Goal: Task Accomplishment & Management: Use online tool/utility

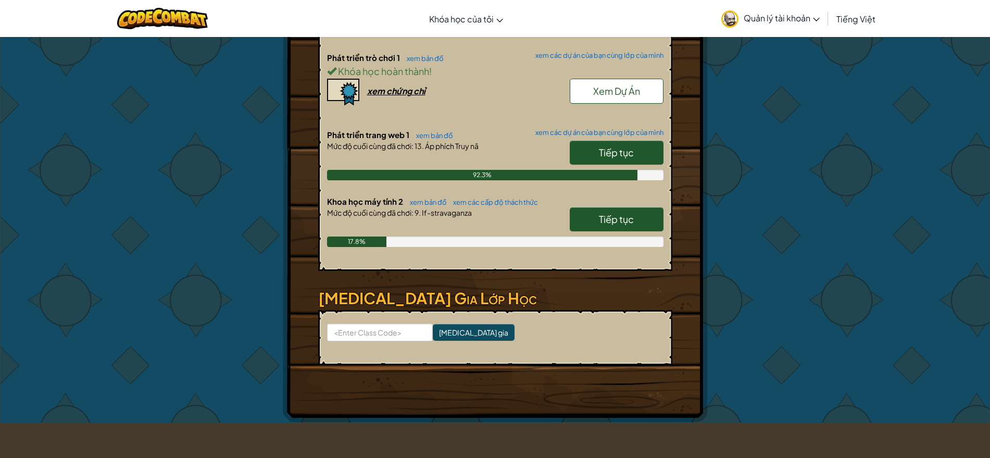
scroll to position [347, 0]
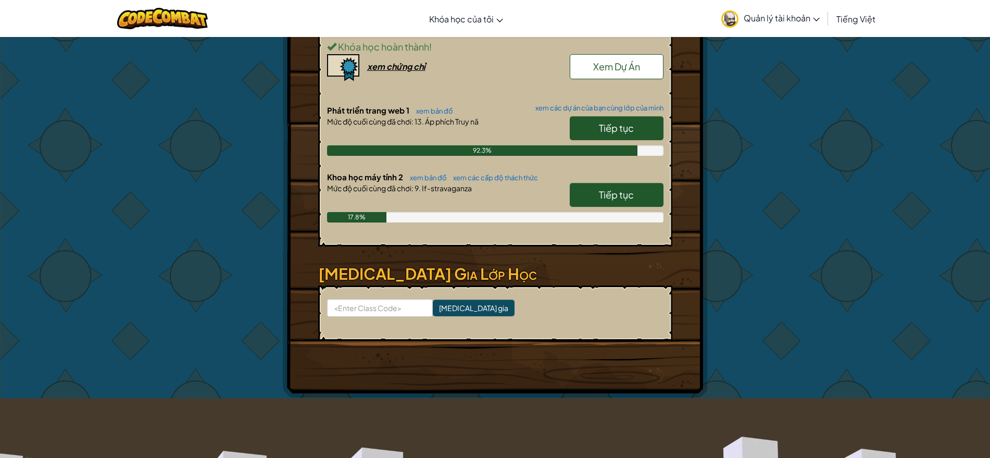
click at [588, 195] on link "Tiếp tục" at bounding box center [617, 195] width 94 height 24
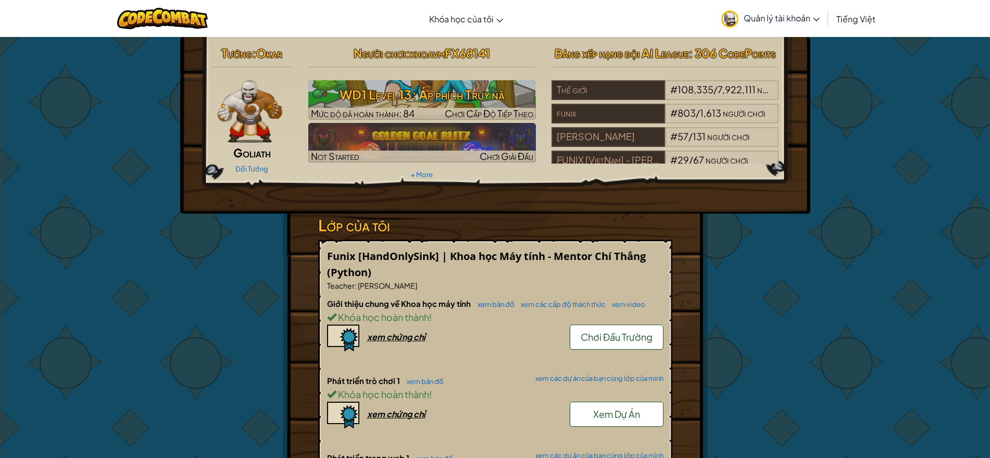
select select "vi"
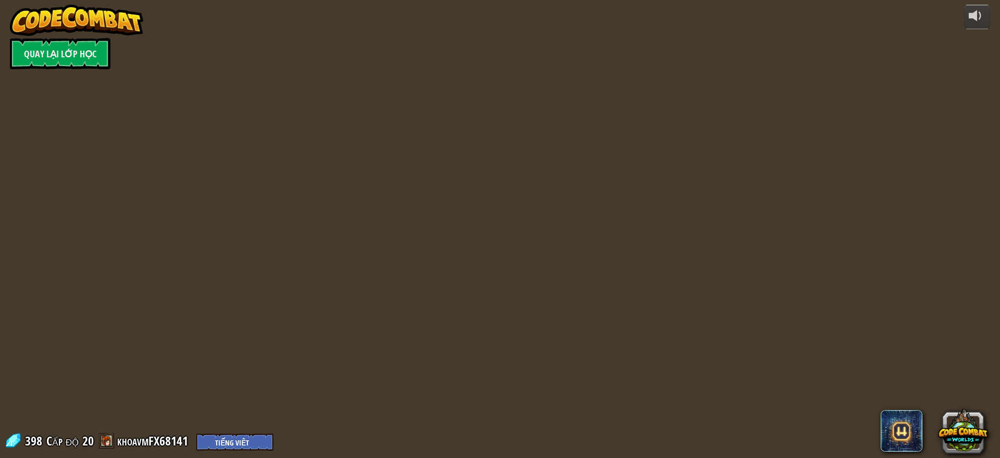
select select "vi"
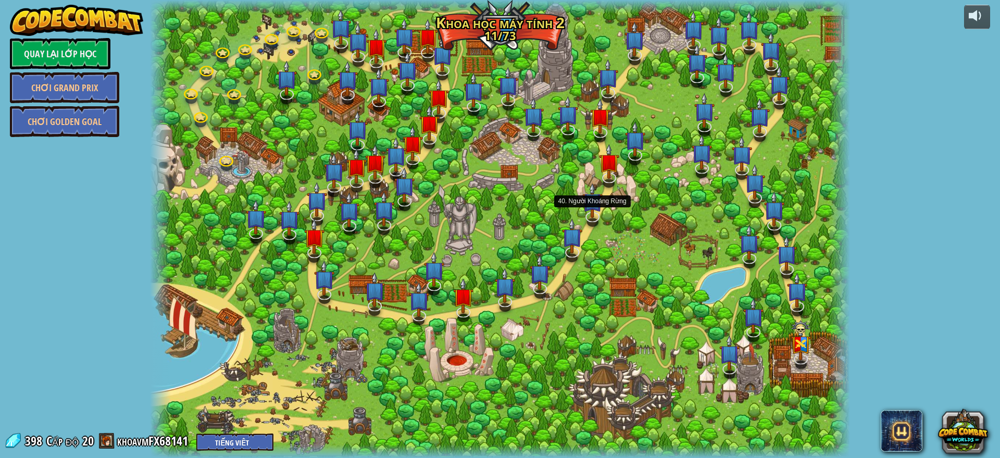
select select "vi"
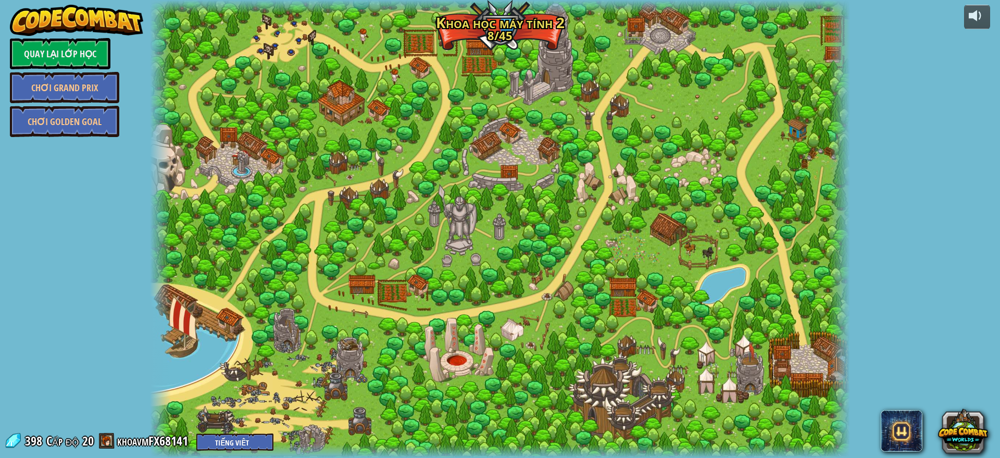
select select "vi"
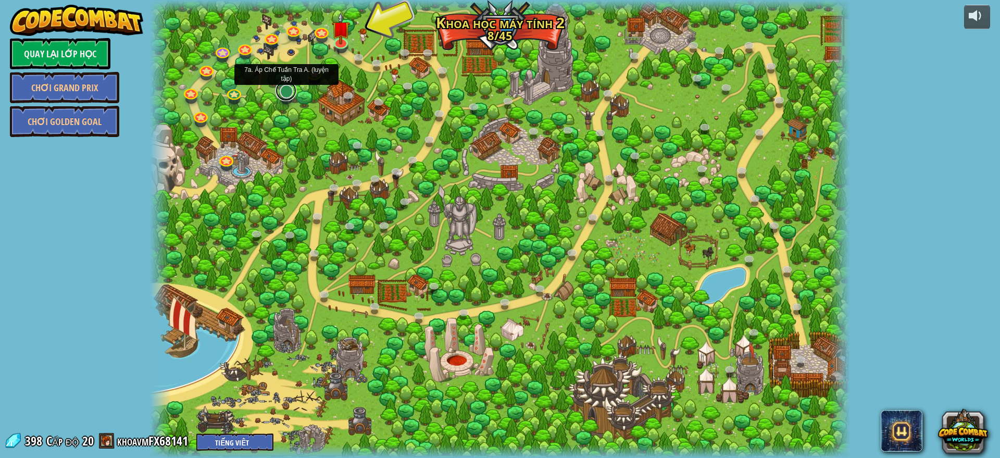
click at [282, 93] on link at bounding box center [285, 90] width 21 height 21
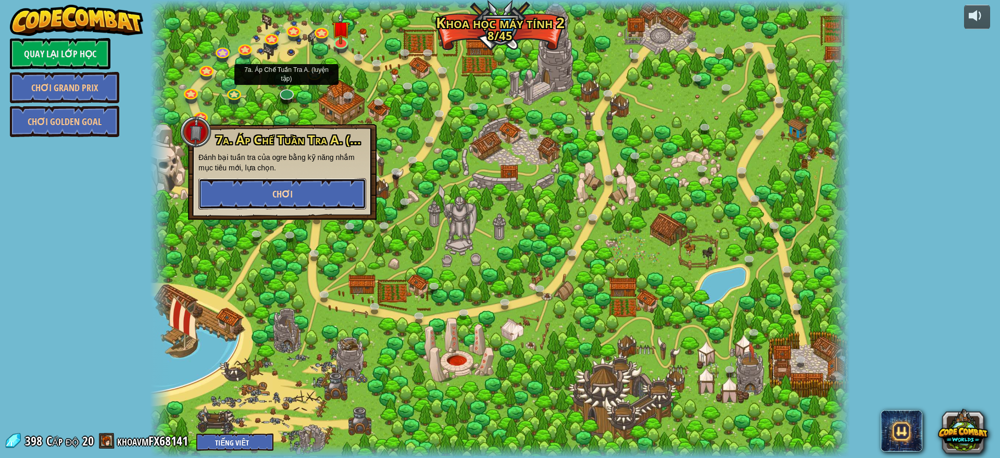
click at [294, 194] on button "Chơi" at bounding box center [282, 193] width 168 height 31
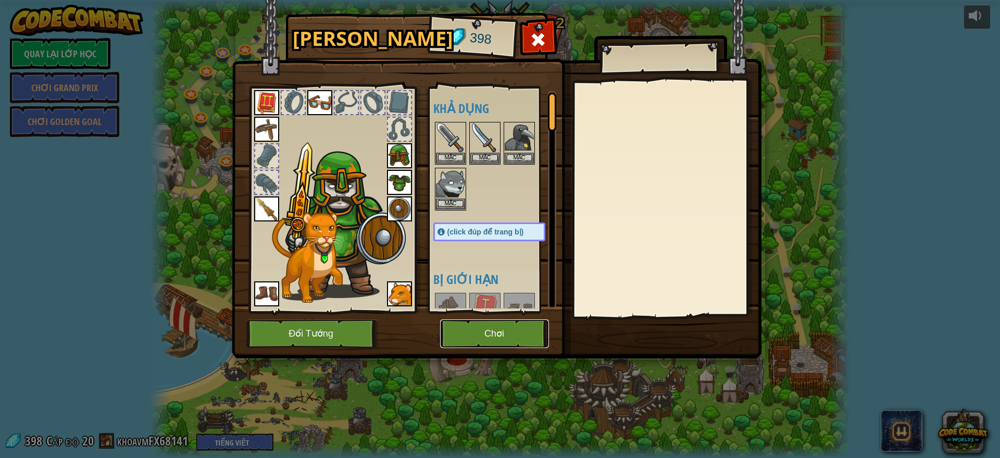
click at [481, 335] on button "Chơi" at bounding box center [494, 333] width 109 height 29
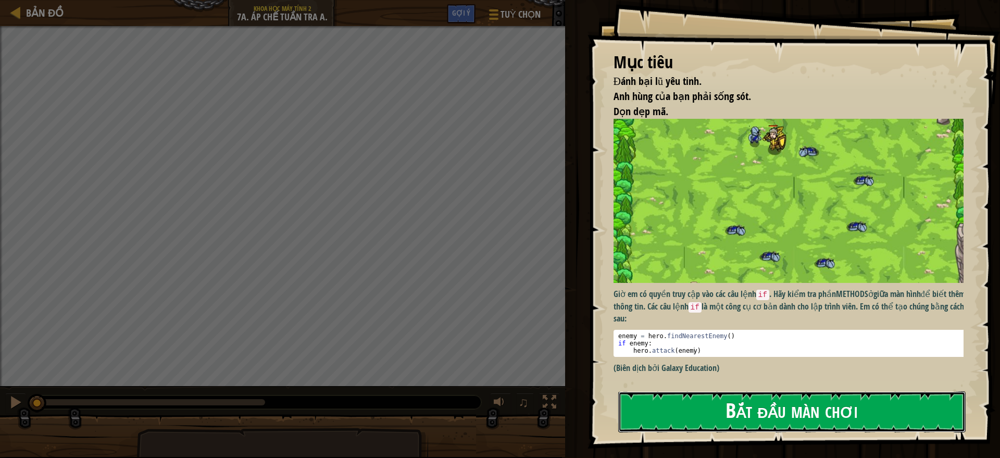
click at [670, 416] on button "Bắt đầu màn chơi" at bounding box center [791, 411] width 347 height 41
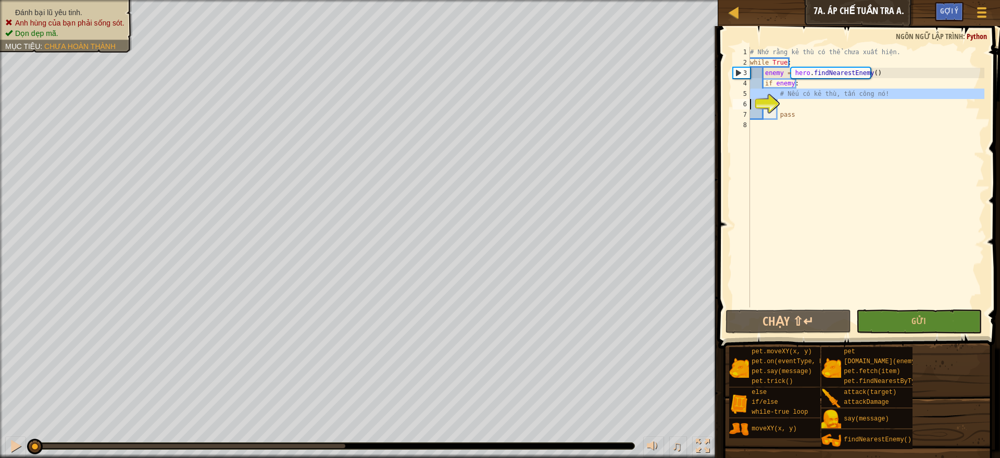
click at [750, 99] on div "6" at bounding box center [741, 104] width 17 height 10
type textarea "# Nếu có kẻ thù, tấn công nó!"
click at [878, 96] on div "# Nhớ rằng kẻ thù có thể chưa xuất hiện. while True : enemy = hero . findNeares…" at bounding box center [866, 187] width 236 height 281
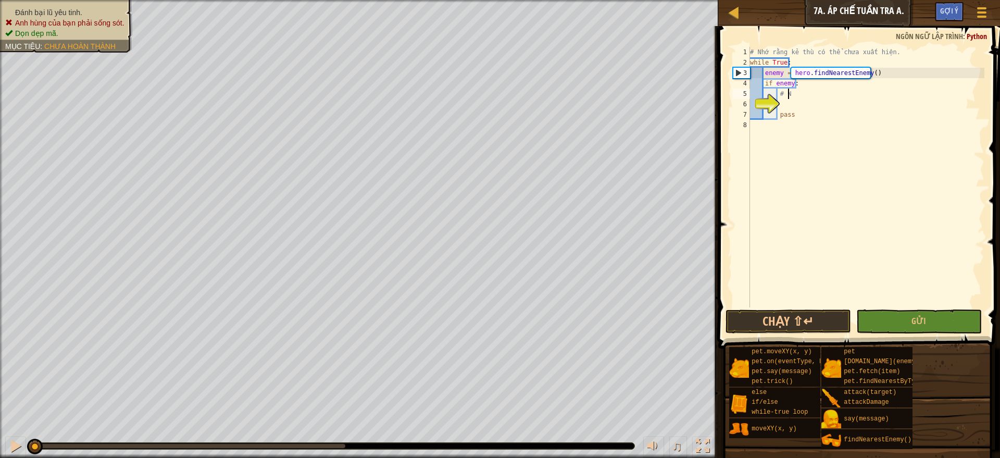
type textarea "#"
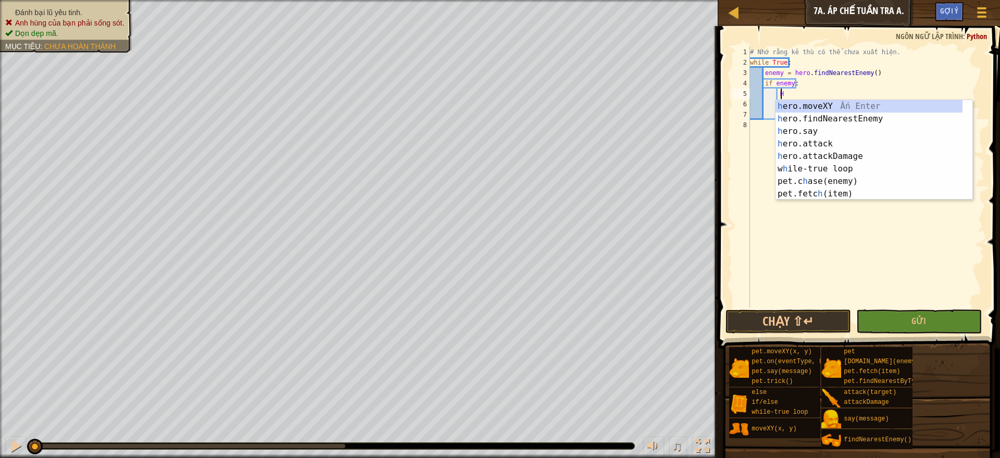
scroll to position [5, 2]
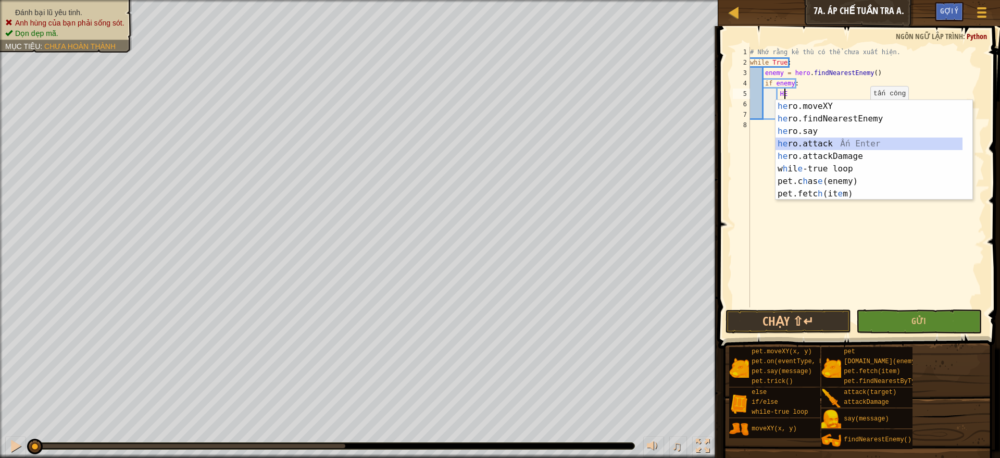
click at [809, 142] on div "he ro.moveXY Ấn Enter he ro.findNearestEnemy Ấn Enter he ro.say Ấn Enter he ro.…" at bounding box center [868, 162] width 187 height 125
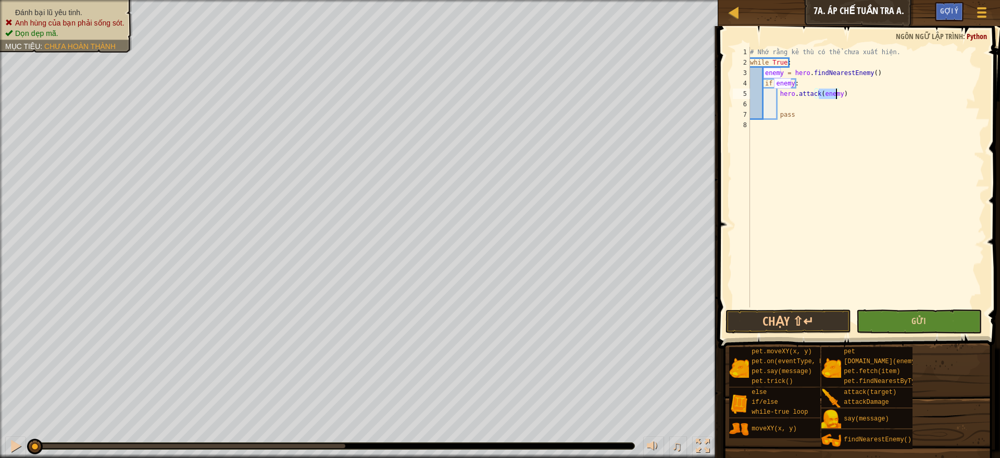
type textarea "hero.attack(enemy)"
click at [907, 317] on button "Gửi" at bounding box center [918, 321] width 125 height 24
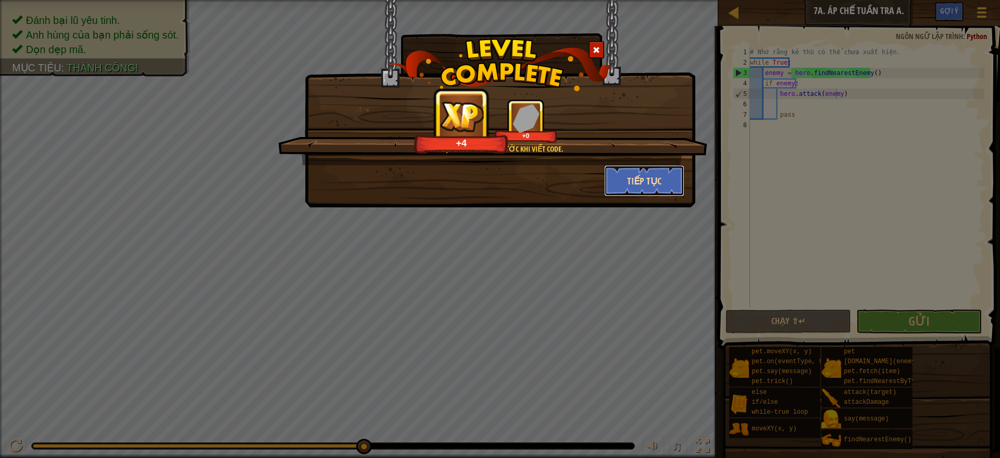
click at [652, 178] on button "Tiếp tục" at bounding box center [644, 180] width 81 height 31
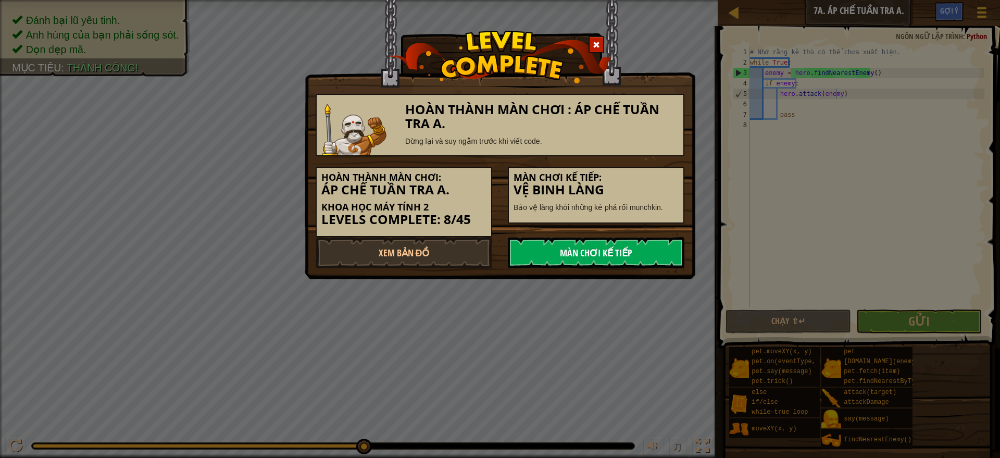
click at [639, 254] on link "Màn chơi kế tiếp" at bounding box center [596, 252] width 177 height 31
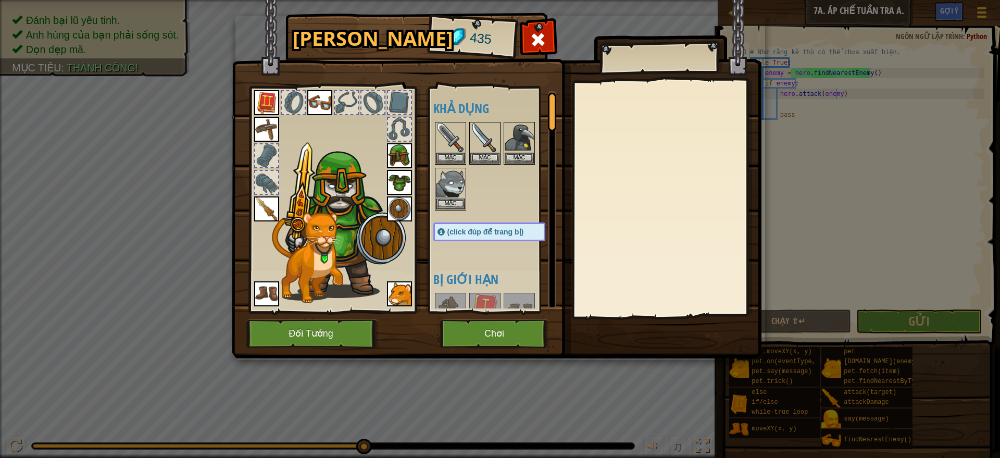
click at [264, 212] on img at bounding box center [266, 208] width 25 height 25
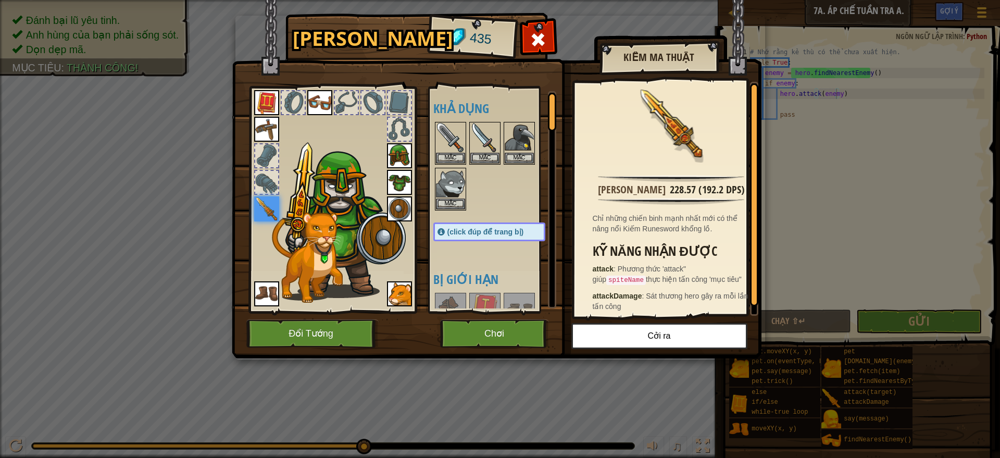
click at [263, 177] on div at bounding box center [266, 182] width 23 height 23
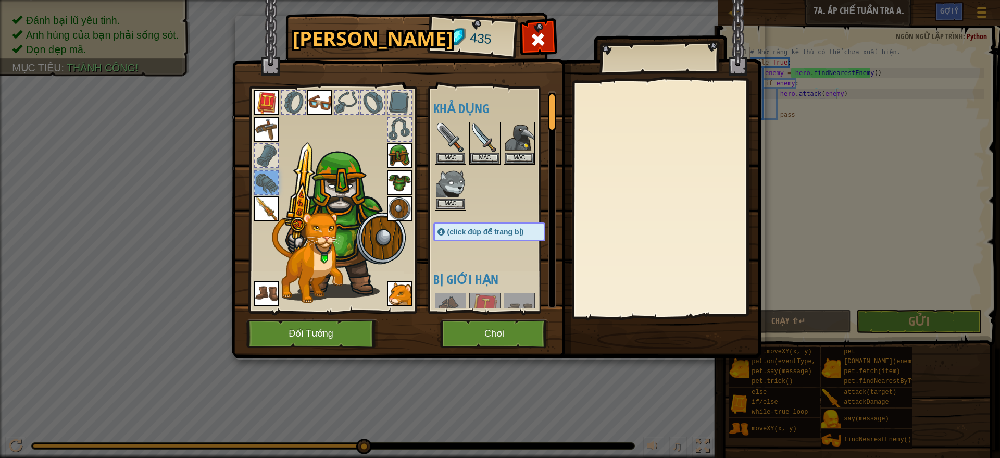
click at [264, 214] on img at bounding box center [266, 208] width 25 height 25
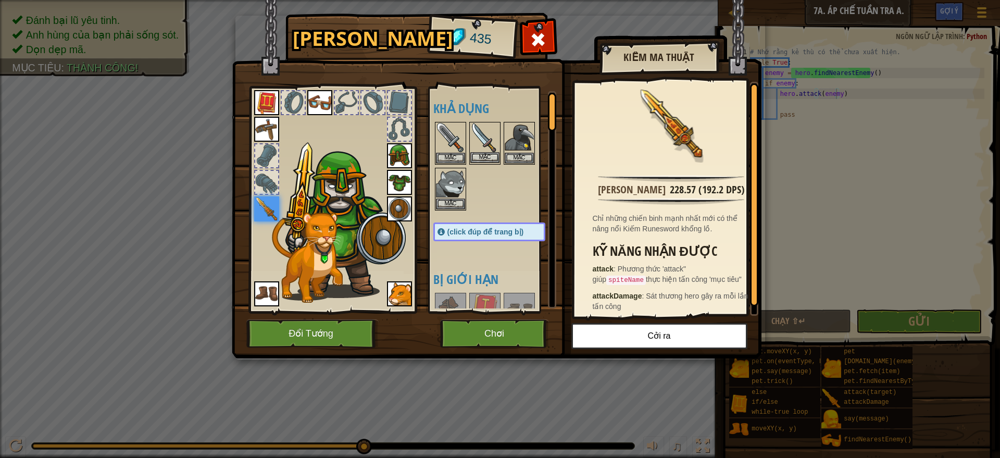
click at [473, 143] on img at bounding box center [484, 137] width 29 height 29
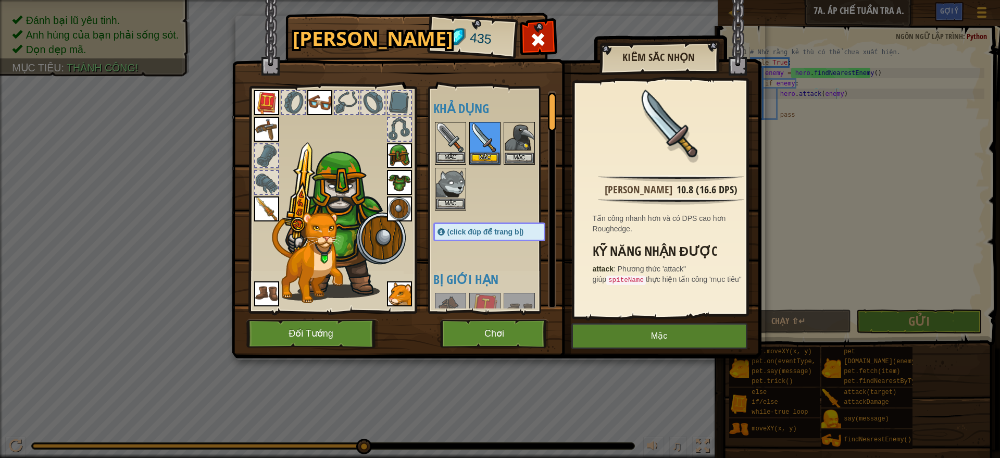
click at [453, 131] on img at bounding box center [450, 137] width 29 height 29
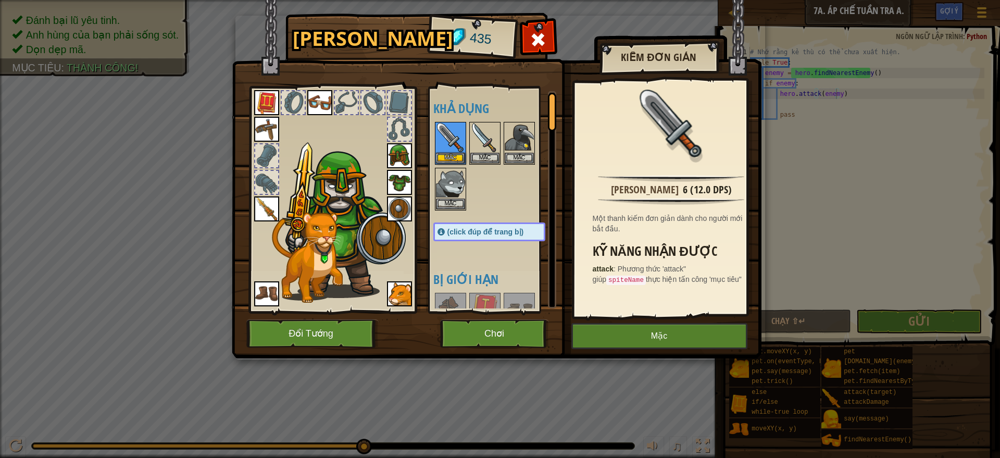
click at [274, 209] on img at bounding box center [266, 208] width 25 height 25
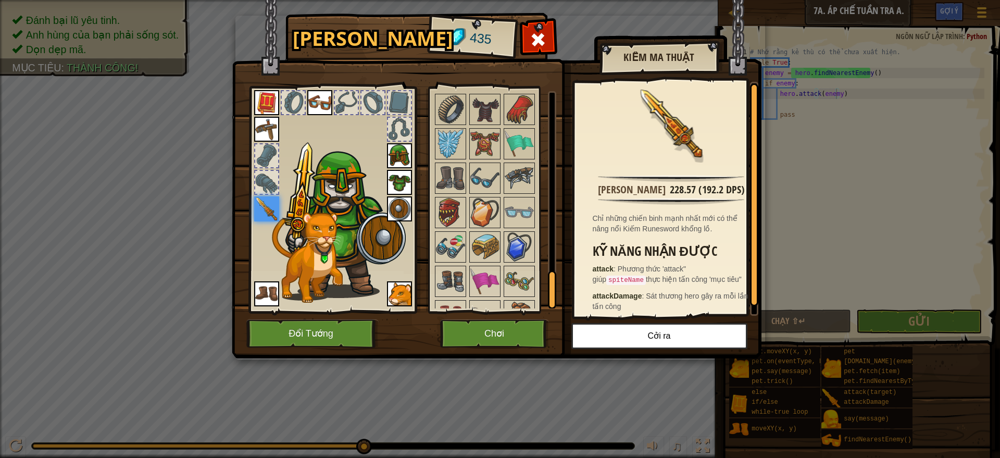
scroll to position [1112, 0]
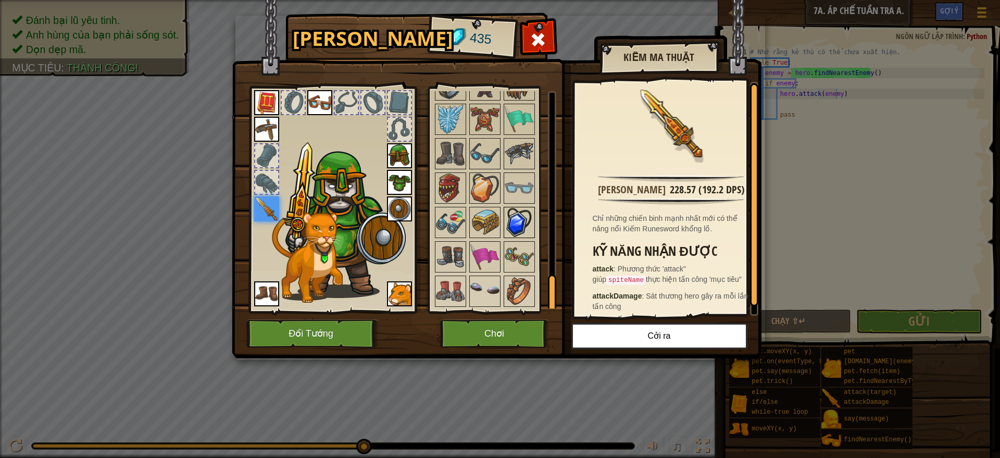
click at [508, 219] on img at bounding box center [519, 222] width 29 height 29
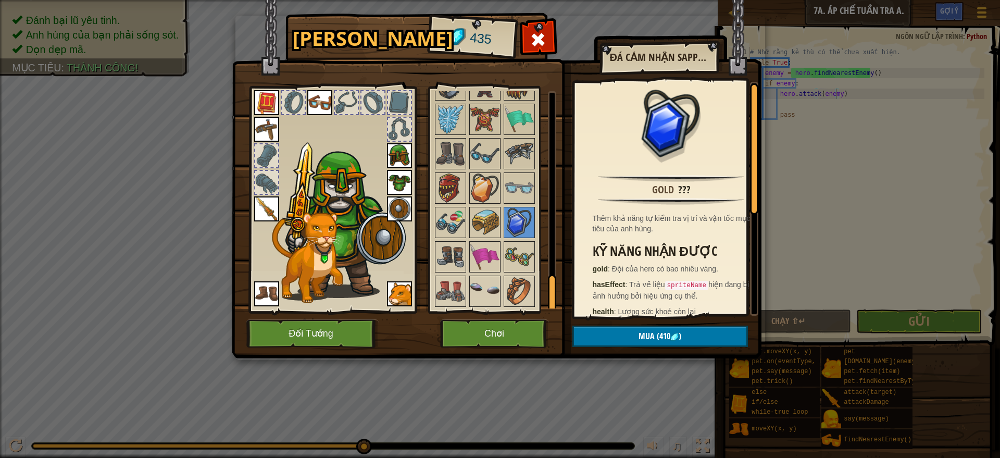
click at [477, 192] on img at bounding box center [484, 187] width 29 height 29
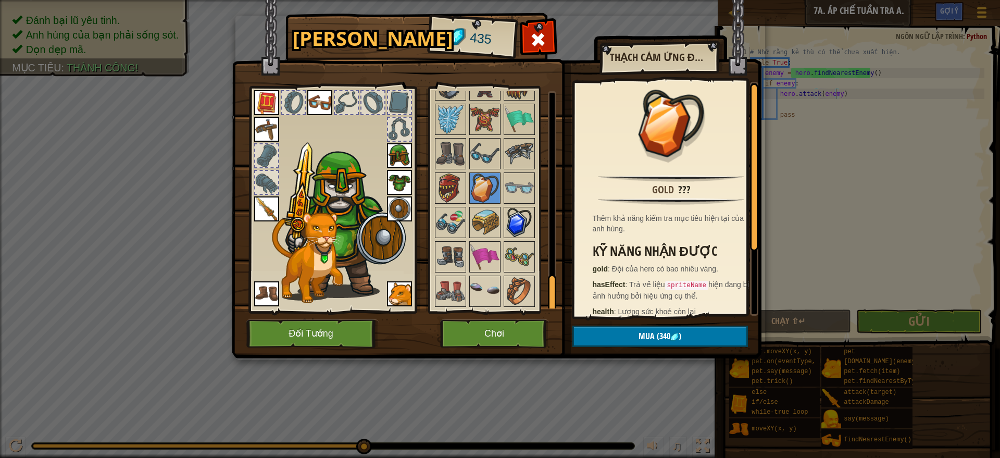
click at [511, 224] on img at bounding box center [519, 222] width 29 height 29
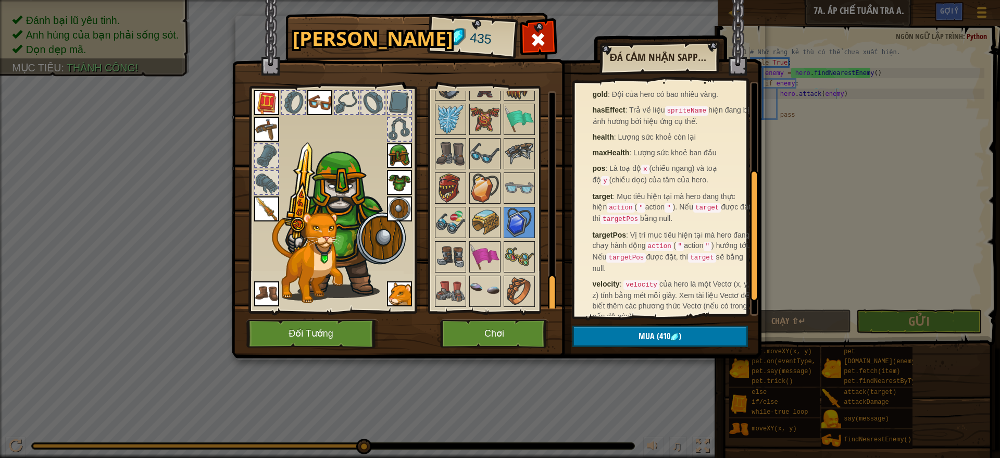
scroll to position [182, 0]
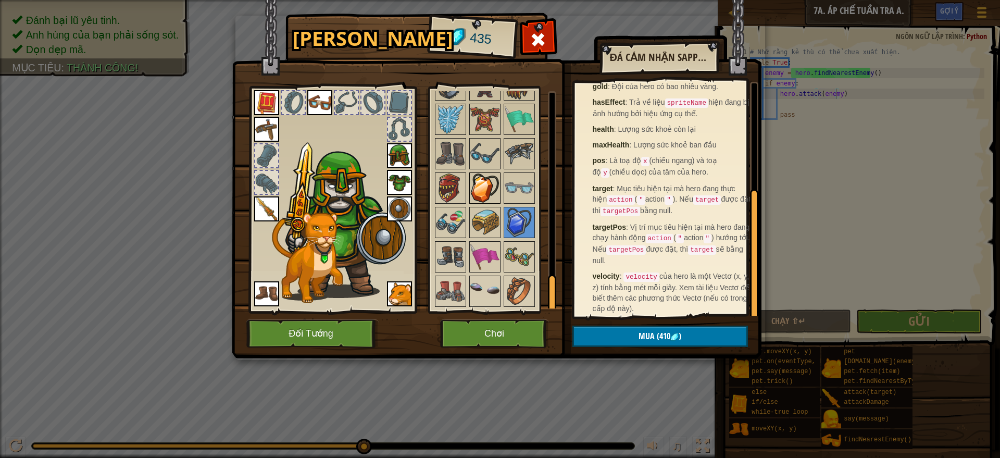
click at [487, 193] on img at bounding box center [484, 187] width 29 height 29
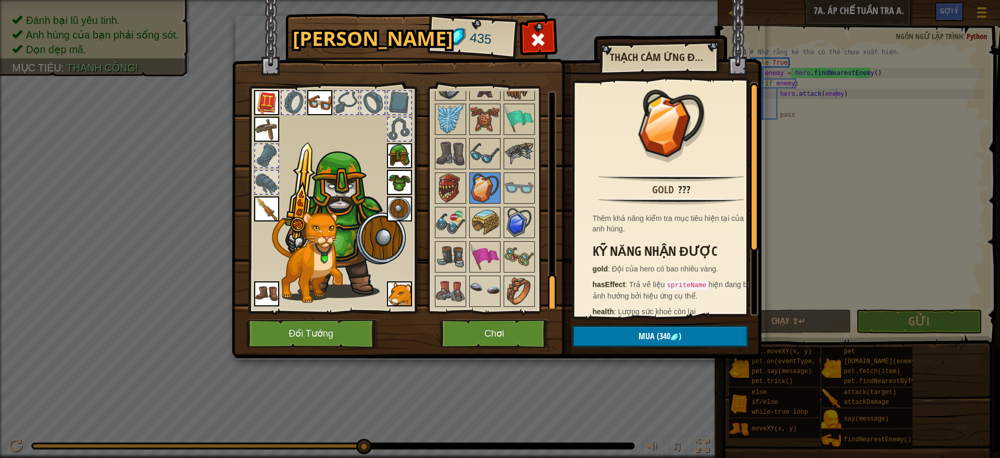
scroll to position [89, 0]
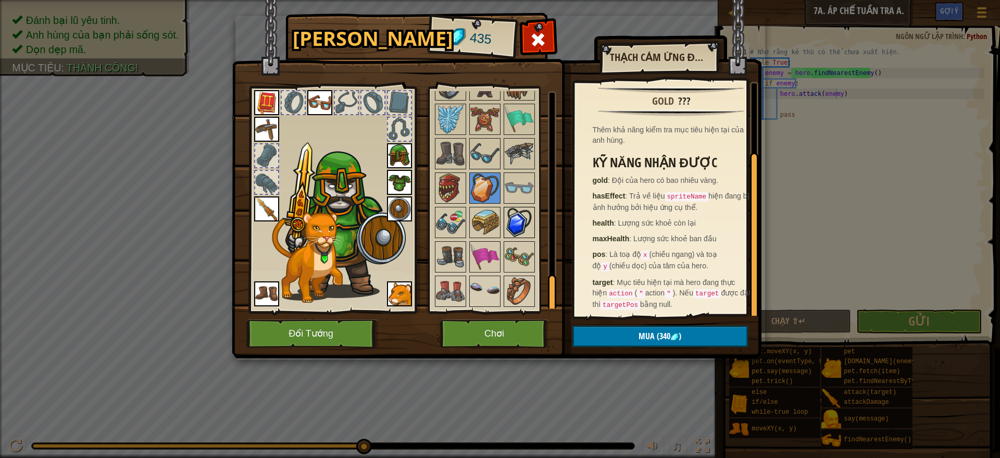
click at [519, 225] on img at bounding box center [519, 222] width 29 height 29
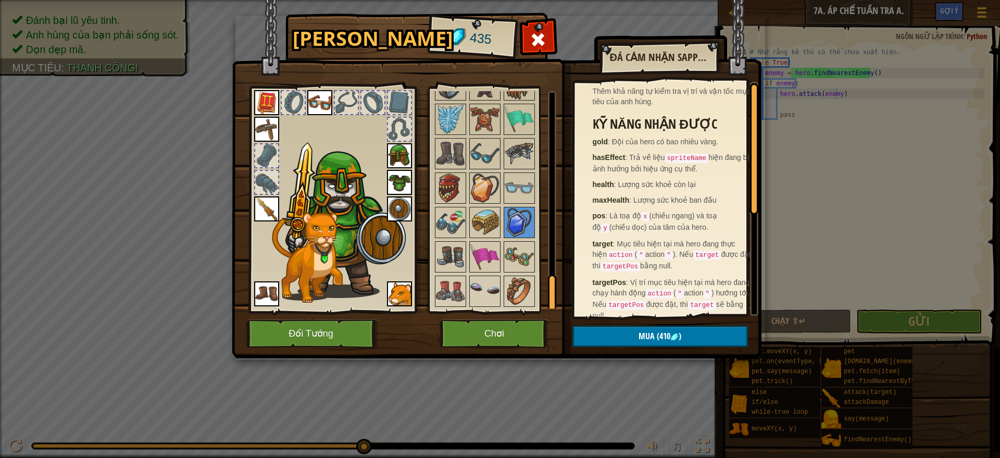
scroll to position [182, 0]
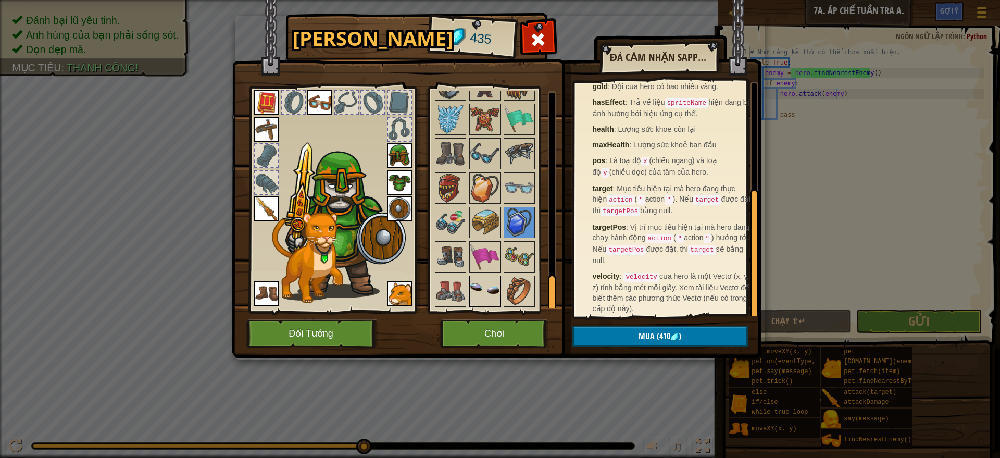
click at [487, 296] on img at bounding box center [484, 290] width 29 height 29
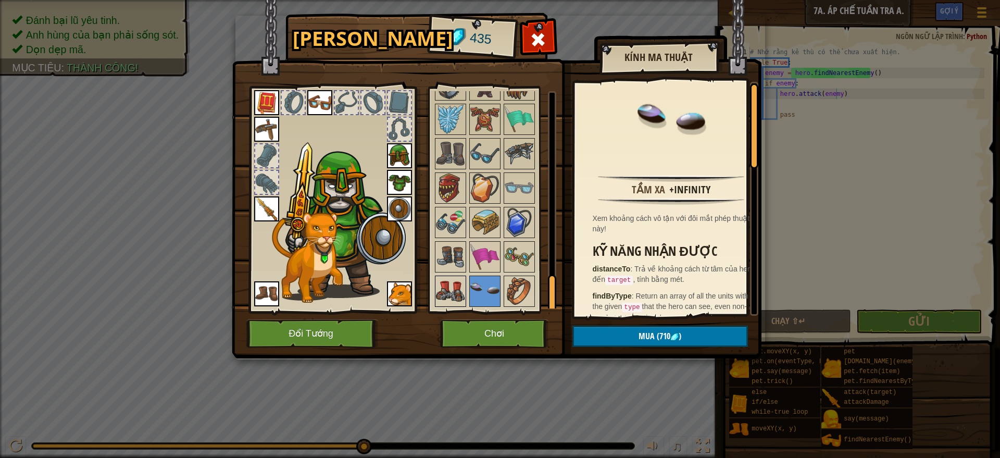
click at [456, 295] on img at bounding box center [450, 290] width 29 height 29
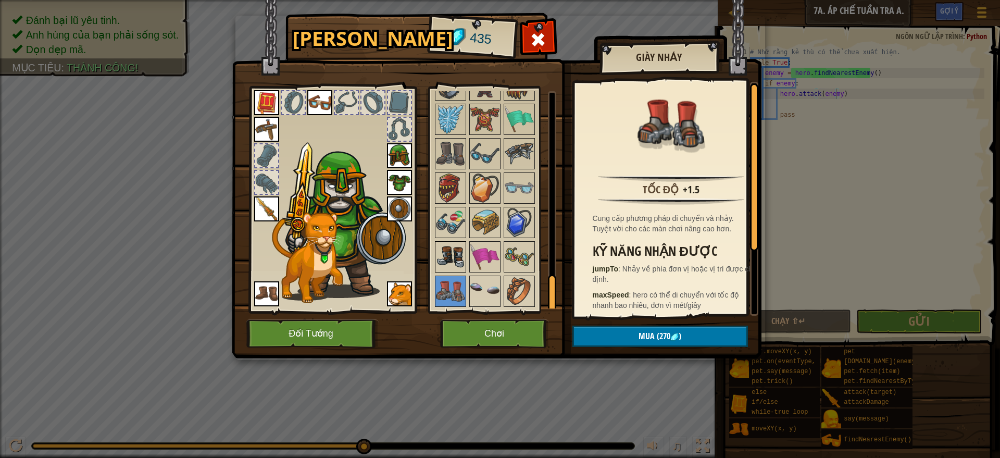
click at [447, 267] on img at bounding box center [450, 256] width 29 height 29
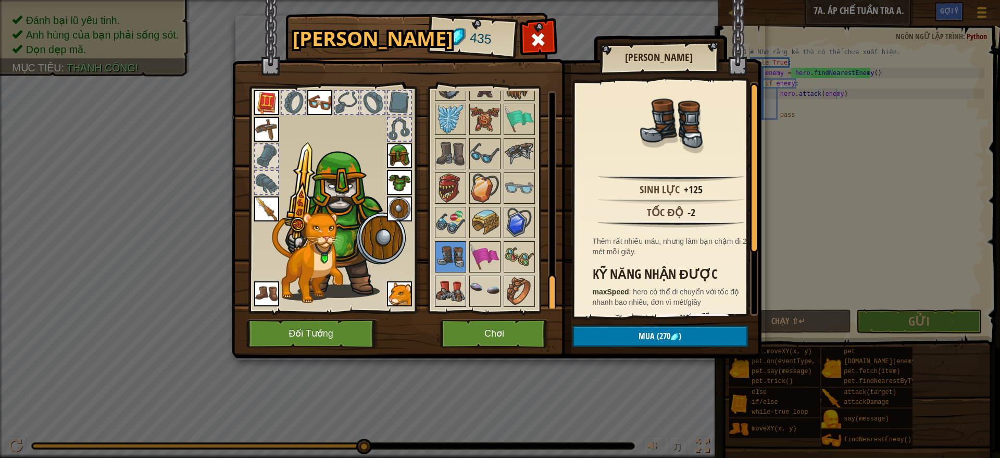
click at [449, 293] on img at bounding box center [450, 290] width 29 height 29
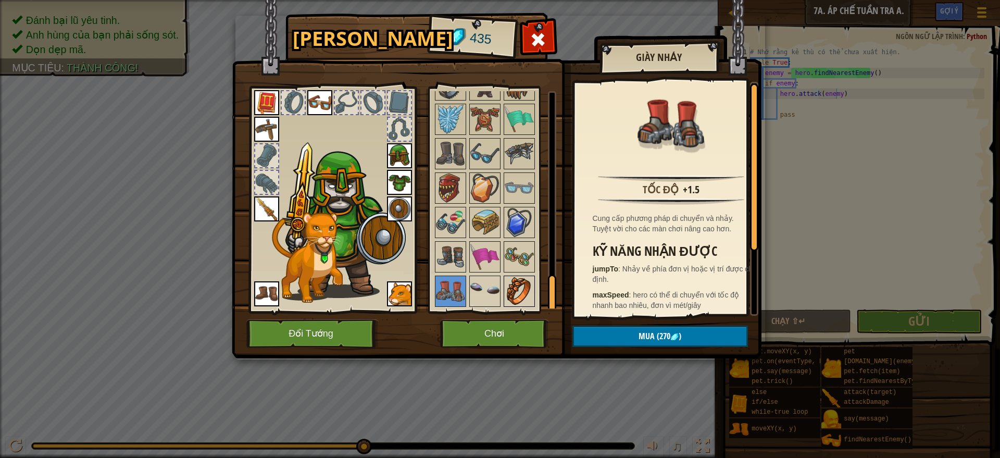
click at [507, 293] on img at bounding box center [519, 290] width 29 height 29
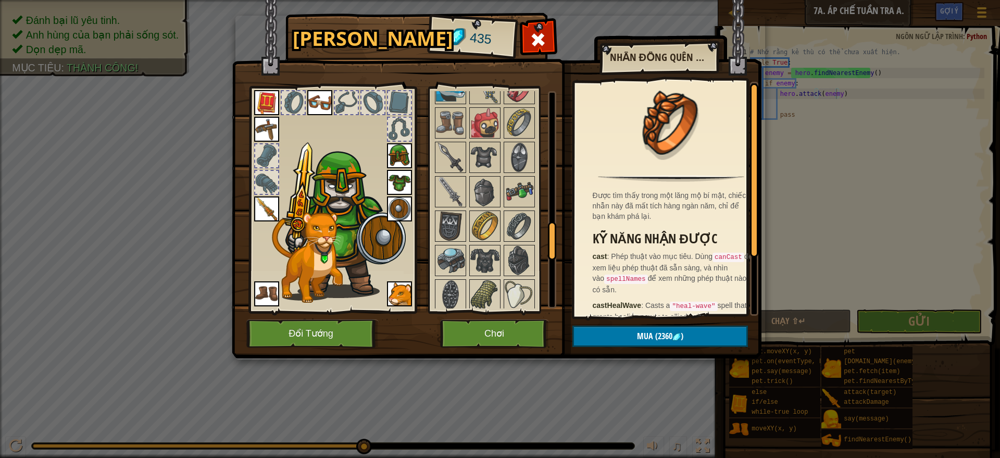
scroll to position [1112, 0]
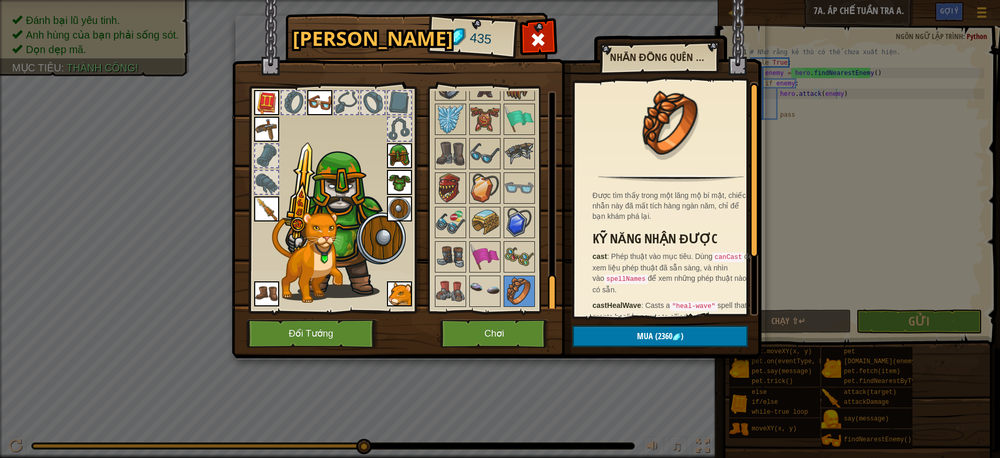
click at [404, 160] on img at bounding box center [399, 155] width 25 height 25
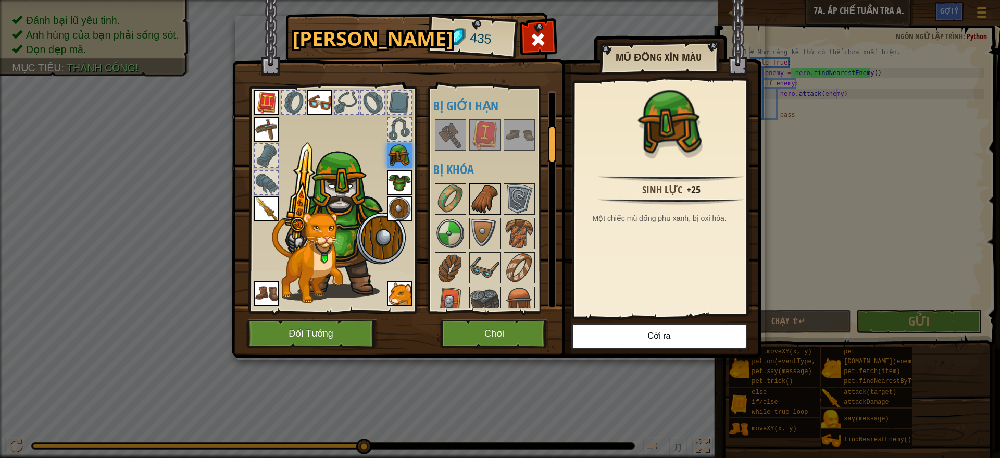
scroll to position [347, 0]
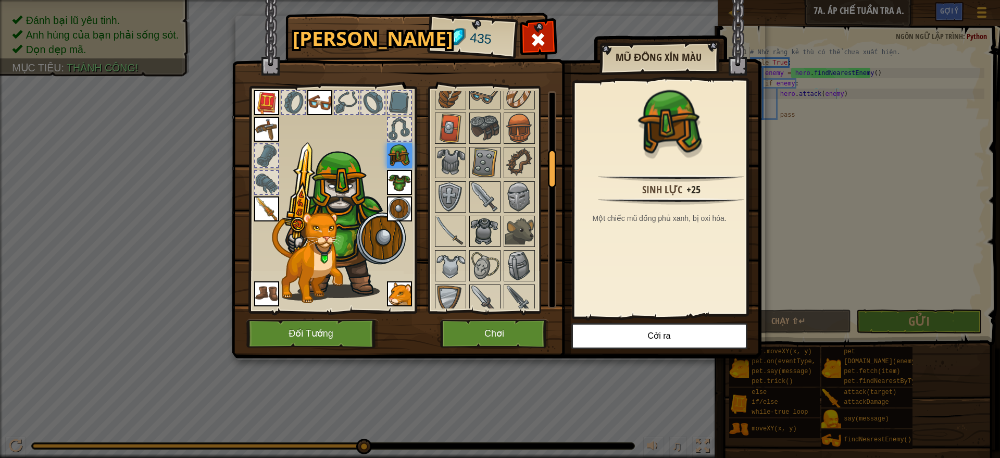
click at [472, 223] on img at bounding box center [484, 231] width 29 height 29
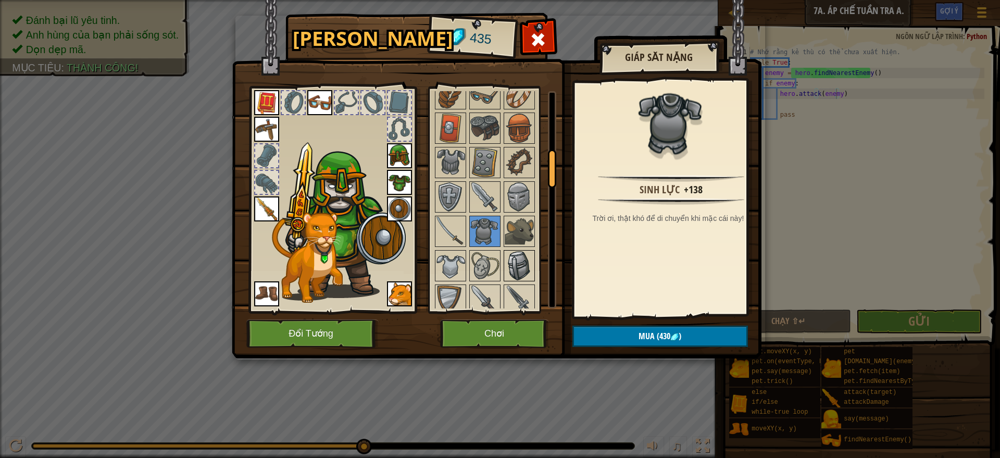
click at [525, 262] on img at bounding box center [519, 265] width 29 height 29
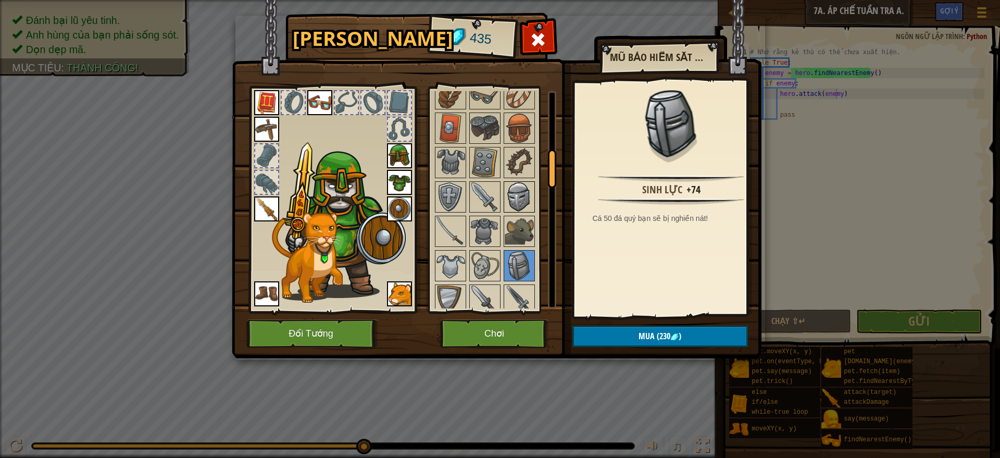
click at [514, 201] on img at bounding box center [519, 196] width 29 height 29
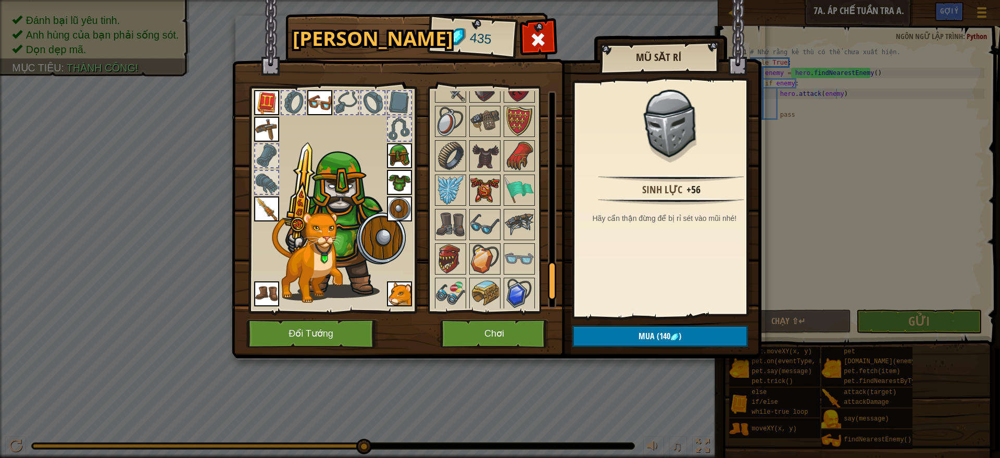
scroll to position [868, 0]
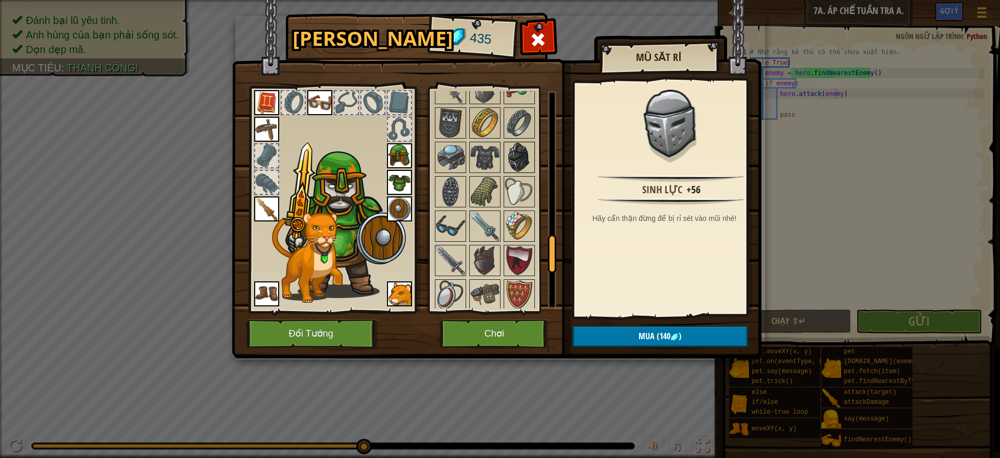
click at [509, 157] on img at bounding box center [519, 157] width 29 height 29
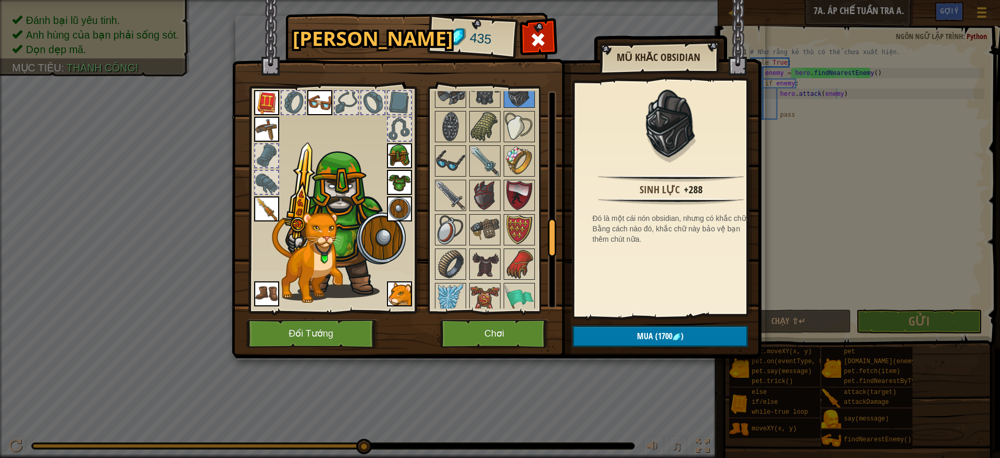
scroll to position [765, 0]
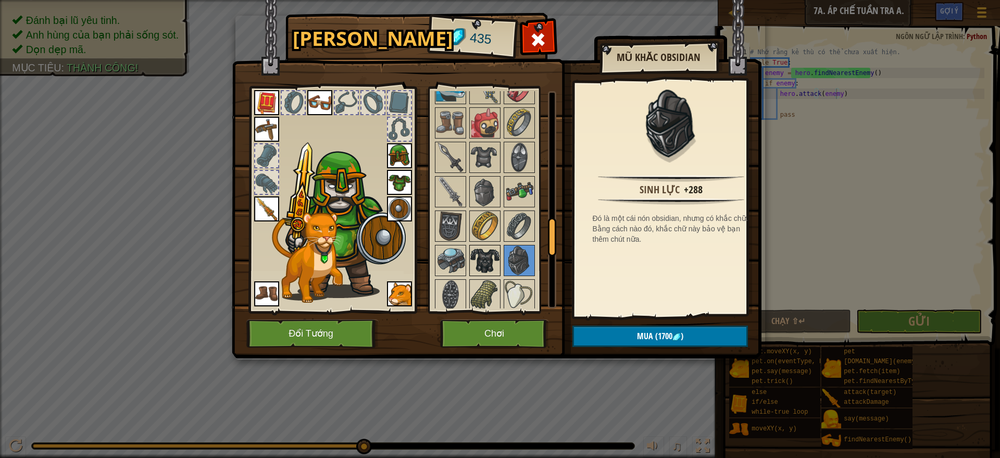
click at [485, 256] on img at bounding box center [484, 260] width 29 height 29
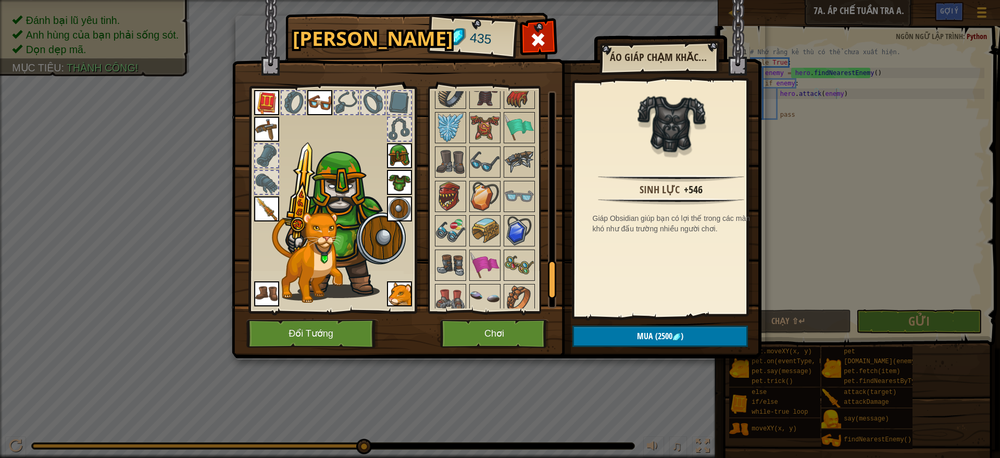
scroll to position [1112, 0]
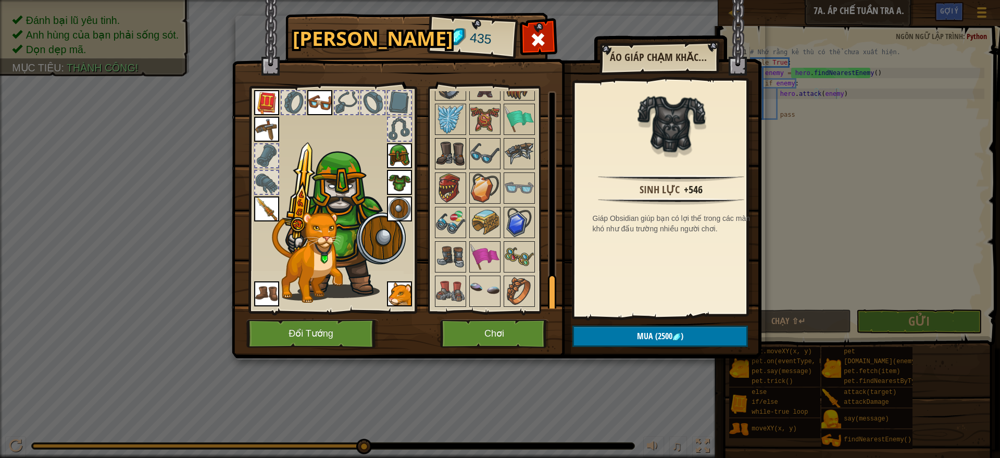
drag, startPoint x: 438, startPoint y: 163, endPoint x: 436, endPoint y: 158, distance: 5.6
click at [437, 161] on img at bounding box center [450, 153] width 29 height 29
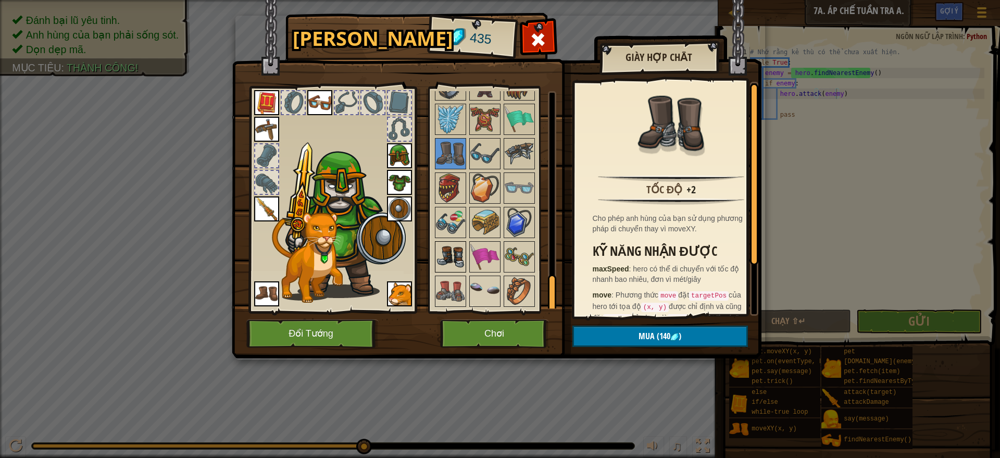
click at [457, 251] on img at bounding box center [450, 256] width 29 height 29
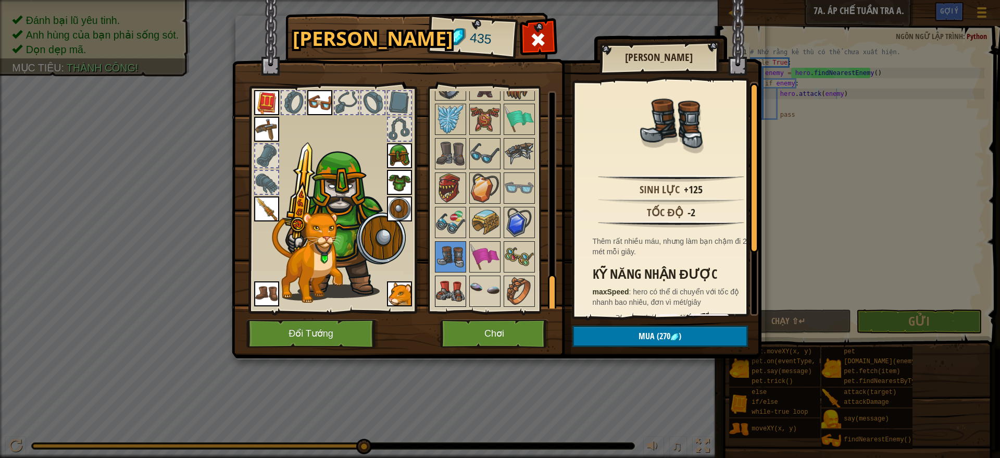
click at [457, 288] on img at bounding box center [450, 290] width 29 height 29
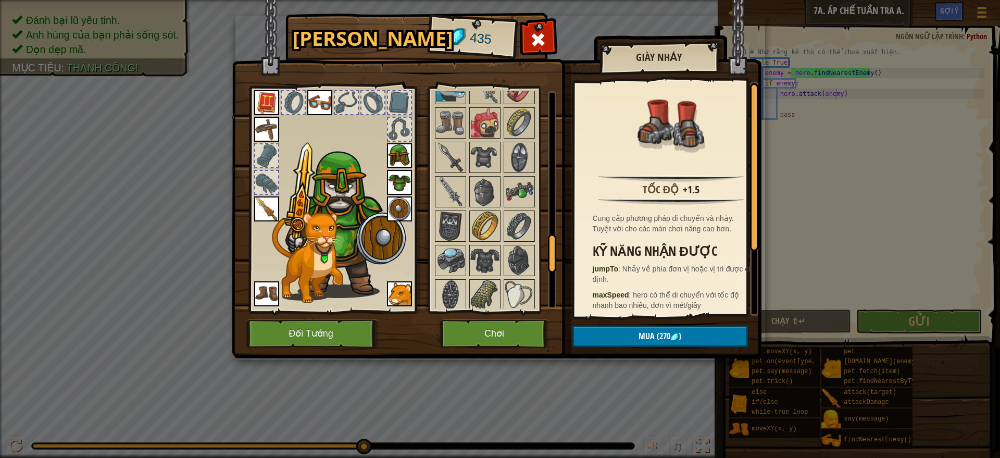
scroll to position [939, 0]
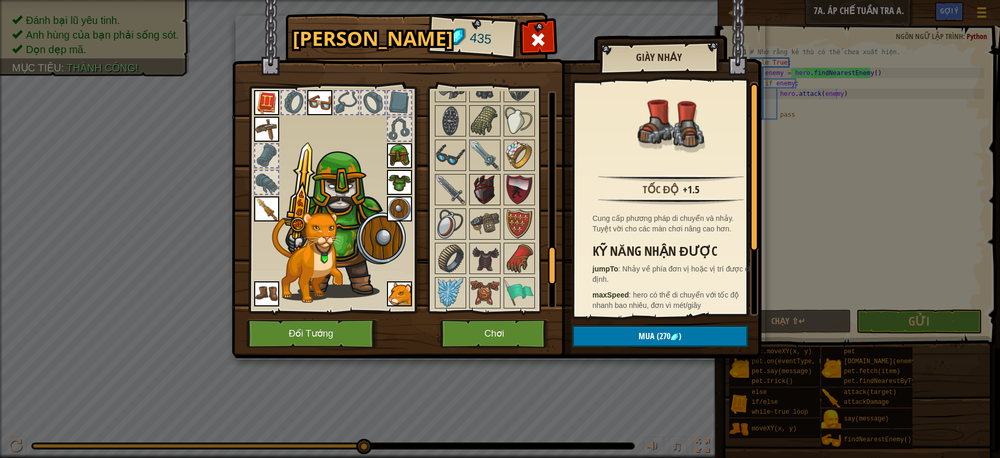
click at [488, 195] on img at bounding box center [484, 189] width 29 height 29
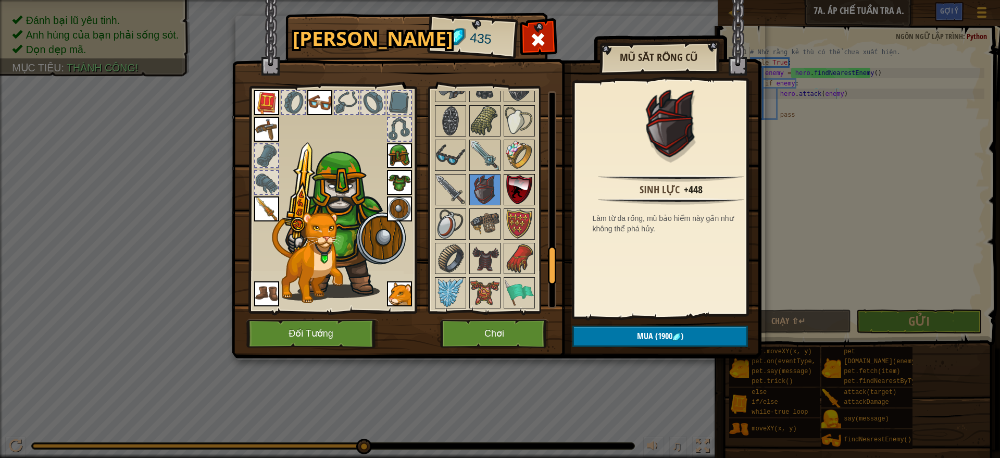
click at [527, 190] on img at bounding box center [519, 189] width 29 height 29
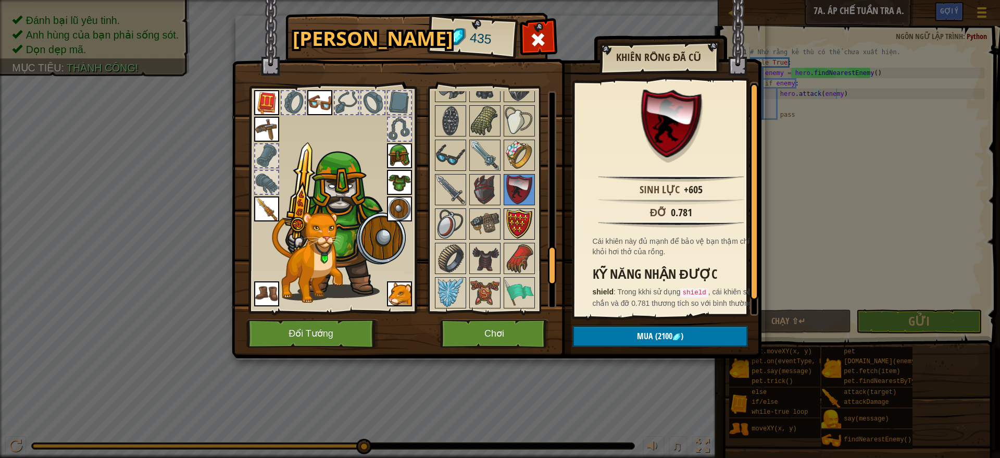
click at [522, 220] on img at bounding box center [519, 223] width 29 height 29
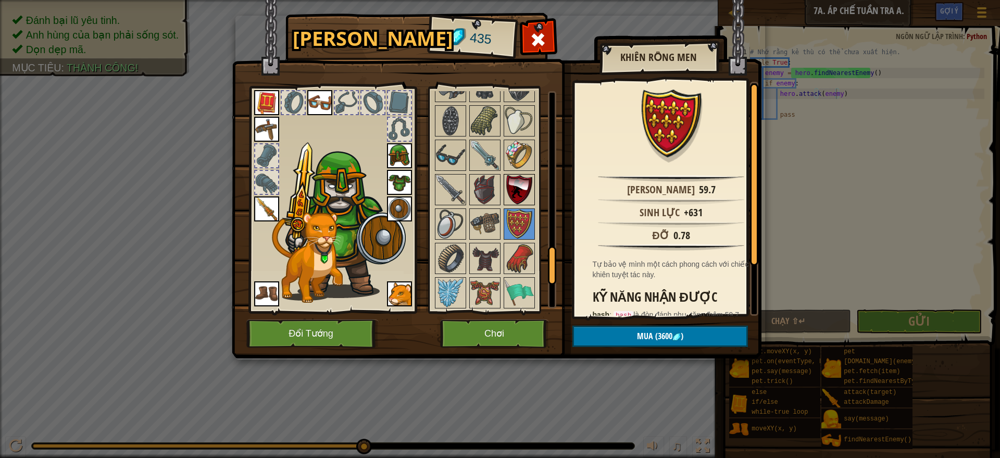
click at [508, 186] on img at bounding box center [519, 189] width 29 height 29
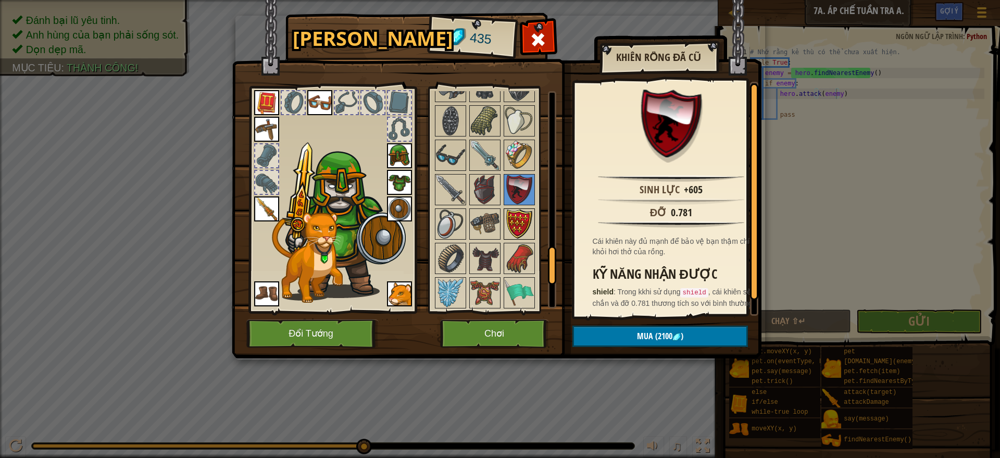
click at [521, 222] on img at bounding box center [519, 223] width 29 height 29
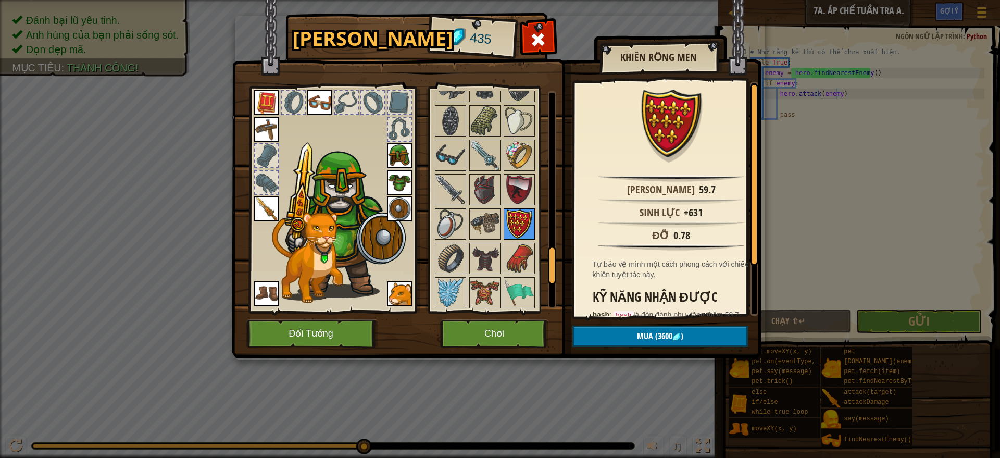
click at [526, 217] on img at bounding box center [519, 223] width 29 height 29
click at [533, 203] on img at bounding box center [519, 189] width 29 height 29
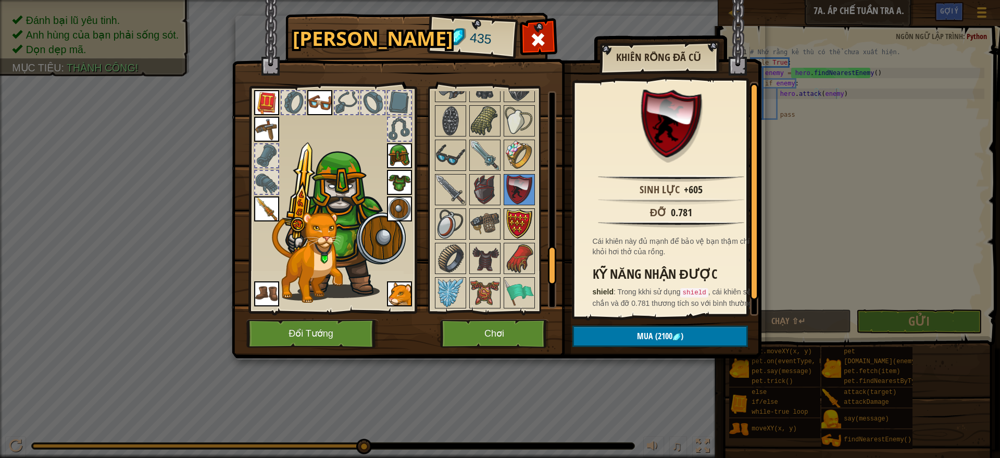
click at [518, 225] on img at bounding box center [519, 223] width 29 height 29
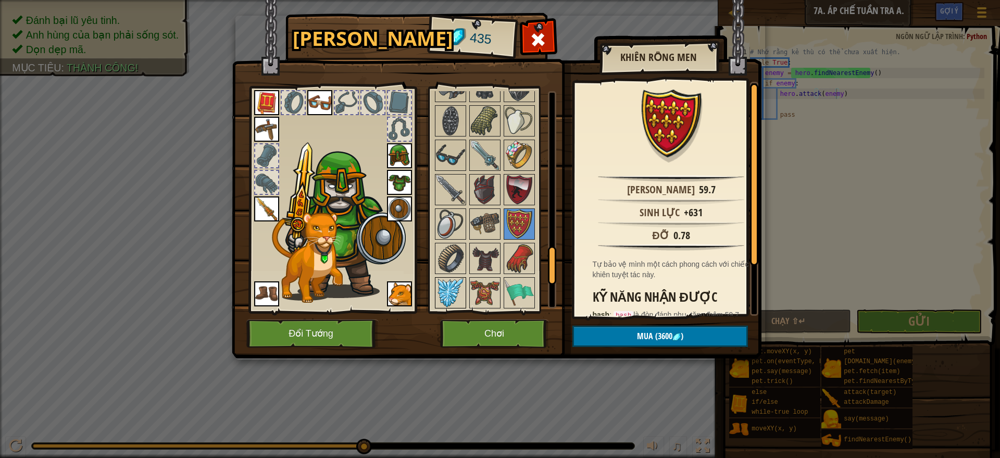
click at [442, 290] on img at bounding box center [450, 292] width 29 height 29
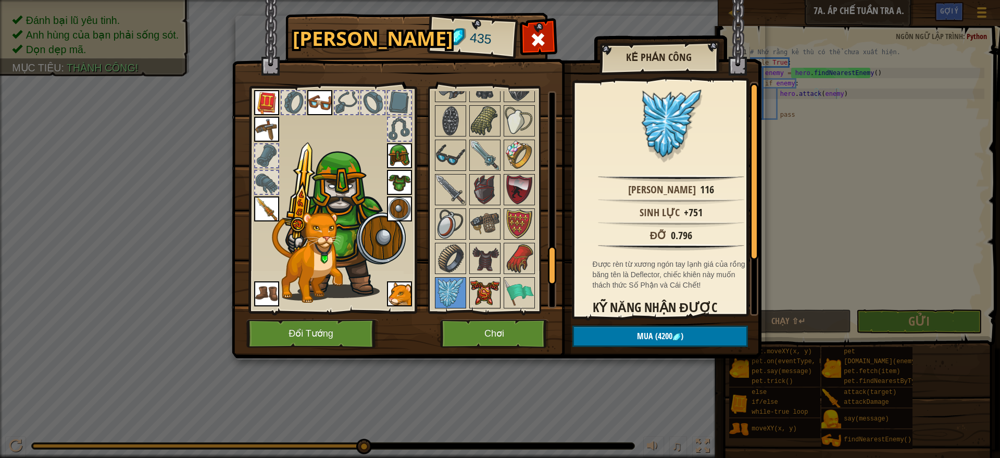
click at [486, 290] on img at bounding box center [484, 292] width 29 height 29
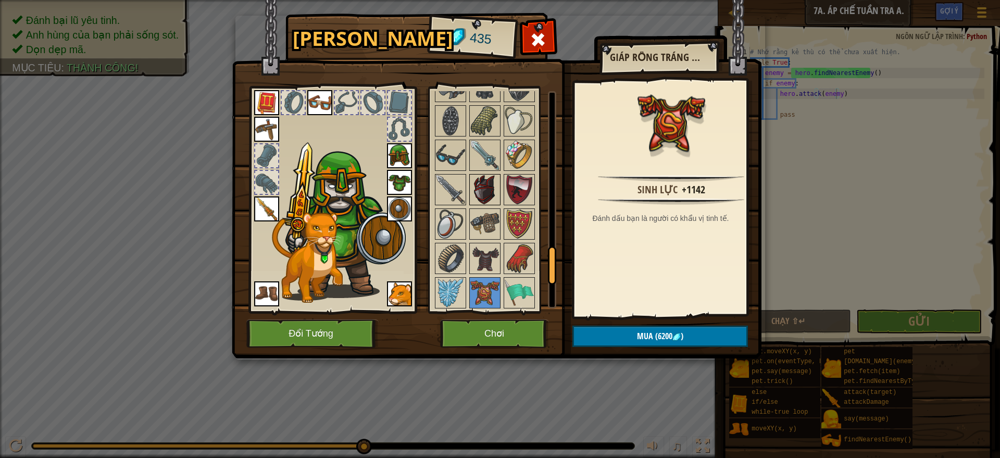
click at [484, 194] on img at bounding box center [484, 189] width 29 height 29
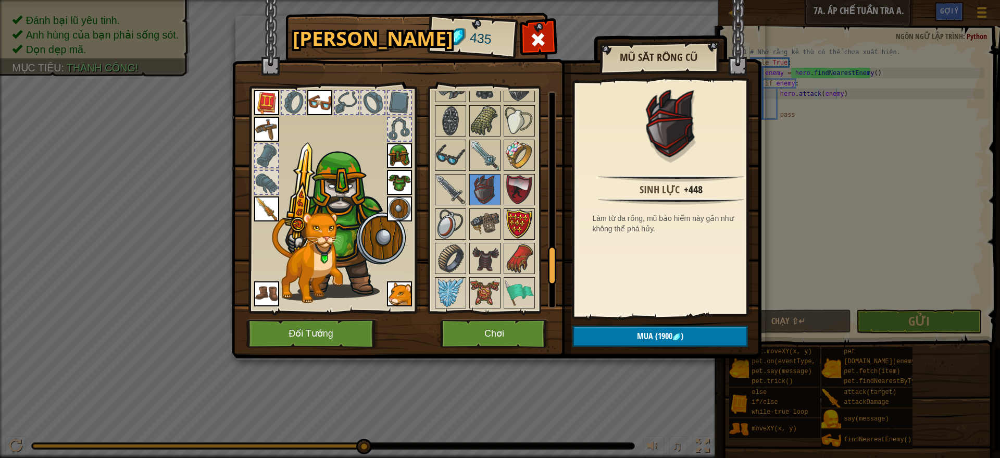
click at [521, 221] on img at bounding box center [519, 223] width 29 height 29
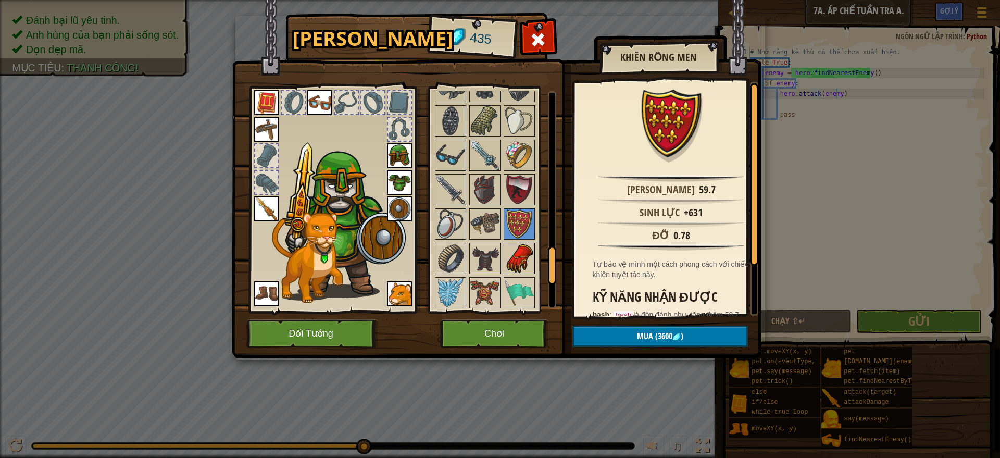
click at [528, 247] on img at bounding box center [519, 258] width 29 height 29
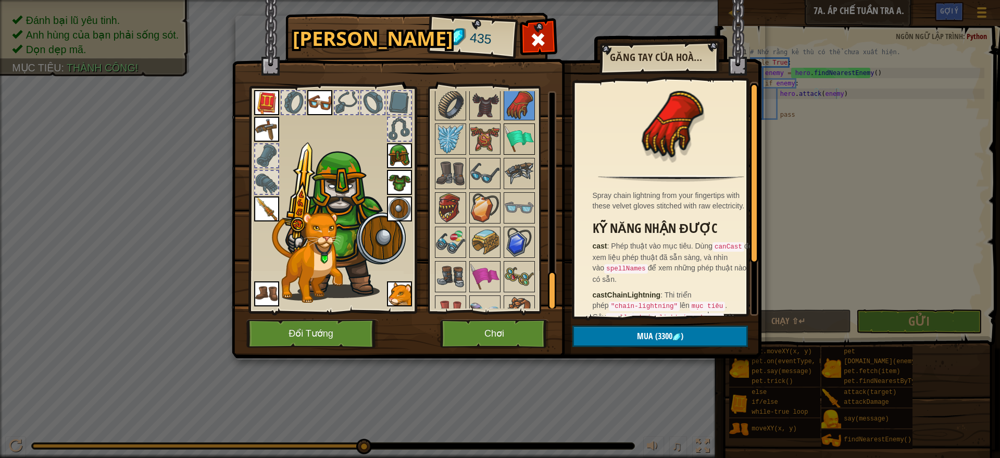
scroll to position [1112, 0]
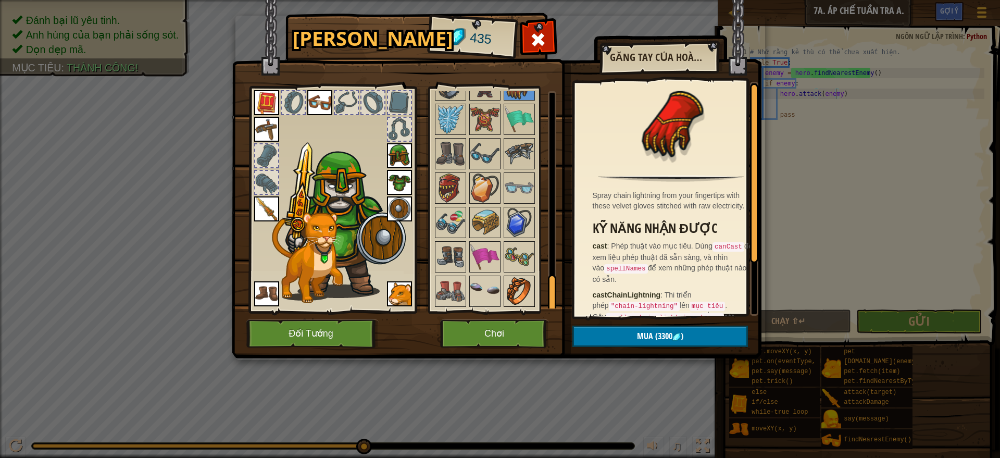
click at [506, 289] on img at bounding box center [519, 290] width 29 height 29
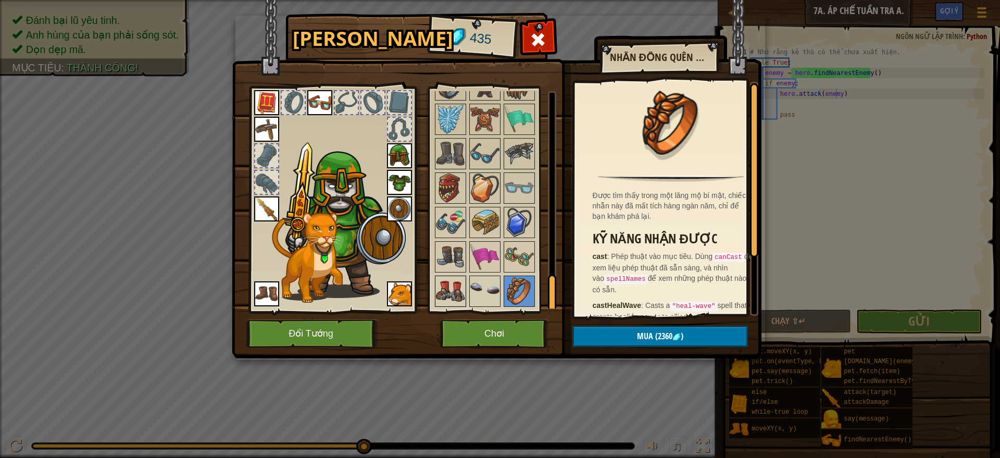
click at [453, 291] on img at bounding box center [450, 290] width 29 height 29
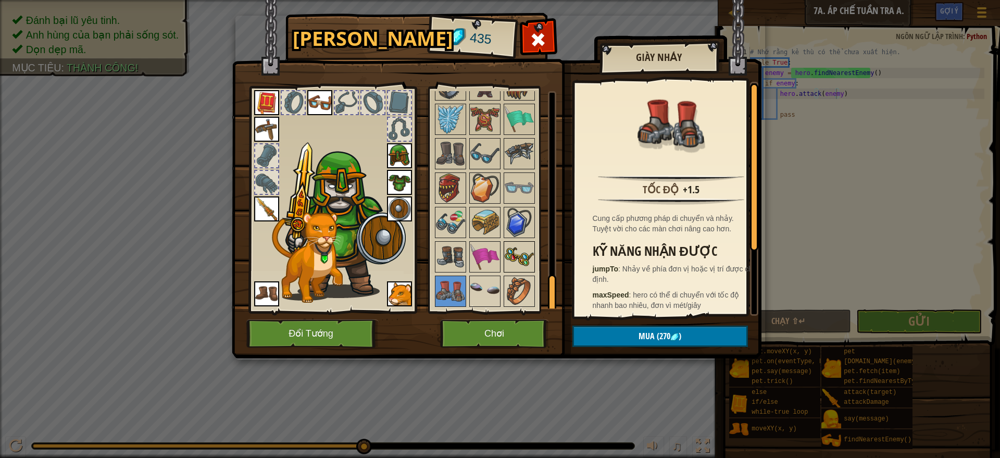
click at [514, 256] on img at bounding box center [519, 256] width 29 height 29
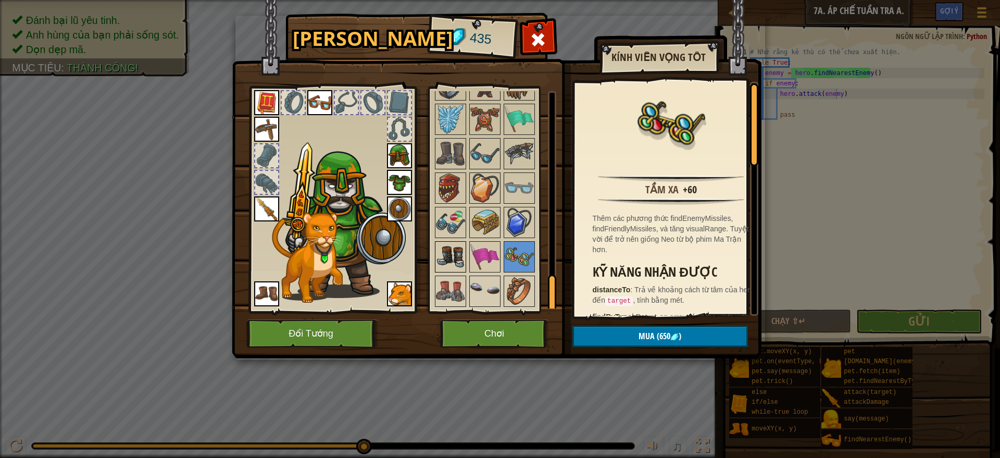
click at [445, 253] on img at bounding box center [450, 256] width 29 height 29
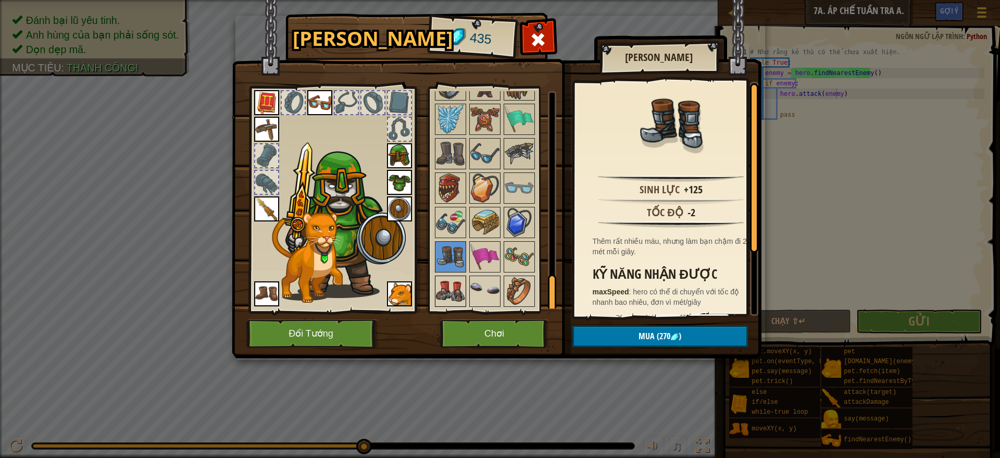
click at [456, 288] on img at bounding box center [450, 290] width 29 height 29
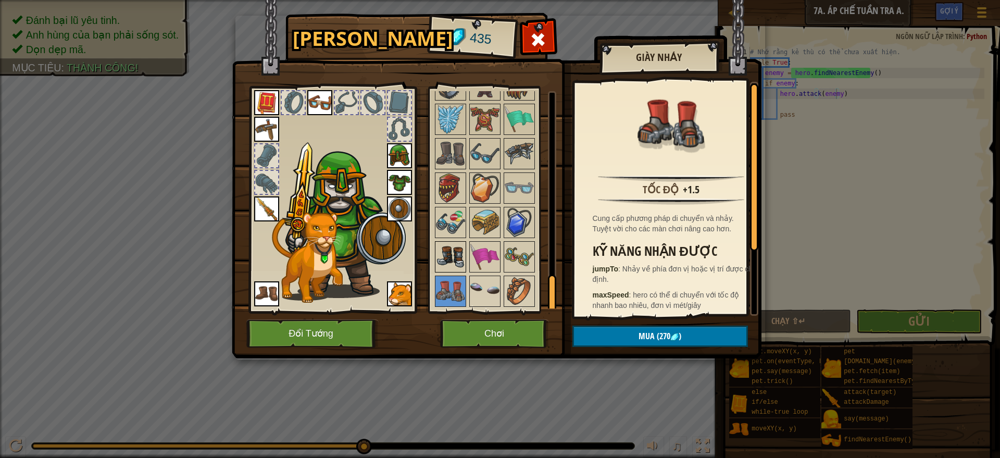
click at [456, 264] on img at bounding box center [450, 256] width 29 height 29
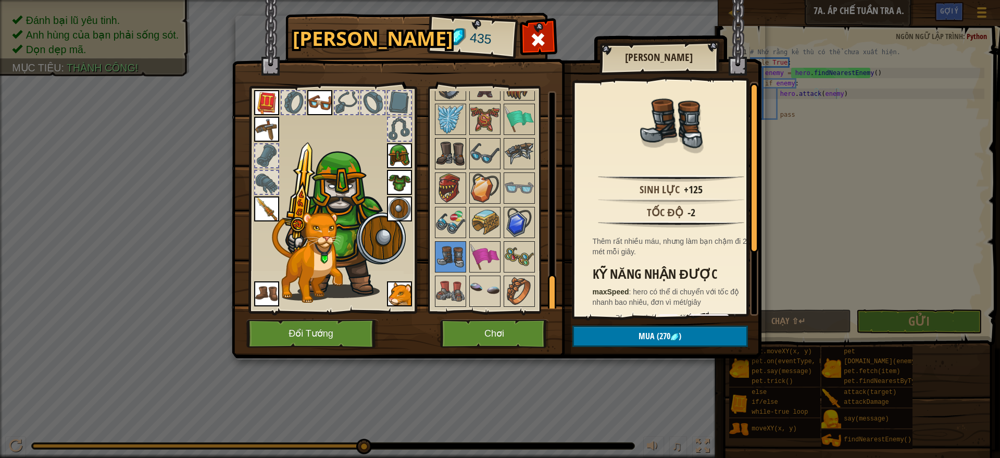
click at [451, 152] on img at bounding box center [450, 153] width 29 height 29
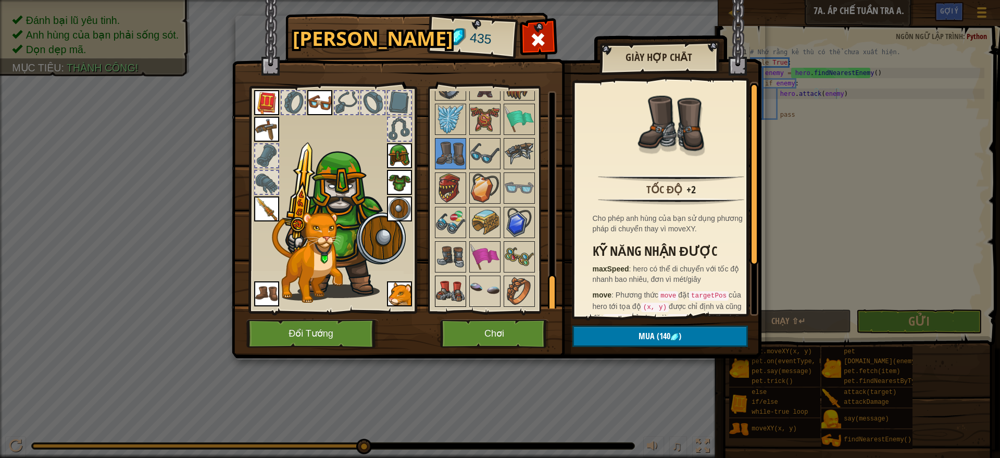
click at [455, 291] on img at bounding box center [450, 290] width 29 height 29
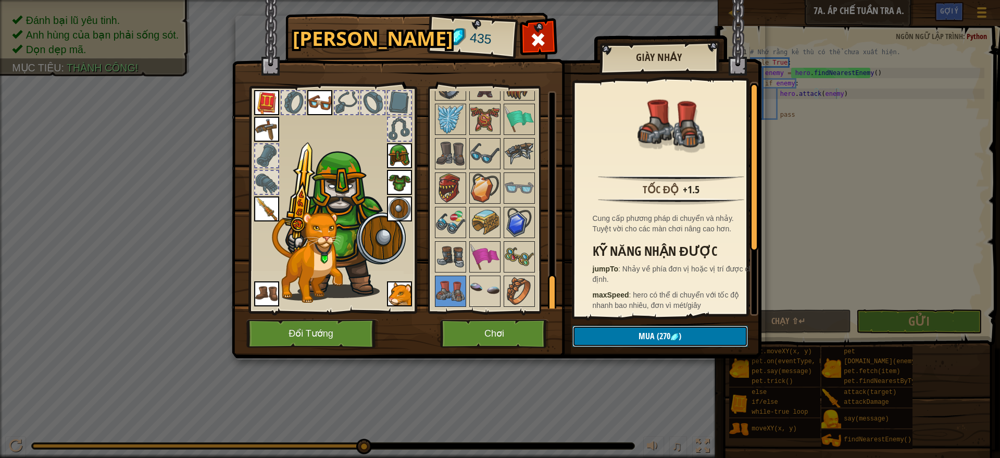
click at [646, 333] on span "Mua" at bounding box center [646, 335] width 16 height 11
click at [609, 332] on button "Xác nhận" at bounding box center [659, 335] width 175 height 21
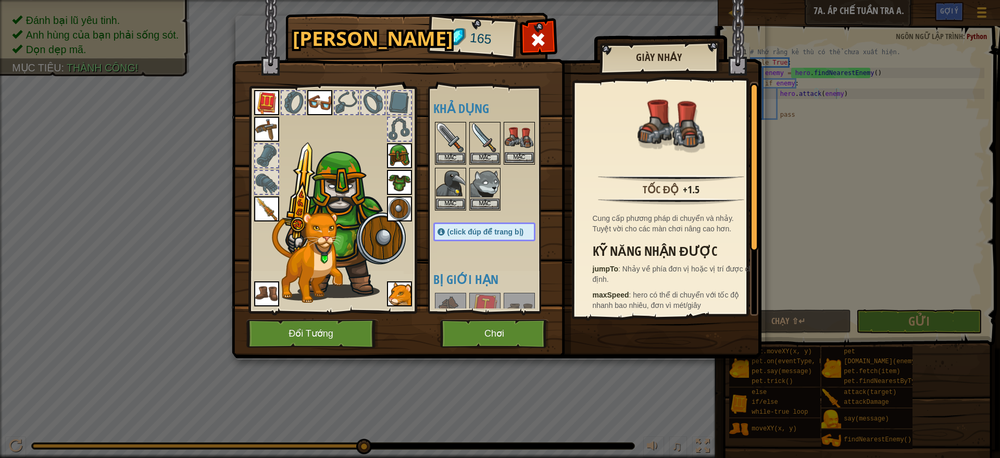
click at [517, 145] on img at bounding box center [519, 137] width 29 height 29
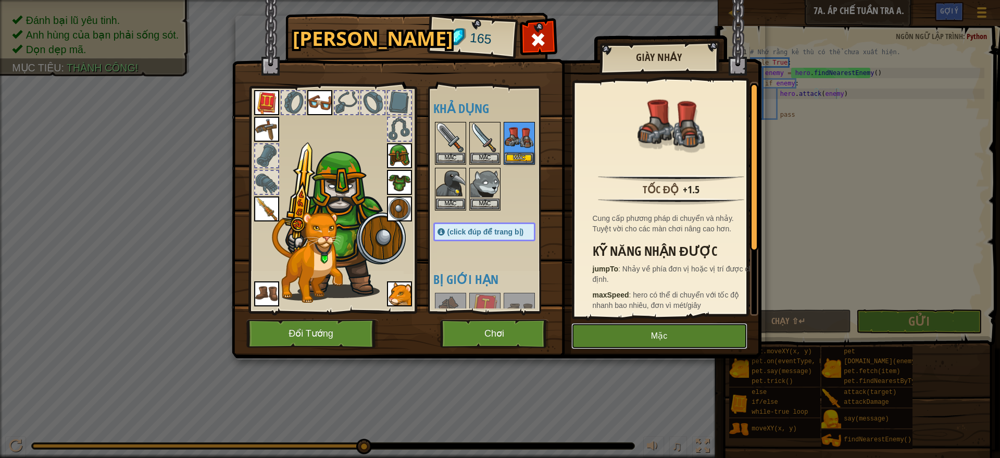
click at [648, 343] on button "Mặc" at bounding box center [659, 336] width 176 height 26
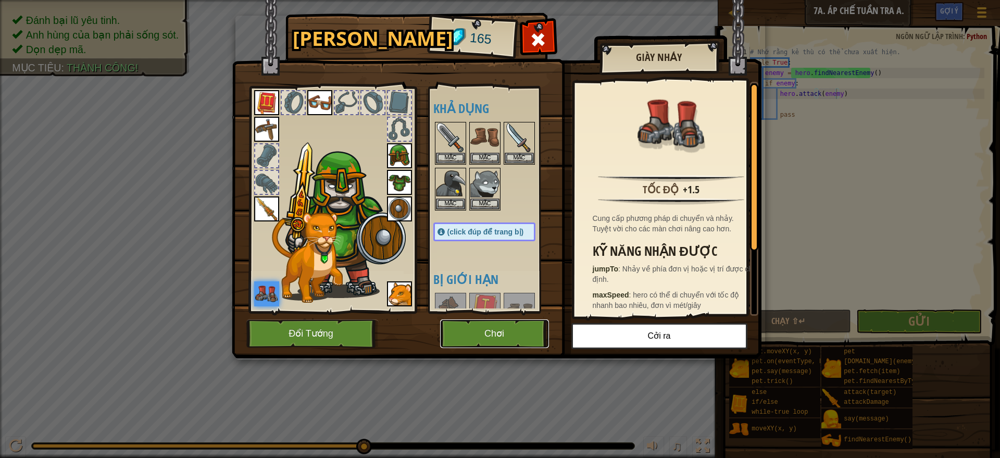
click at [507, 333] on button "Chơi" at bounding box center [494, 333] width 109 height 29
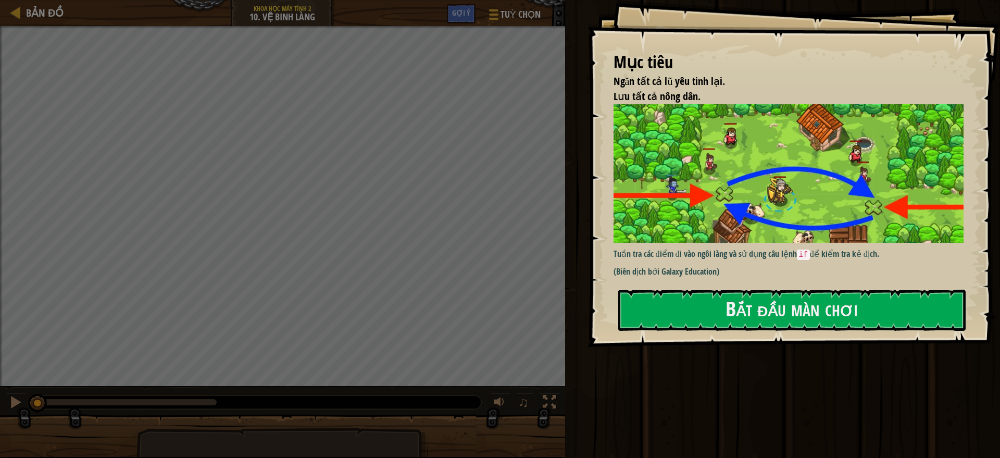
click at [680, 175] on img at bounding box center [793, 173] width 360 height 139
click at [670, 304] on button "Bắt đầu màn chơi" at bounding box center [791, 309] width 347 height 41
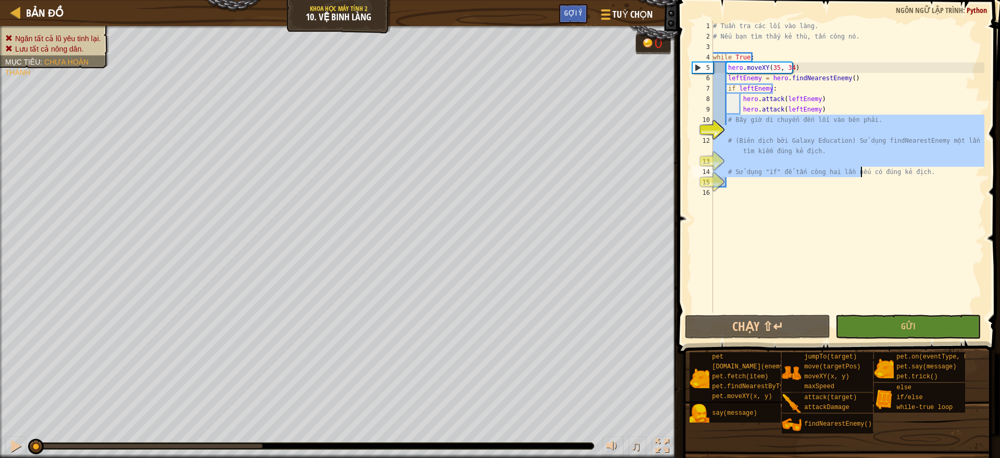
drag, startPoint x: 726, startPoint y: 120, endPoint x: 862, endPoint y: 176, distance: 146.6
click at [862, 176] on div "# Tuần tra các lối vào làng. # Nếu bạn tìm thấy kẻ thù, tấn công nó. while True…" at bounding box center [847, 177] width 273 height 312
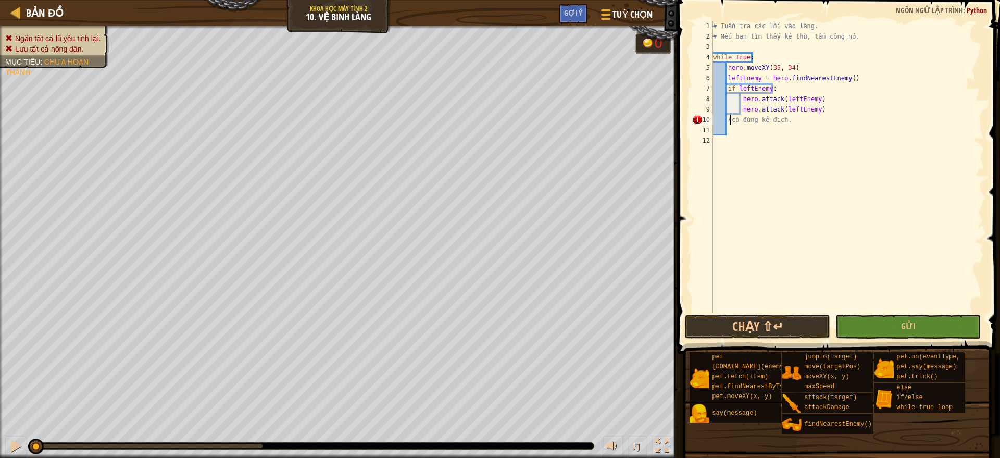
scroll to position [5, 1]
type textarea "#có đúng kẻ địch."
click at [621, 8] on span "Tuỳ chọn" at bounding box center [633, 14] width 42 height 14
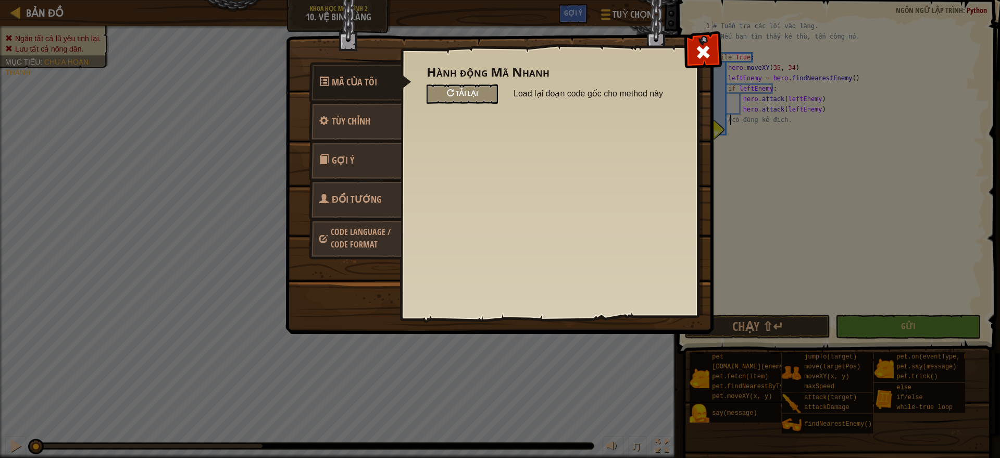
click at [445, 103] on div "Tải lại" at bounding box center [461, 93] width 71 height 19
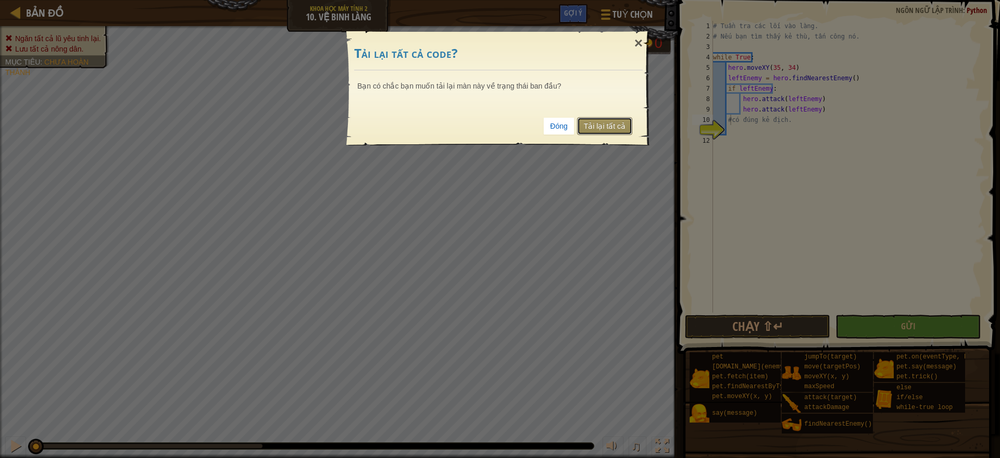
click at [595, 123] on link "Tải lại tất cả" at bounding box center [604, 126] width 55 height 18
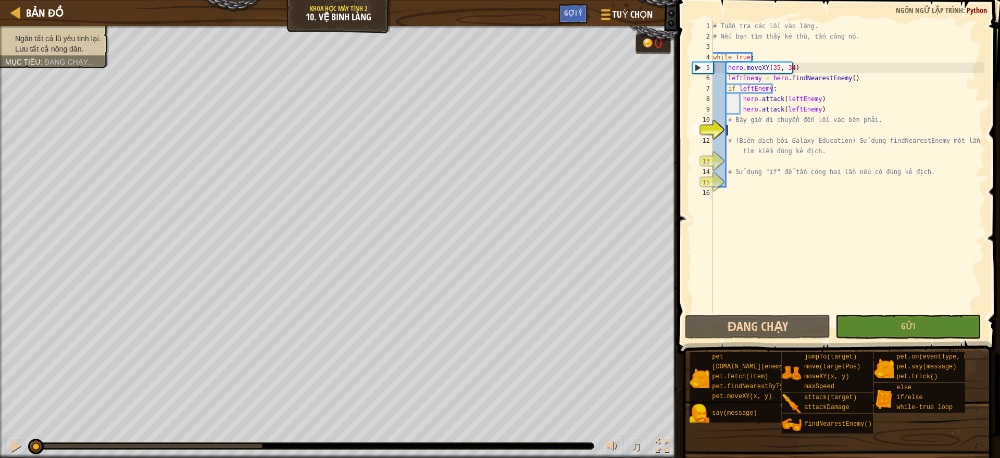
scroll to position [5, 1]
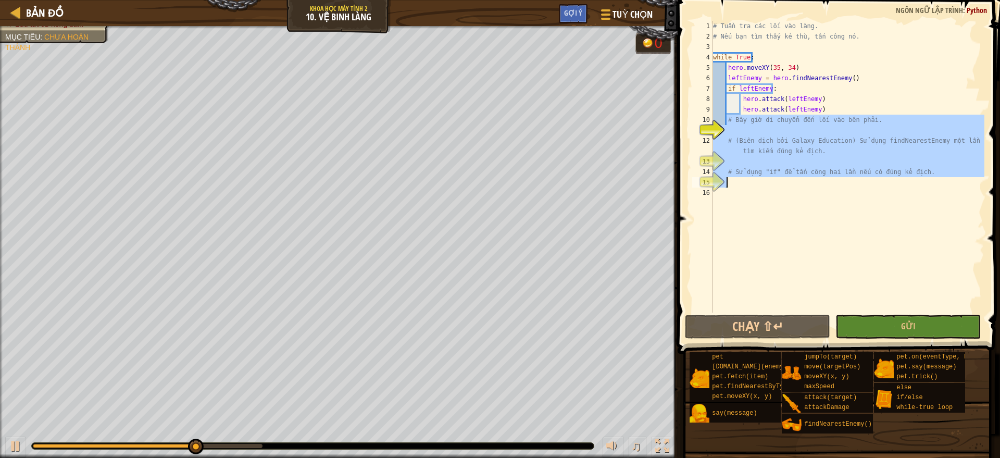
drag, startPoint x: 725, startPoint y: 120, endPoint x: 884, endPoint y: 181, distance: 170.1
click at [884, 181] on div "# Tuần tra các lối vào làng. # Nếu bạn tìm thấy kẻ thù, tấn công nó. while True…" at bounding box center [847, 177] width 273 height 312
type textarea "# Sử dụng "if" để tấn công hai lần nếu có đúng kẻ địch."
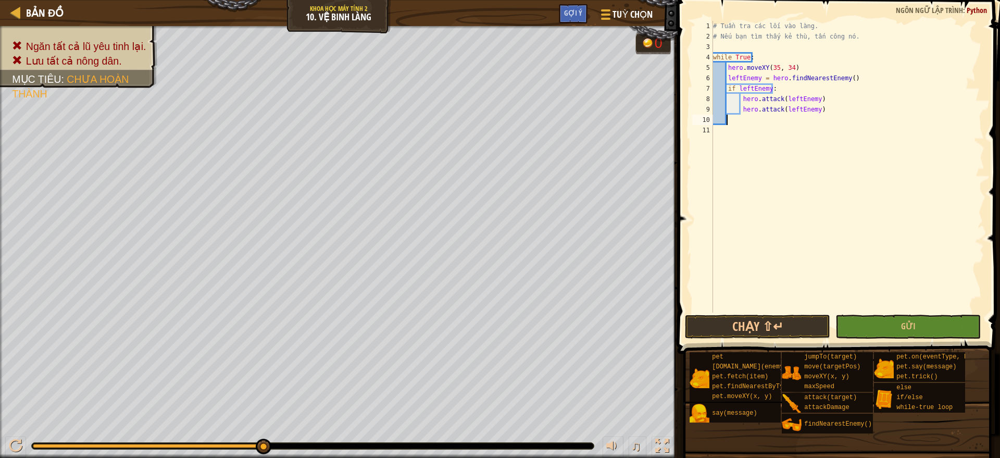
type textarea ":"
click at [719, 135] on div "# Tuần tra các lối vào làng. # Nếu bạn tìm thấy kẻ thù, tấn công nó. while True…" at bounding box center [847, 177] width 273 height 312
type textarea "Ư"
type textarea "W"
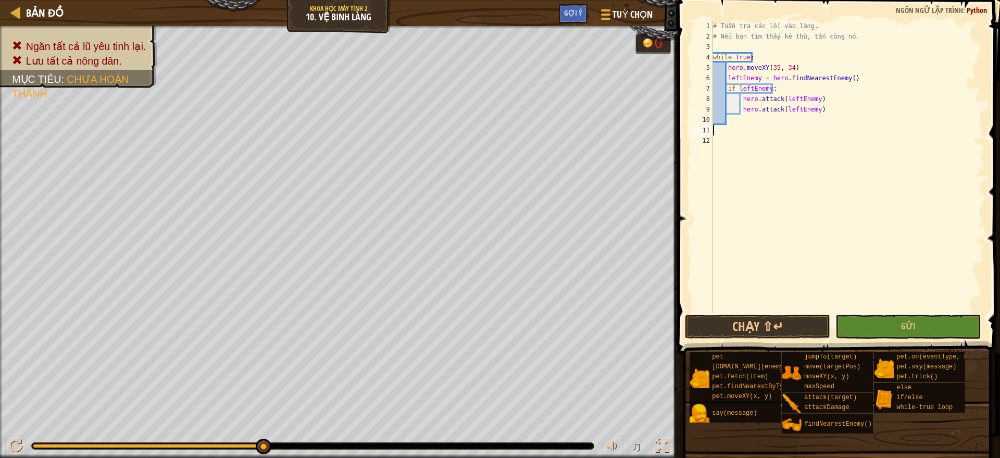
type textarea "ư"
type textarea "w"
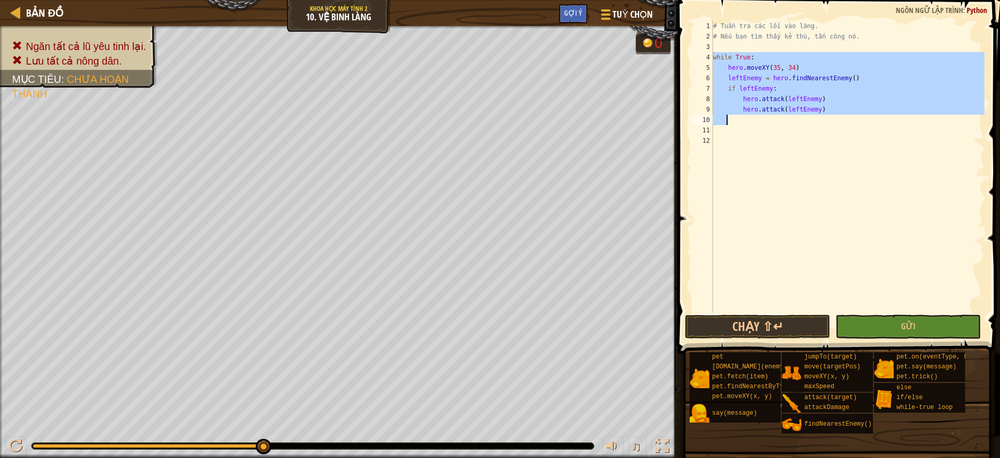
drag, startPoint x: 713, startPoint y: 52, endPoint x: 789, endPoint y: 120, distance: 102.1
click at [789, 120] on div "# Tuần tra các lối vào làng. # Nếu bạn tìm thấy kẻ thù, tấn công nó. while True…" at bounding box center [847, 177] width 273 height 312
type textarea "hero.attack(leftEnemy)"
drag, startPoint x: 758, startPoint y: 138, endPoint x: 751, endPoint y: 135, distance: 7.7
click at [757, 138] on div "# Tuần tra các lối vào làng. # Nếu bạn tìm thấy kẻ thù, tấn công nó. while True…" at bounding box center [847, 177] width 273 height 312
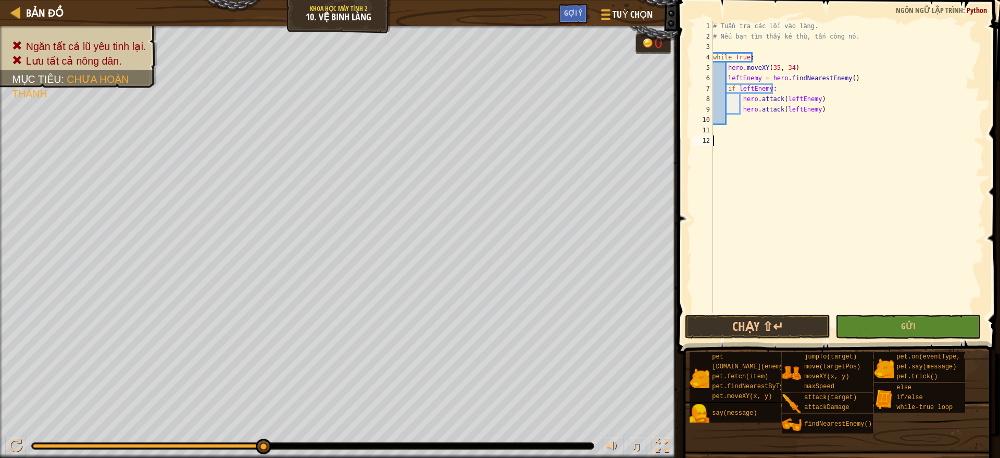
paste textarea
click at [738, 158] on div "# Tuần tra các lối vào làng. # Nếu bạn tìm thấy kẻ thù, tấn công nó. while True…" at bounding box center [847, 177] width 273 height 312
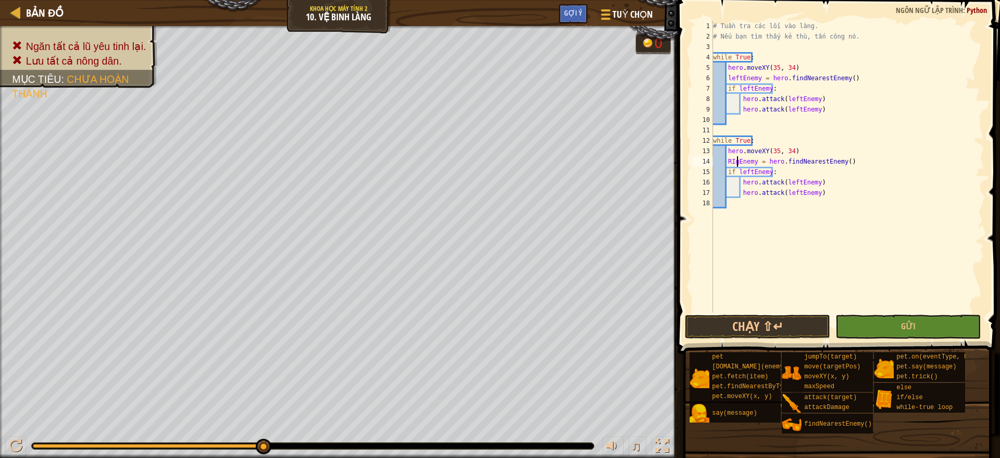
scroll to position [5, 2]
click at [775, 147] on div "# Tuần tra các lối vào làng. # Nếu bạn tìm thấy kẻ thù, tấn công nó. while True…" at bounding box center [847, 177] width 273 height 312
click at [788, 146] on div "# Tuần tra các lối vào làng. # Nếu bạn tìm thấy kẻ thù, tấn công nó. while True…" at bounding box center [847, 177] width 273 height 312
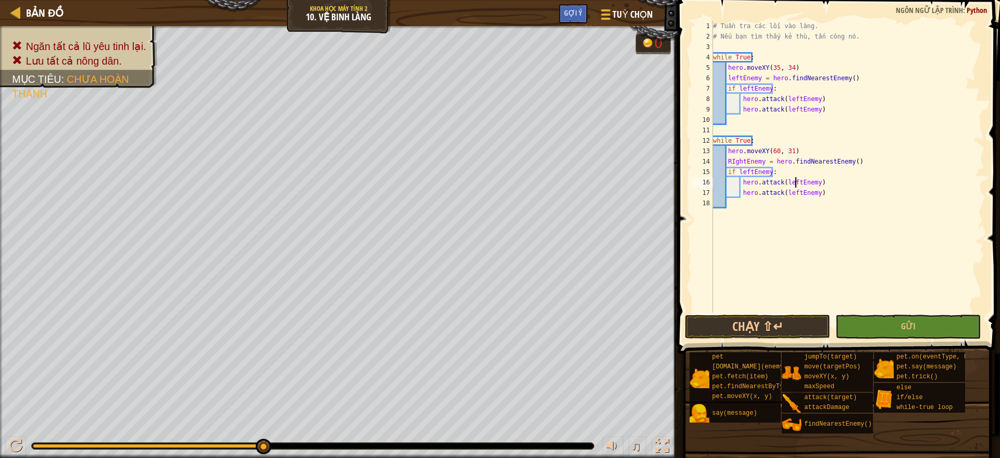
click at [795, 181] on div "# Tuần tra các lối vào làng. # Nếu bạn tìm thấy kẻ thù, tấn công nó. while True…" at bounding box center [847, 177] width 273 height 312
click at [793, 193] on div "# Tuần tra các lối vào làng. # Nếu bạn tìm thấy kẻ thù, tấn công nó. while True…" at bounding box center [847, 177] width 273 height 312
click at [732, 155] on div "# Tuần tra các lối vào làng. # Nếu bạn tìm thấy kẻ thù, tấn công nó. while True…" at bounding box center [847, 177] width 273 height 312
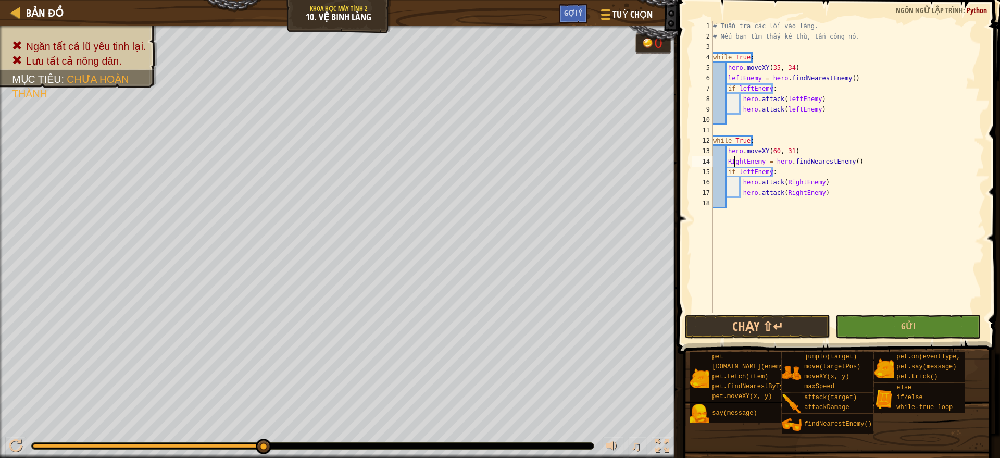
click at [732, 161] on div "# Tuần tra các lối vào làng. # Nếu bạn tìm thấy kẻ thù, tấn công nó. while True…" at bounding box center [847, 177] width 273 height 312
click at [884, 109] on div "# Tuần tra các lối vào làng. # Nếu bạn tìm thấy kẻ thù, tấn công nó. while True…" at bounding box center [847, 177] width 273 height 312
type textarea "hero.attack(leftEnemy)"
click at [921, 318] on button "Gửi" at bounding box center [907, 326] width 145 height 24
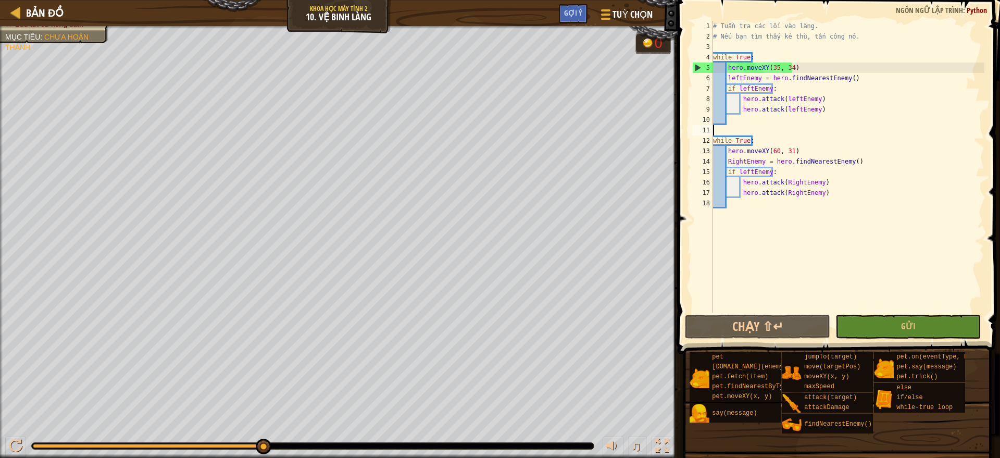
scroll to position [5, 0]
click at [719, 127] on div "# Tuần tra các lối vào làng. # Nếu bạn tìm thấy kẻ thù, tấn công nó. while True…" at bounding box center [847, 177] width 273 height 312
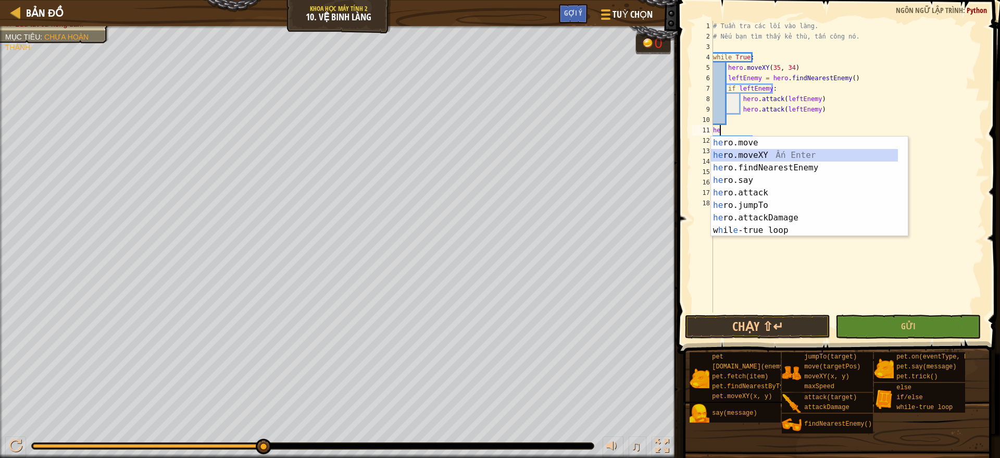
click at [749, 153] on div "he ro.move Ấn Enter he ro.moveXY Ấn Enter he ro.findNearestEnemy Ấn Enter he ro…" at bounding box center [804, 198] width 187 height 125
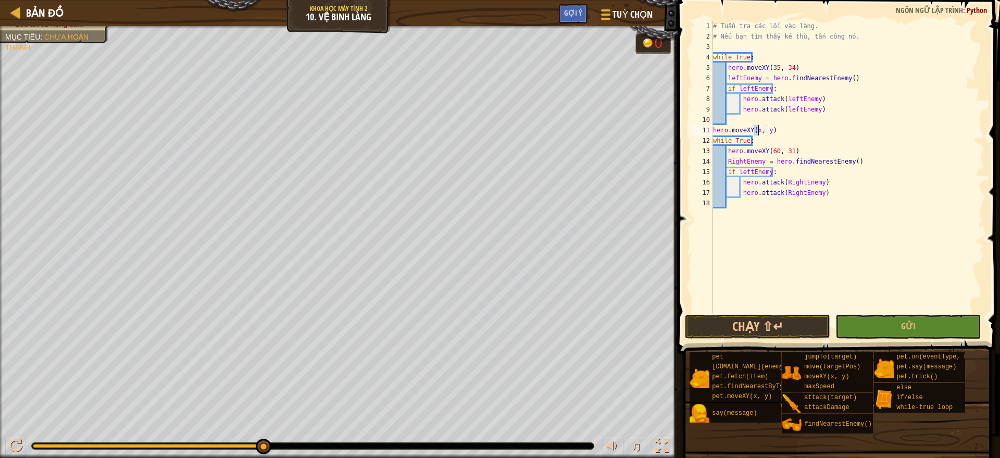
scroll to position [5, 4]
click at [769, 131] on div "# Tuần tra các lối vào làng. # Nếu bạn tìm thấy kẻ thù, tấn công nó. while True…" at bounding box center [847, 177] width 273 height 312
click at [778, 129] on div "# Tuần tra các lối vào làng. # Nếu bạn tìm thấy kẻ thù, tấn công nó. while True…" at bounding box center [847, 177] width 273 height 312
type textarea "hero.moveXY(60, 31)"
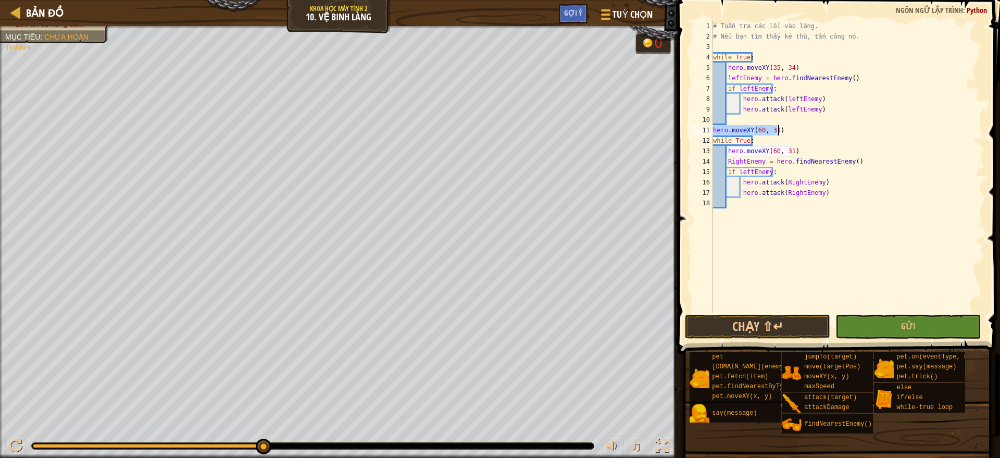
drag, startPoint x: 713, startPoint y: 129, endPoint x: 796, endPoint y: 132, distance: 82.3
click at [796, 132] on div "# Tuần tra các lối vào làng. # Nếu bạn tìm thấy kẻ thù, tấn công nó. while True…" at bounding box center [847, 177] width 273 height 312
click at [735, 207] on div "# Tuần tra các lối vào làng. # Nếu bạn tìm thấy kẻ thù, tấn công nó. while True…" at bounding box center [847, 177] width 273 height 312
click at [721, 221] on div "# Tuần tra các lối vào làng. # Nếu bạn tìm thấy kẻ thù, tấn công nó. while True…" at bounding box center [847, 177] width 273 height 312
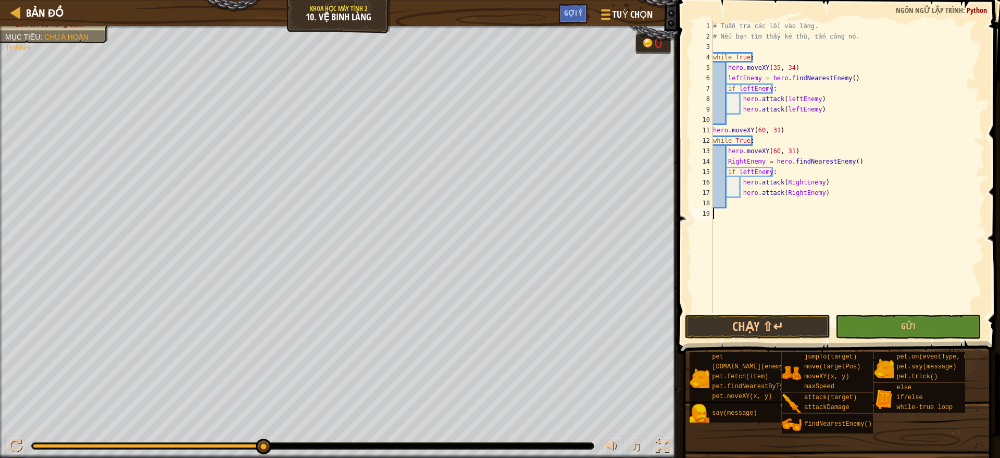
click at [713, 212] on div "# Tuần tra các lối vào làng. # Nếu bạn tìm thấy kẻ thù, tấn công nó. while True…" at bounding box center [847, 177] width 273 height 312
paste textarea "hero.moveXY(60, 31)"
click at [762, 212] on div "# Tuần tra các lối vào làng. # Nếu bạn tìm thấy kẻ thù, tấn công nó. while True…" at bounding box center [847, 177] width 273 height 312
click at [775, 213] on div "# Tuần tra các lối vào làng. # Nếu bạn tìm thấy kẻ thù, tấn công nó. while True…" at bounding box center [847, 177] width 273 height 312
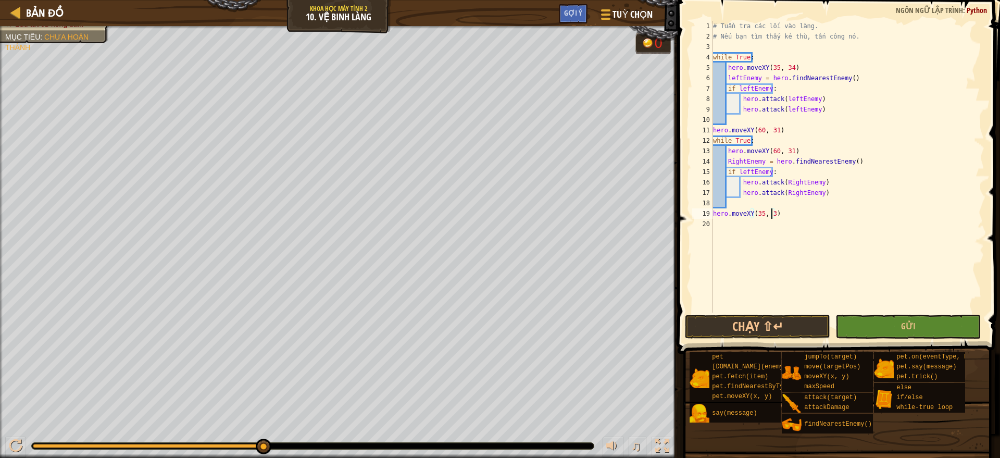
scroll to position [5, 5]
click at [778, 334] on button "Chạy ⇧↵" at bounding box center [757, 326] width 145 height 24
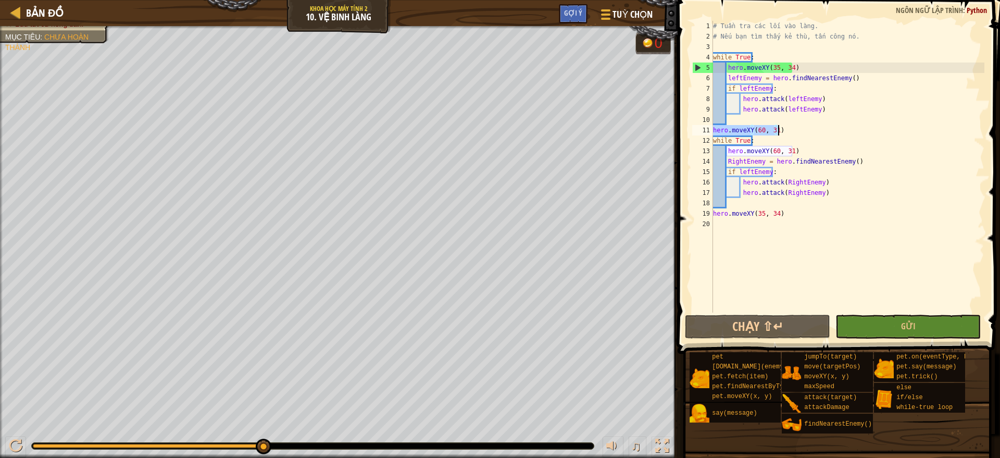
drag, startPoint x: 713, startPoint y: 127, endPoint x: 791, endPoint y: 133, distance: 78.4
click at [791, 133] on div "# Tuần tra các lối vào làng. # Nếu bạn tìm thấy kẻ thù, tấn công nó. while True…" at bounding box center [847, 177] width 273 height 312
type textarea "hero.moveXY(60, 31)"
click at [742, 115] on div "# Tuần tra các lối vào làng. # Nếu bạn tìm thấy kẻ thù, tấn công nó. while True…" at bounding box center [847, 177] width 273 height 312
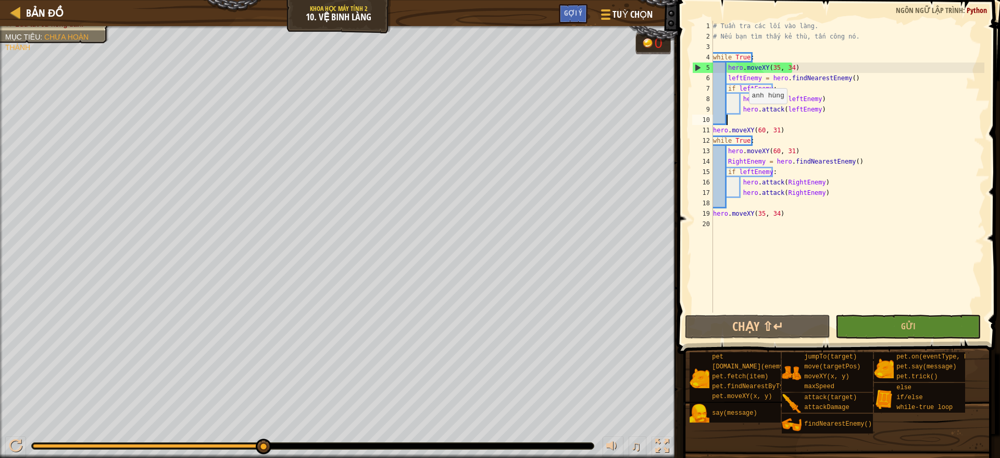
click at [743, 114] on div "# Tuần tra các lối vào làng. # Nếu bạn tìm thấy kẻ thù, tấn công nó. while True…" at bounding box center [847, 177] width 273 height 312
type textarea "hero.attack(leftEnemy)"
click at [826, 106] on div "# Tuần tra các lối vào làng. # Nếu bạn tìm thấy kẻ thù, tấn công nó. while True…" at bounding box center [847, 177] width 273 height 312
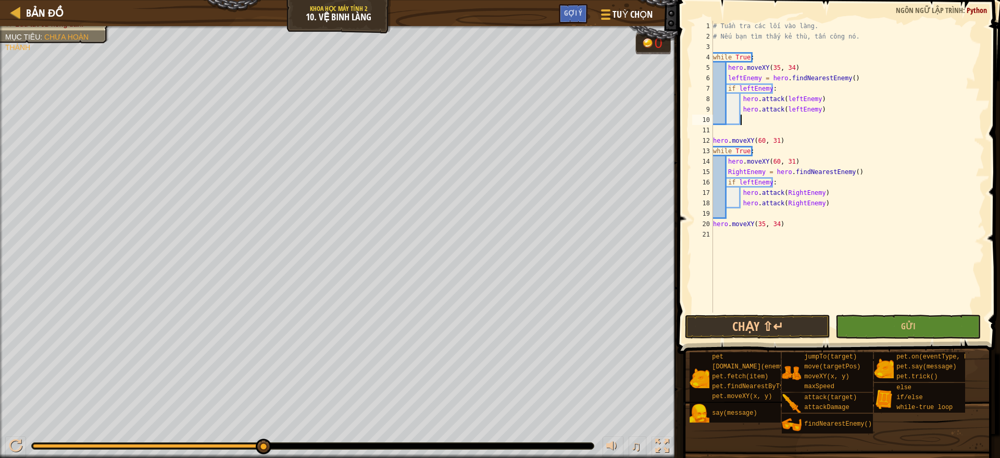
paste textarea "hero.moveXY(60, 31)"
drag, startPoint x: 713, startPoint y: 223, endPoint x: 780, endPoint y: 224, distance: 67.2
click at [780, 224] on div "# Tuần tra các lối vào làng. # Nếu bạn tìm thấy kẻ thù, tấn công nó. while True…" at bounding box center [847, 177] width 273 height 312
click at [831, 200] on div "# Tuần tra các lối vào làng. # Nếu bạn tìm thấy kẻ thù, tấn công nó. while True…" at bounding box center [847, 177] width 273 height 312
type textarea "hero.attack(RightEnemy)"
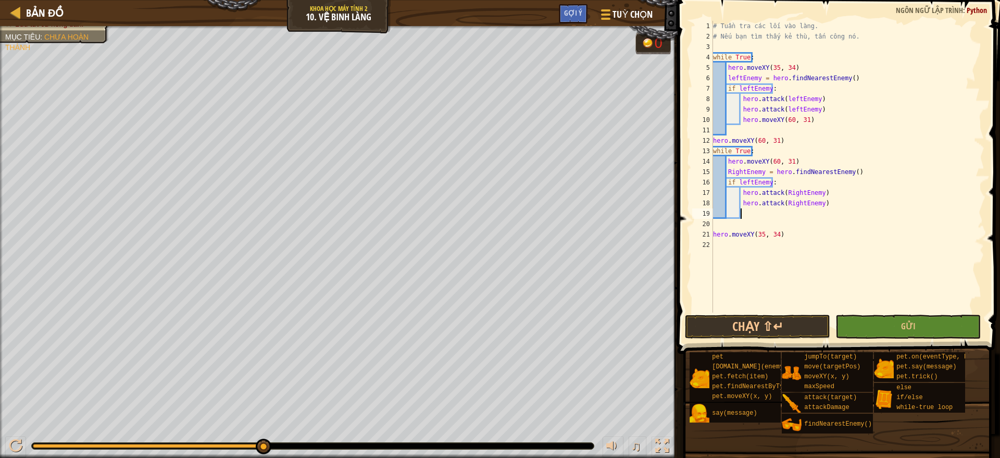
paste textarea "hero.moveXY(35, 34)"
click at [771, 322] on button "Chạy ⇧↵" at bounding box center [757, 326] width 145 height 24
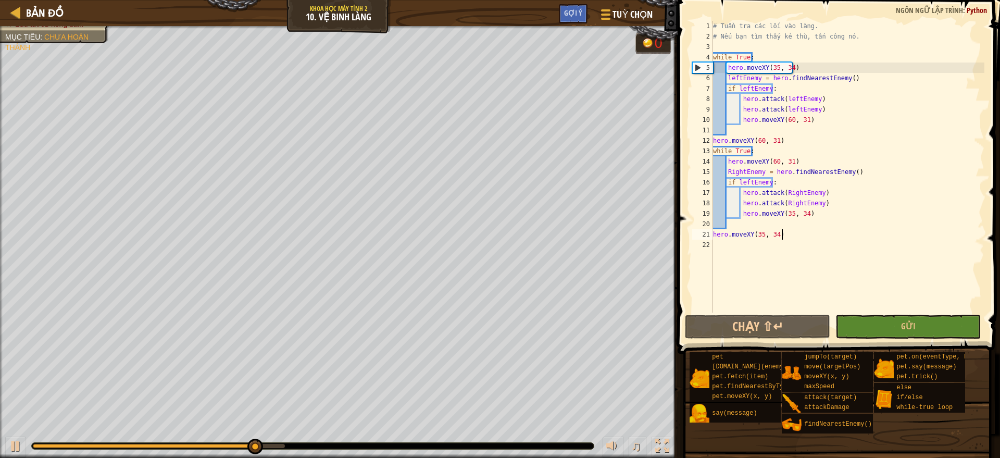
click at [782, 238] on div "# Tuần tra các lối vào làng. # Nếu bạn tìm thấy kẻ thù, tấn công nó. while True…" at bounding box center [847, 177] width 273 height 312
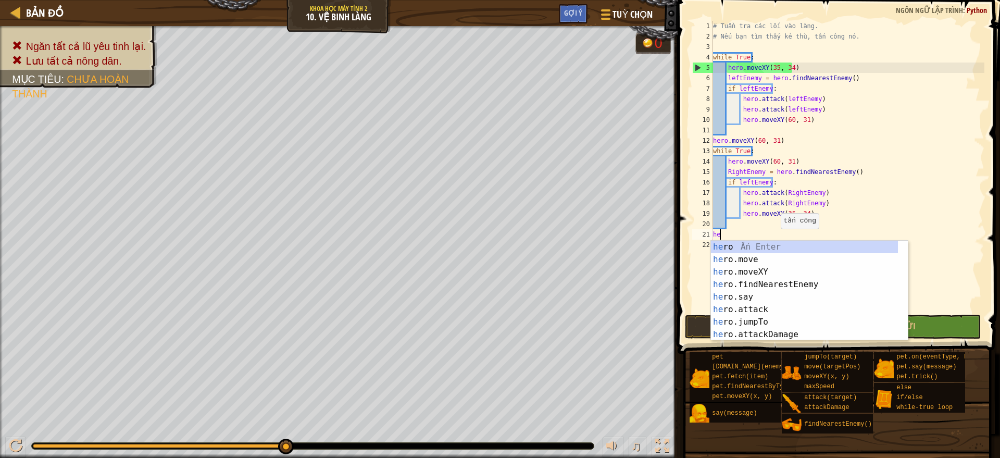
type textarea "h"
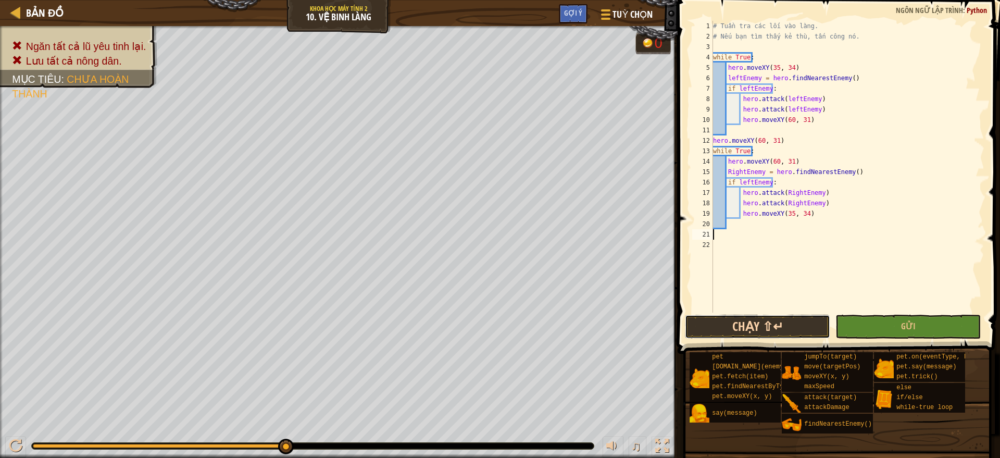
click at [703, 330] on button "Chạy ⇧↵" at bounding box center [757, 326] width 145 height 24
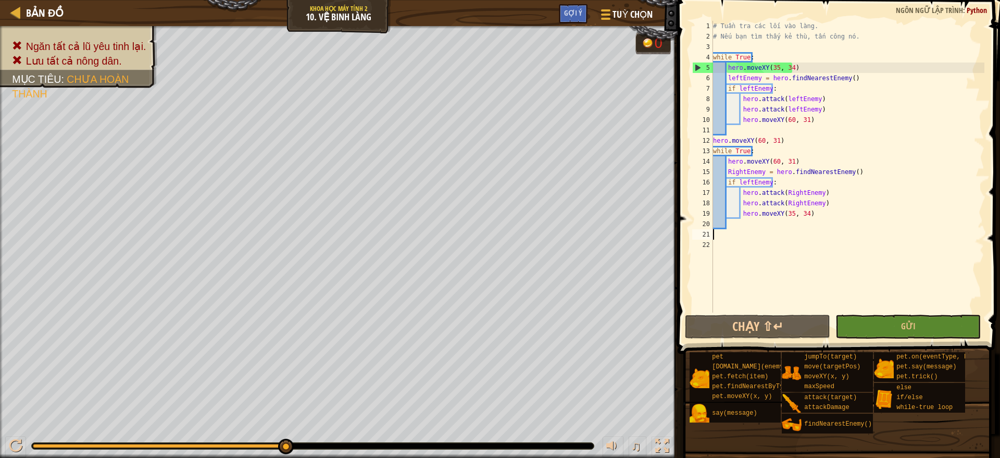
click at [812, 118] on div "# Tuần tra các lối vào làng. # Nếu bạn tìm thấy kẻ thù, tấn công nó. while True…" at bounding box center [847, 177] width 273 height 312
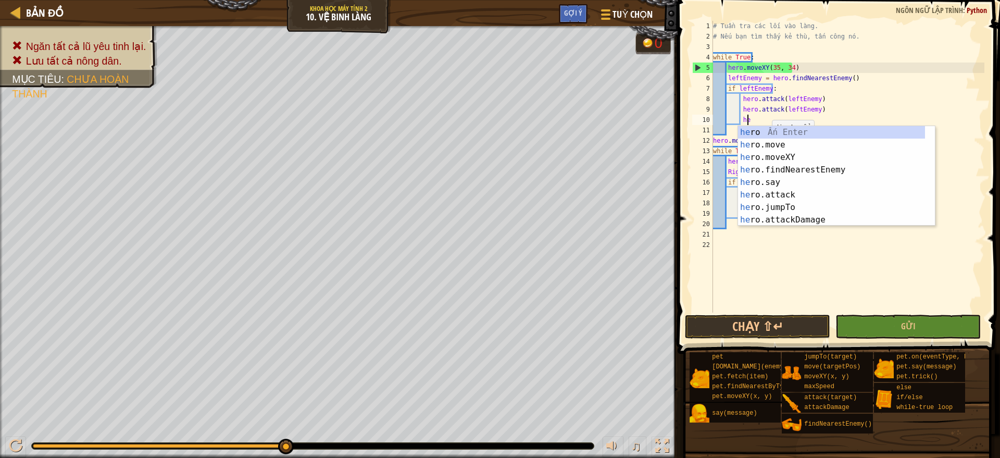
type textarea "h"
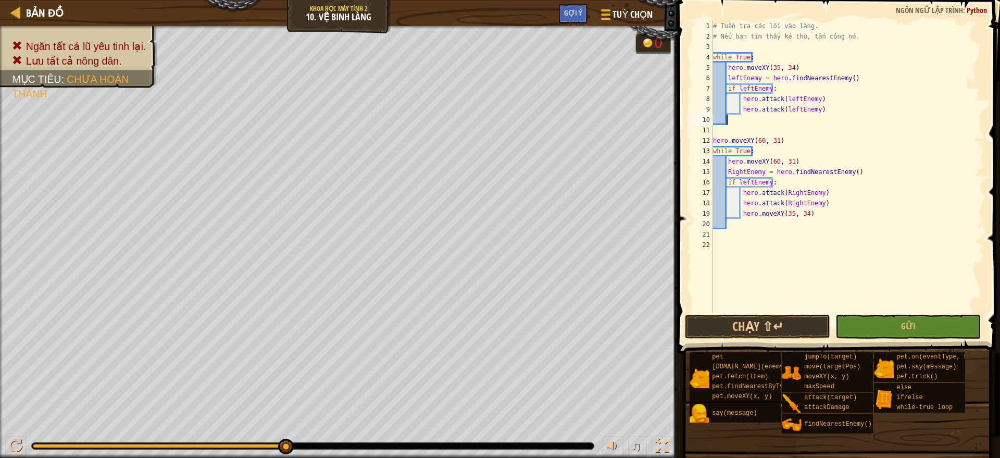
scroll to position [5, 0]
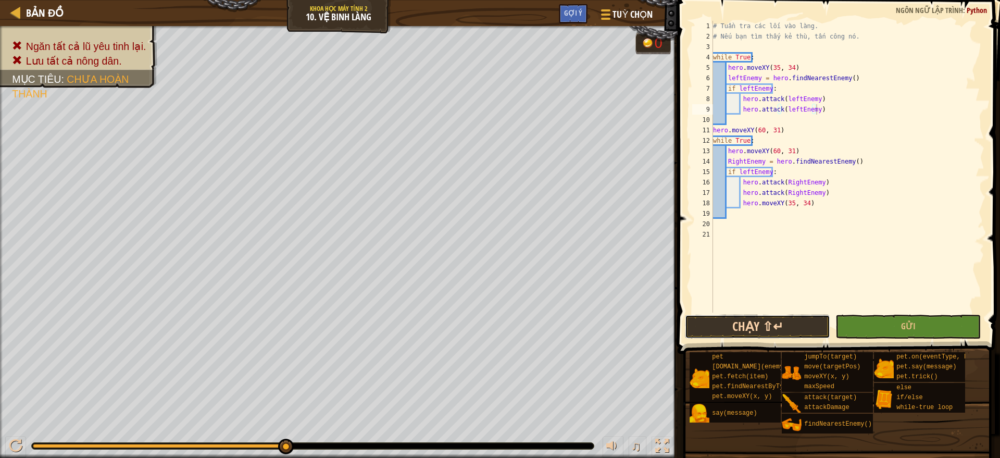
click at [773, 327] on button "Chạy ⇧↵" at bounding box center [757, 326] width 145 height 24
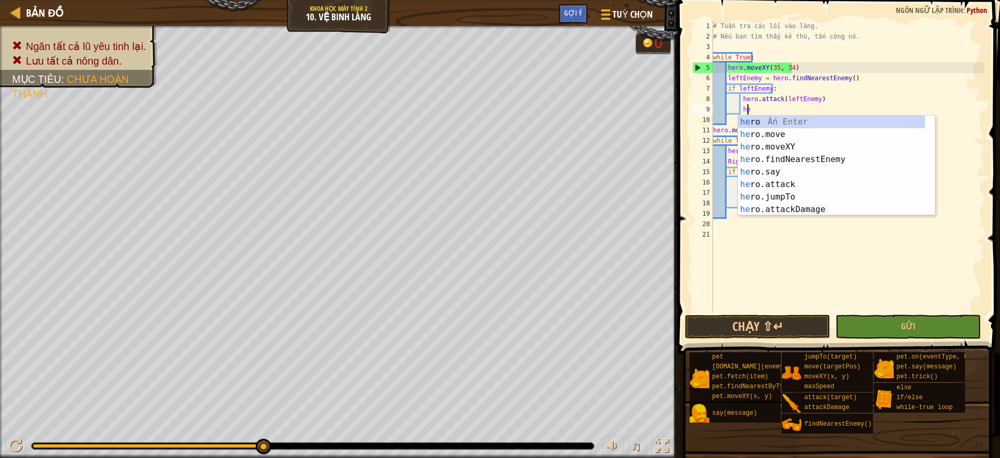
type textarea "h"
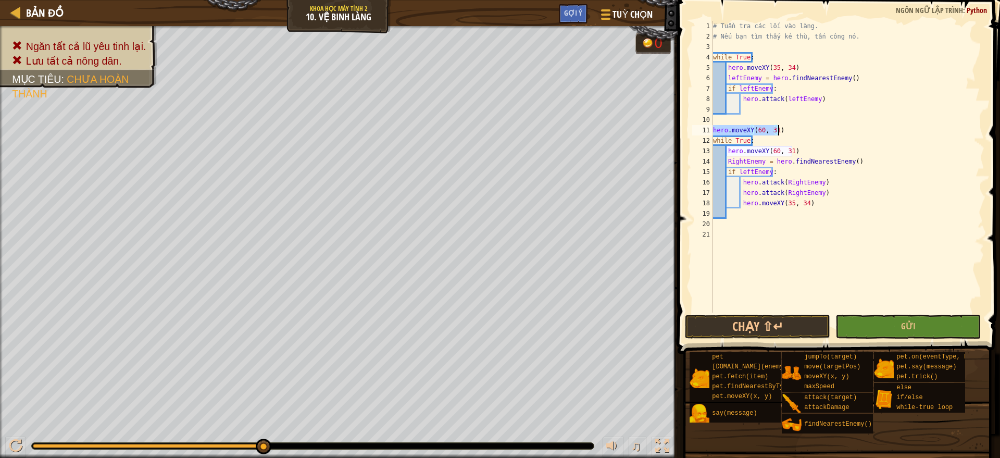
drag, startPoint x: 713, startPoint y: 127, endPoint x: 778, endPoint y: 132, distance: 64.7
click at [778, 132] on div "# Tuần tra các lối vào làng. # Nếu bạn tìm thấy kẻ thù, tấn công nó. while True…" at bounding box center [847, 177] width 273 height 312
click at [755, 103] on div "# Tuần tra các lối vào làng. # Nếu bạn tìm thấy kẻ thù, tấn công nó. while True…" at bounding box center [847, 177] width 273 height 312
type textarea "hero.attack(leftEnemy)"
click at [754, 115] on div "# Tuần tra các lối vào làng. # Nếu bạn tìm thấy kẻ thù, tấn công nó. while True…" at bounding box center [847, 177] width 273 height 312
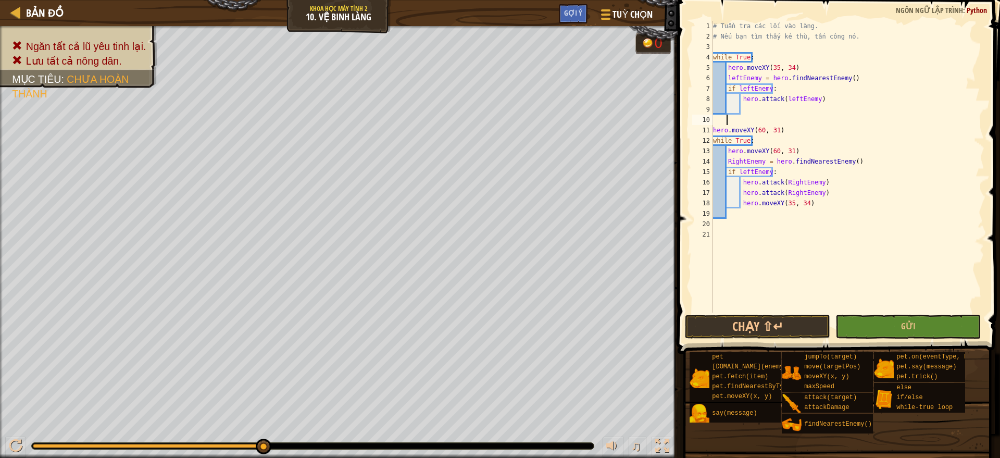
click at [754, 113] on div "# Tuần tra các lối vào làng. # Nếu bạn tìm thấy kẻ thù, tấn công nó. while True…" at bounding box center [847, 177] width 273 height 312
paste textarea "hero.moveXY(60, 31)"
click at [768, 322] on button "Chạy ⇧↵" at bounding box center [757, 326] width 145 height 24
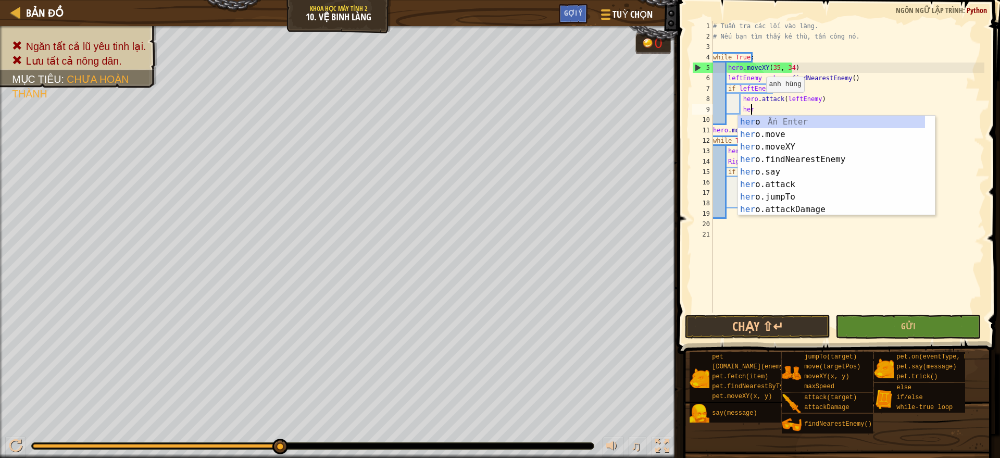
type textarea "h"
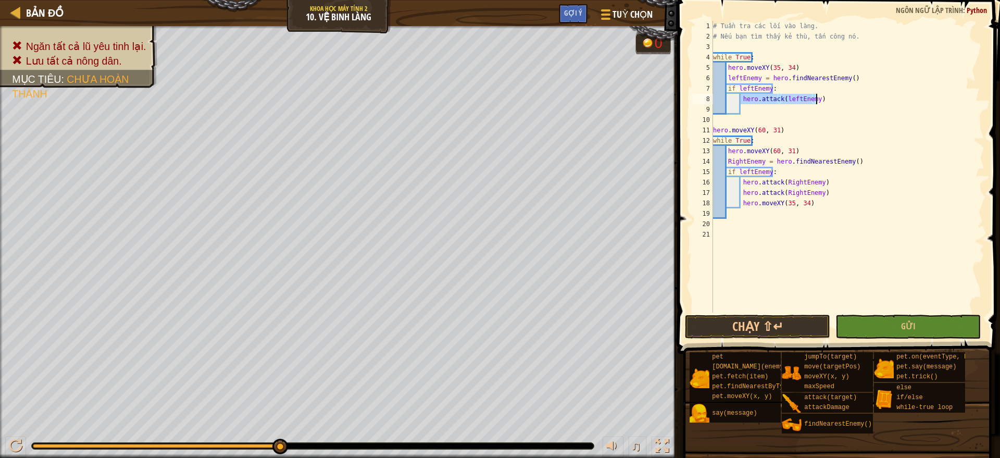
drag, startPoint x: 741, startPoint y: 99, endPoint x: 820, endPoint y: 100, distance: 78.6
click at [820, 100] on div "# Tuần tra các lối vào làng. # Nếu bạn tìm thấy kẻ thù, tấn công nó. while True…" at bounding box center [847, 177] width 273 height 312
type textarea "hero.attack(leftEnemy)"
click at [754, 111] on div "# Tuần tra các lối vào làng. # Nếu bạn tìm thấy kẻ thù, tấn công nó. while True…" at bounding box center [847, 177] width 273 height 312
paste textarea "hero.attack(leftEnemy)"
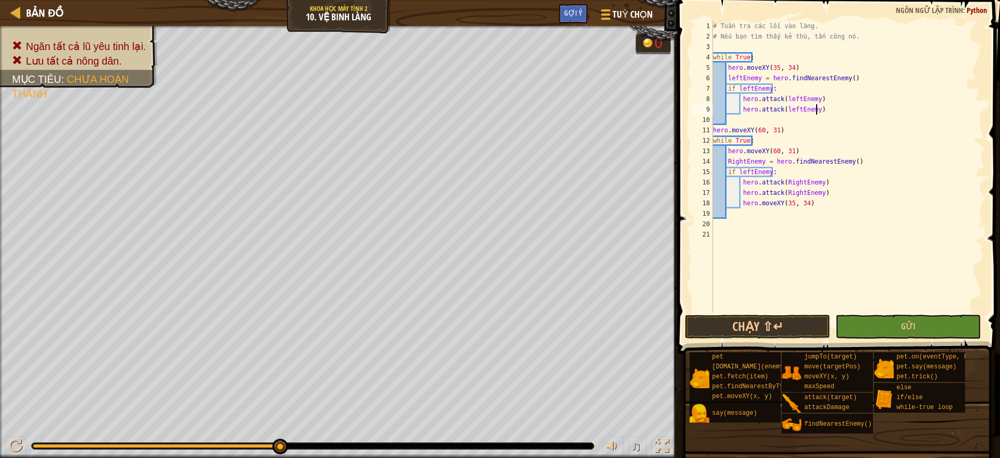
click at [790, 130] on div "# Tuần tra các lối vào làng. # Nếu bạn tìm thấy kẻ thù, tấn công nó. while True…" at bounding box center [847, 177] width 273 height 312
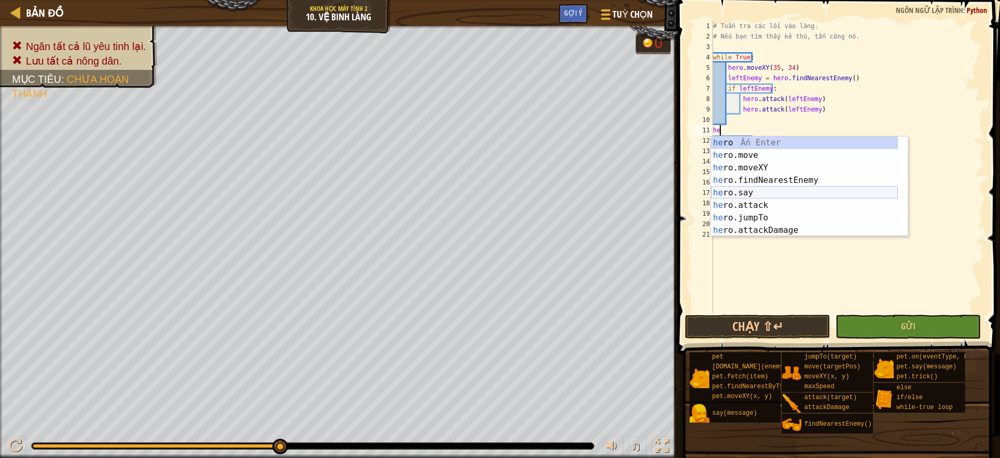
type textarea "h"
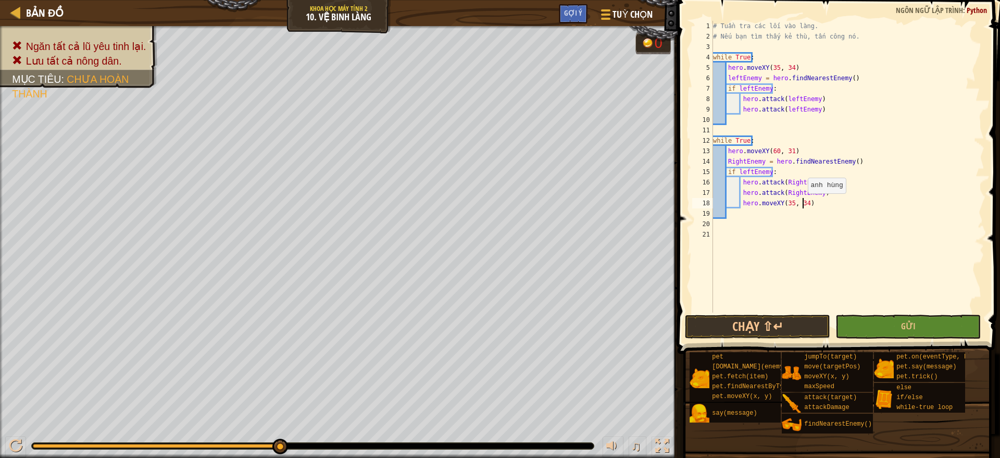
click at [802, 203] on div "# Tuần tra các lối vào làng. # Nếu bạn tìm thấy kẻ thù, tấn công nó. while True…" at bounding box center [847, 177] width 273 height 312
click at [811, 203] on div "# Tuần tra các lối vào làng. # Nếu bạn tìm thấy kẻ thù, tấn công nó. while True…" at bounding box center [847, 177] width 273 height 312
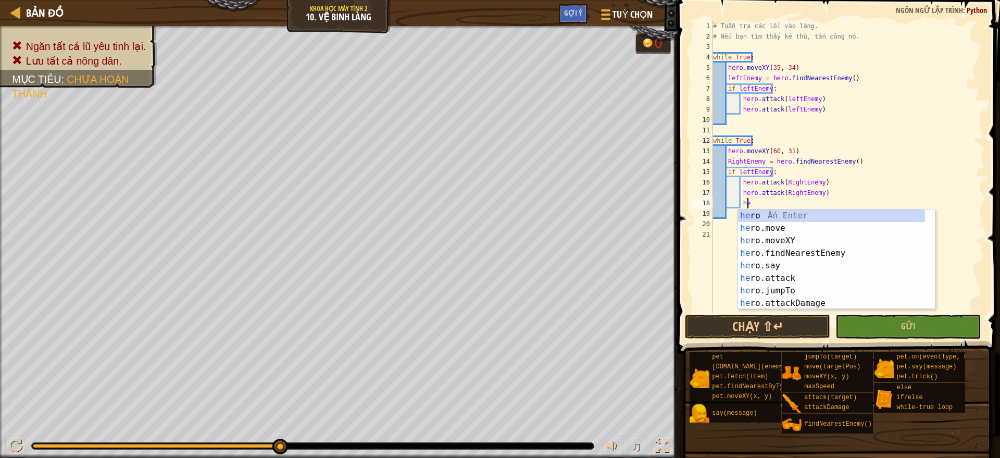
type textarea "h"
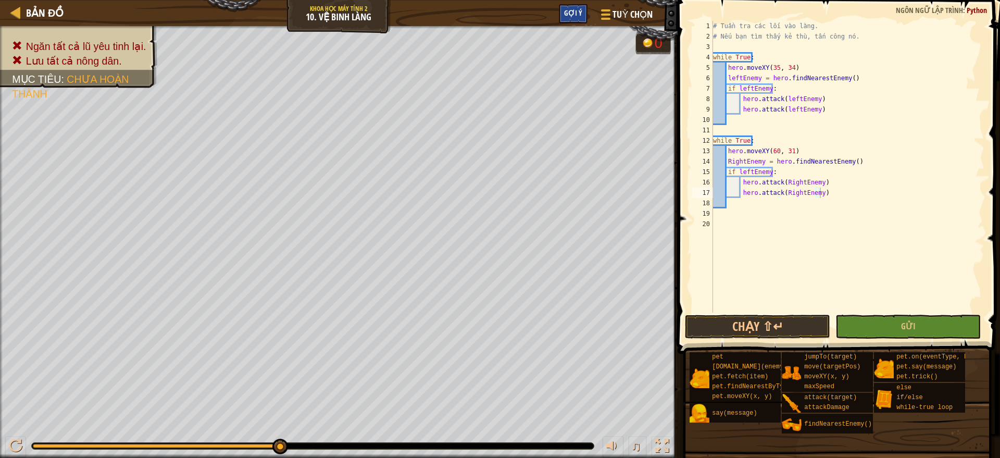
click at [576, 17] on span "Gợi ý" at bounding box center [573, 13] width 18 height 10
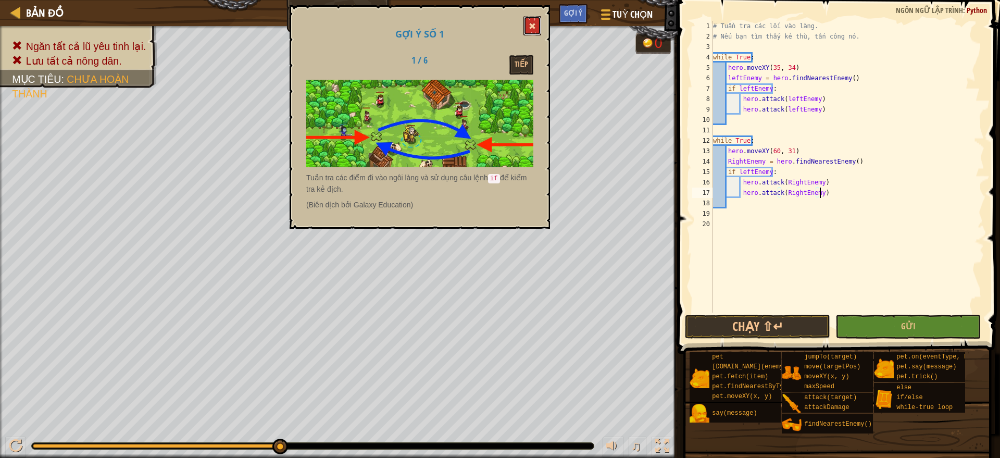
click at [536, 26] on button at bounding box center [532, 25] width 18 height 19
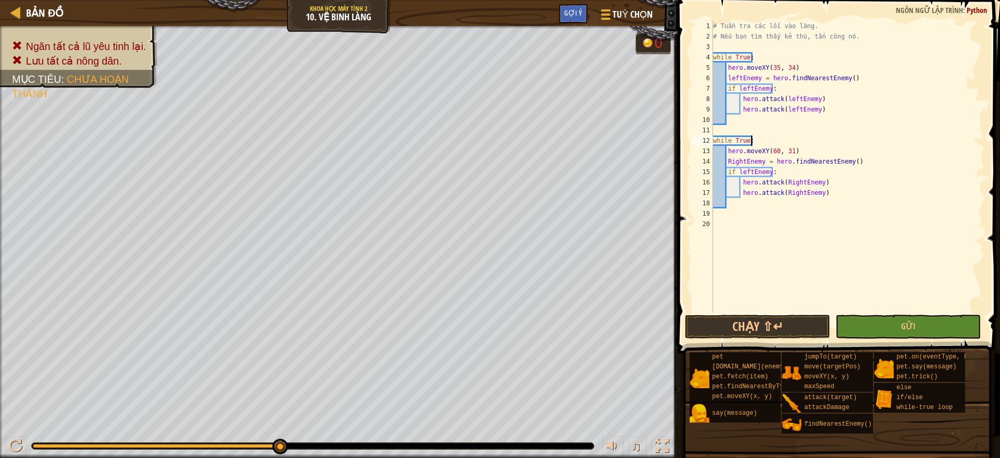
click at [757, 136] on div "# Tuần tra các lối vào làng. # Nếu bạn tìm thấy kẻ thù, tấn công nó. while True…" at bounding box center [847, 177] width 273 height 312
type textarea "w"
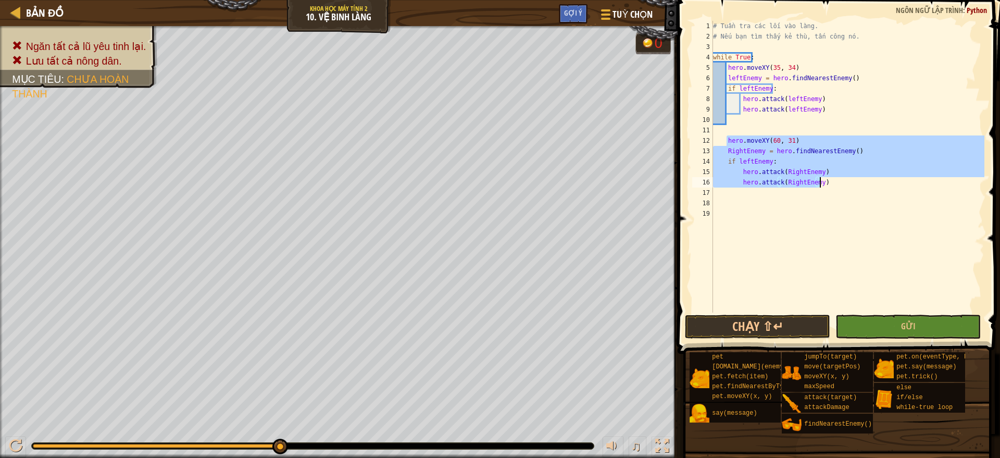
drag, startPoint x: 727, startPoint y: 139, endPoint x: 827, endPoint y: 187, distance: 111.3
click at [827, 187] on div "# Tuần tra các lối vào làng. # Nếu bạn tìm thấy kẻ thù, tấn công nó. while True…" at bounding box center [847, 177] width 273 height 312
type textarea "hero.attack(RightEnemy) hero.attack(RightEnemy)"
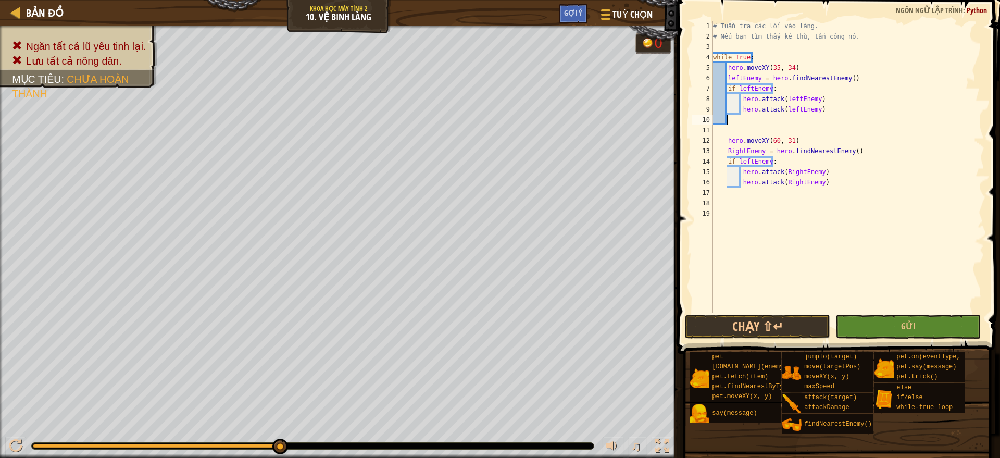
click at [735, 122] on div "# Tuần tra các lối vào làng. # Nếu bạn tìm thấy kẻ thù, tấn công nó. while True…" at bounding box center [847, 177] width 273 height 312
click at [829, 112] on div "# Tuần tra các lối vào làng. # Nếu bạn tìm thấy kẻ thù, tấn công nó. while True…" at bounding box center [847, 177] width 273 height 312
type textarea "hero.attack(leftEnemy)"
paste textarea "hero.attack(RightEnemy)"
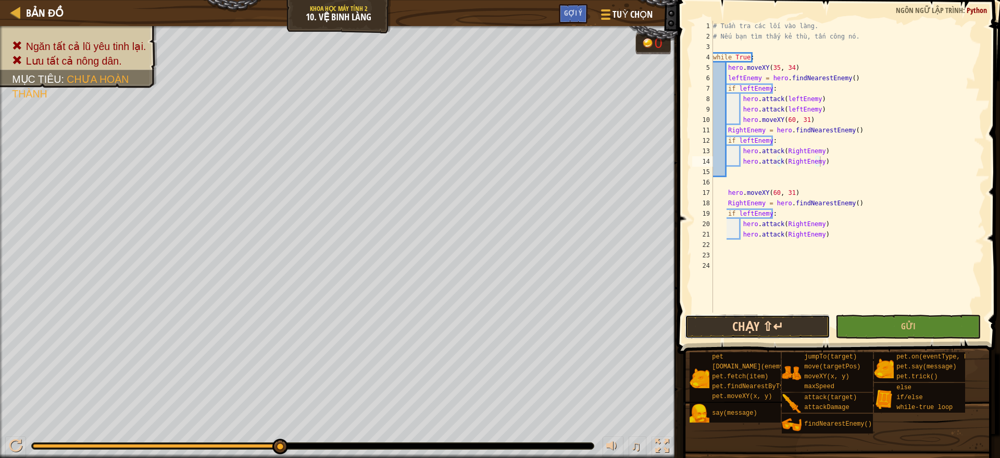
click at [780, 327] on button "Chạy ⇧↵" at bounding box center [757, 326] width 145 height 24
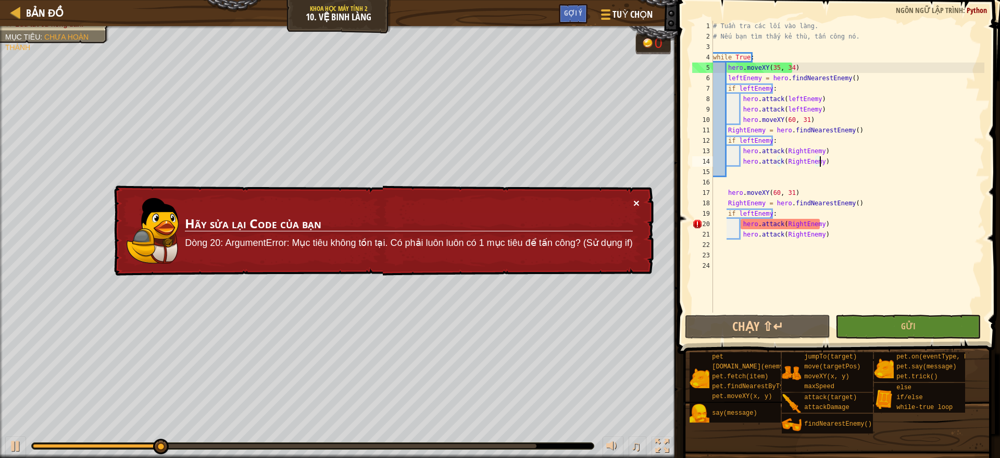
click at [639, 198] on div "× Hãy sửa lại Code của bạn Dòng 20: ArgumentError: Mục tiêu không tồn tại. Có p…" at bounding box center [382, 230] width 541 height 91
click at [634, 207] on button "×" at bounding box center [636, 202] width 6 height 11
click at [634, 204] on button "×" at bounding box center [636, 202] width 6 height 11
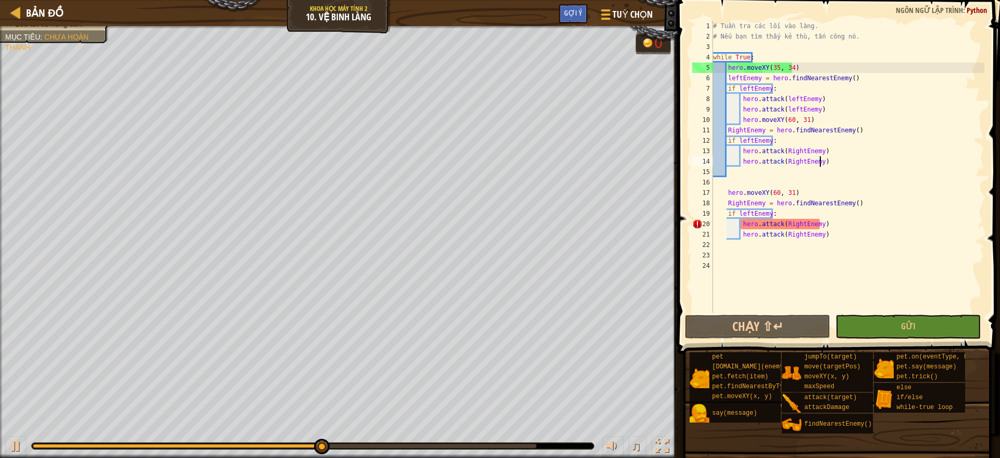
click at [828, 166] on div "# Tuần tra các lối vào làng. # Nếu bạn tìm thấy kẻ thù, tấn công nó. while True…" at bounding box center [847, 177] width 273 height 312
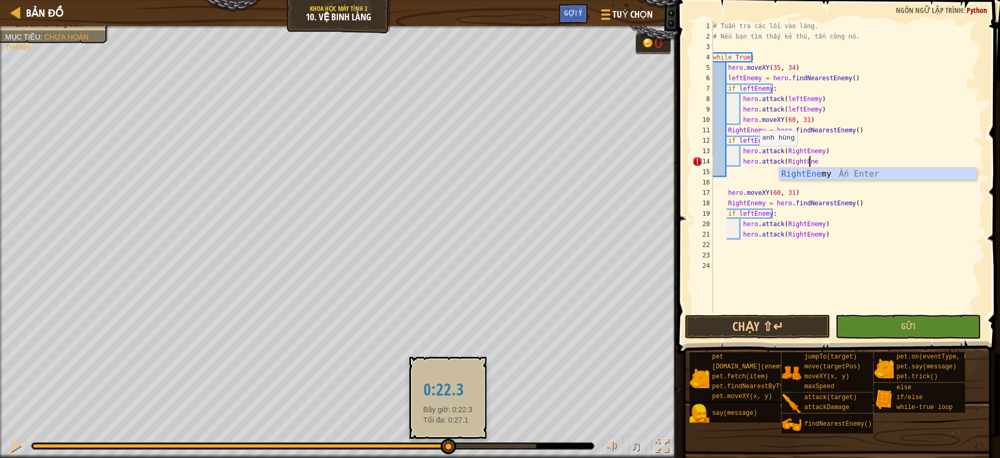
drag, startPoint x: 419, startPoint y: 445, endPoint x: 450, endPoint y: 452, distance: 31.6
click at [448, 448] on div at bounding box center [284, 446] width 503 height 4
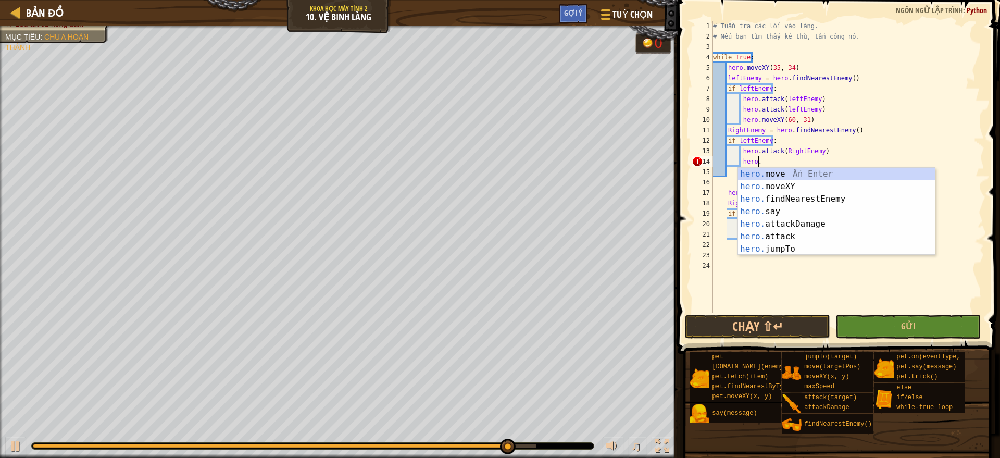
type textarea "h"
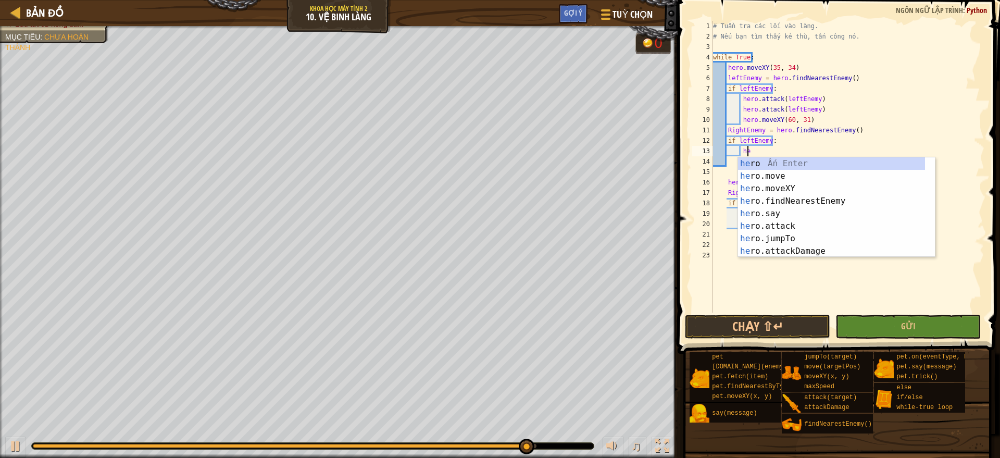
type textarea "h"
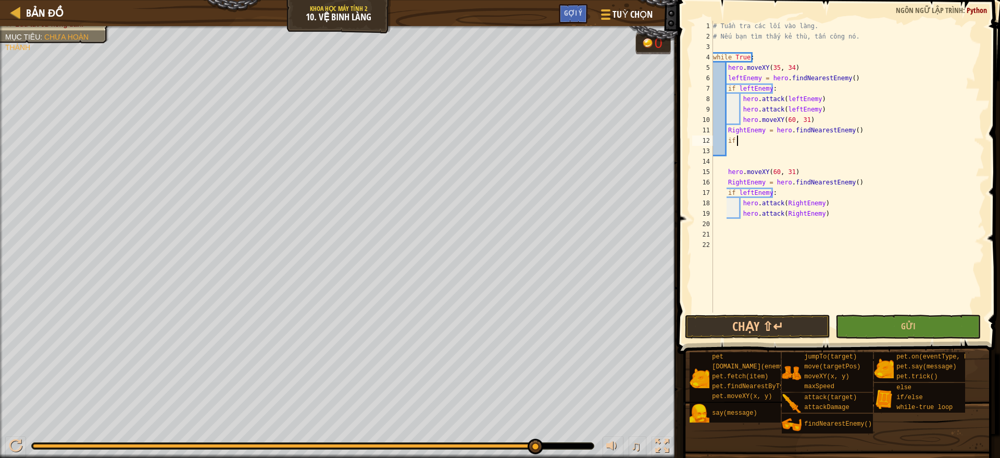
type textarea "i"
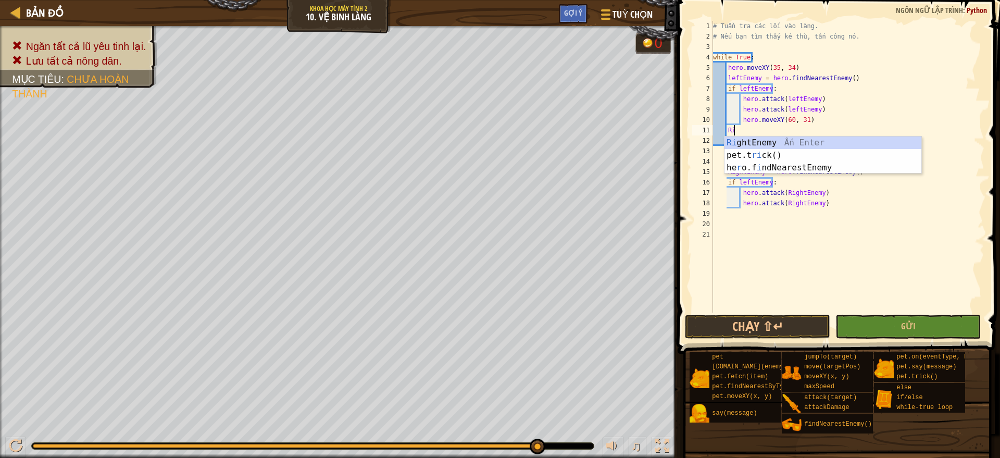
type textarea "R"
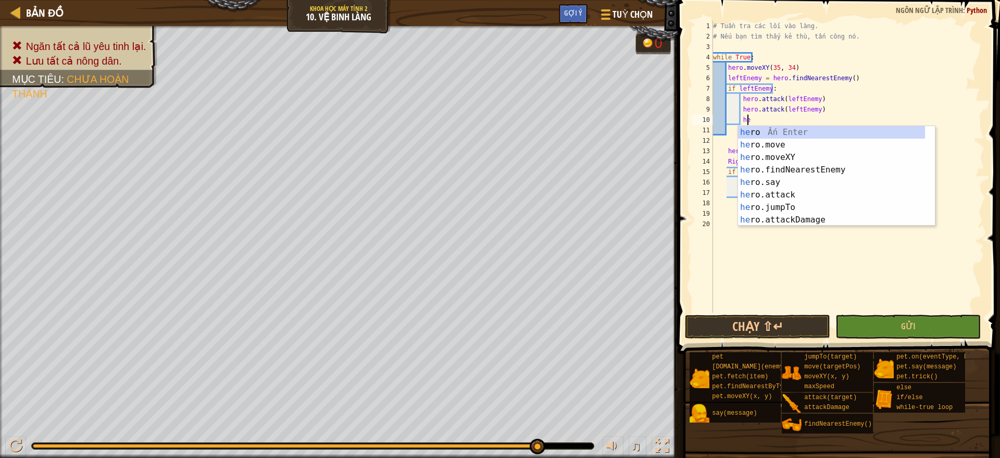
type textarea "h"
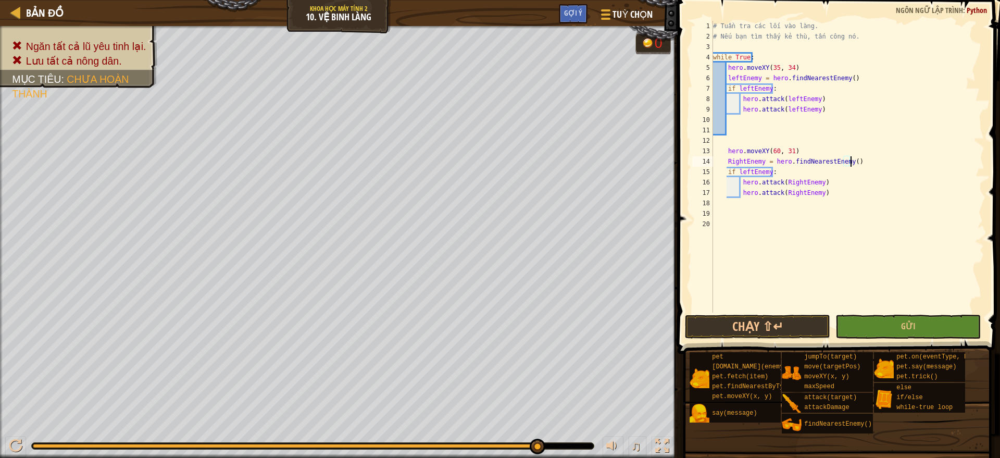
click at [861, 160] on div "# Tuần tra các lối vào làng. # Nếu bạn tìm thấy kẻ thù, tấn công nó. while True…" at bounding box center [847, 177] width 273 height 312
click at [749, 171] on div "# Tuần tra các lối vào làng. # Nếu bạn tìm thấy kẻ thù, tấn công nó. while True…" at bounding box center [847, 177] width 273 height 312
click at [877, 148] on div "# Tuần tra các lối vào làng. # Nếu bạn tìm thấy kẻ thù, tấn công nó. while True…" at bounding box center [847, 177] width 273 height 312
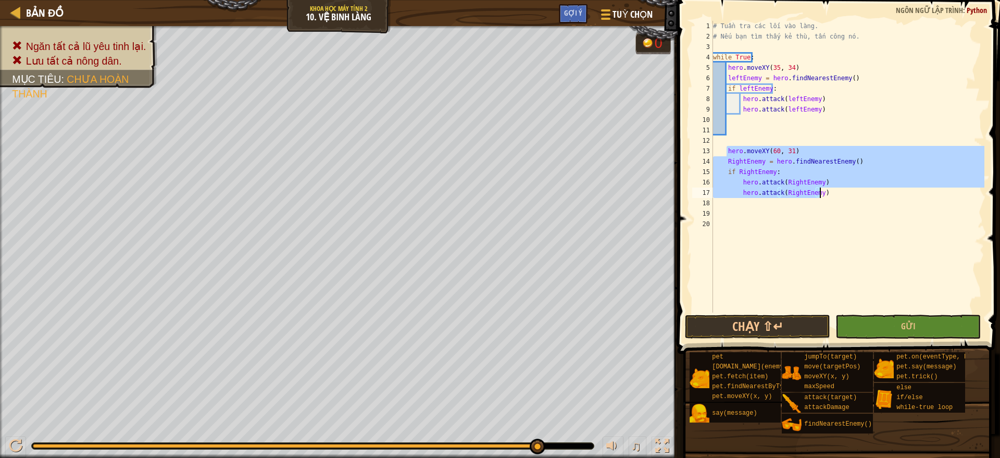
drag, startPoint x: 726, startPoint y: 150, endPoint x: 826, endPoint y: 194, distance: 108.4
click at [826, 194] on div "# Tuần tra các lối vào làng. # Nếu bạn tìm thấy kẻ thù, tấn công nó. while True…" at bounding box center [847, 177] width 273 height 312
type textarea "hero.attack(RightEnemy) hero.attack(RightEnemy)"
click at [740, 122] on div "# Tuần tra các lối vào làng. # Nếu bạn tìm thấy kẻ thù, tấn công nó. while True…" at bounding box center [847, 177] width 273 height 312
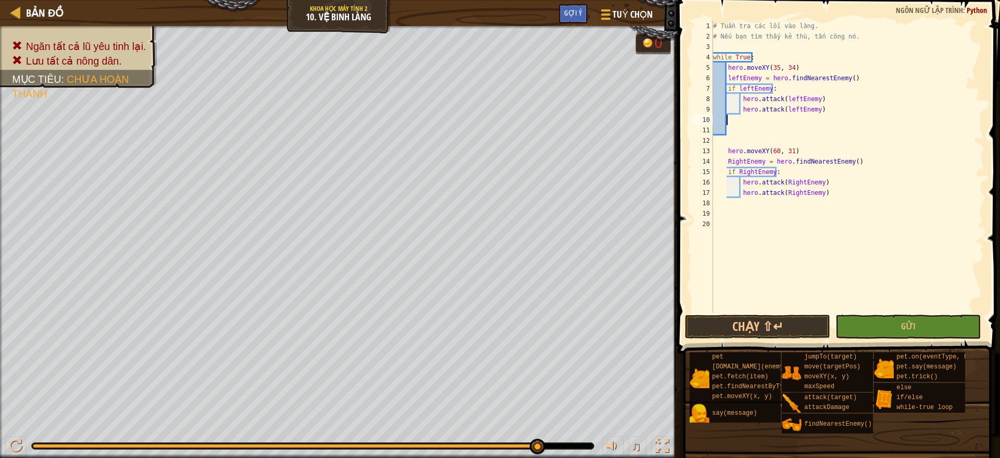
scroll to position [5, 1]
paste textarea "hero.attack(RightEnemy)"
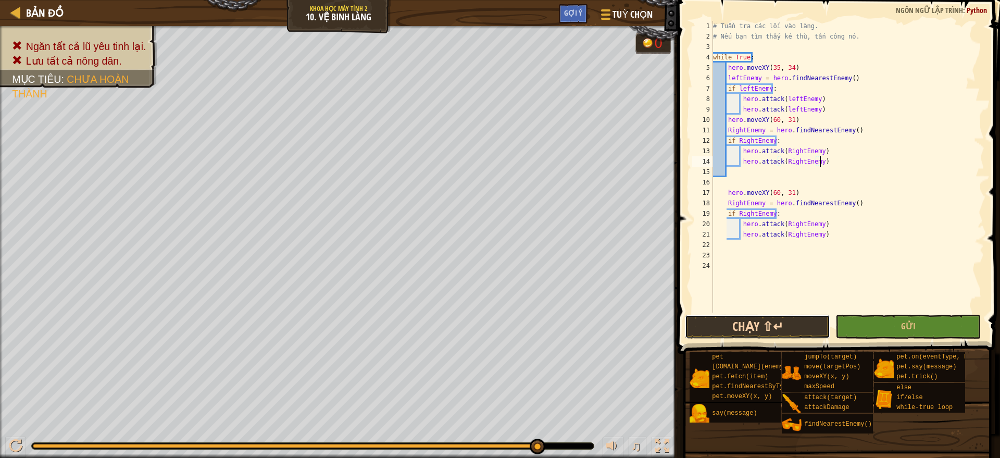
click at [788, 314] on button "Chạy ⇧↵" at bounding box center [757, 326] width 145 height 24
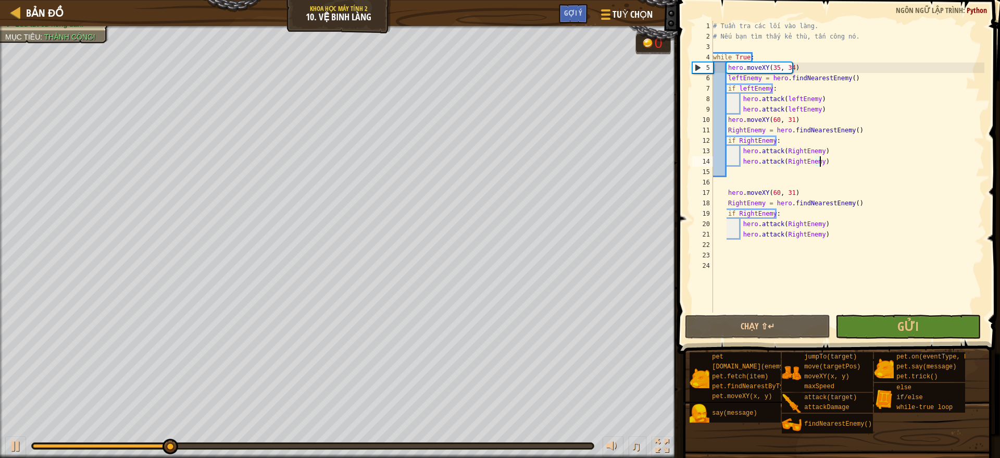
click at [828, 237] on div "# Tuần tra các lối vào làng. # Nếu bạn tìm thấy kẻ thù, tấn công nó. while True…" at bounding box center [847, 177] width 273 height 312
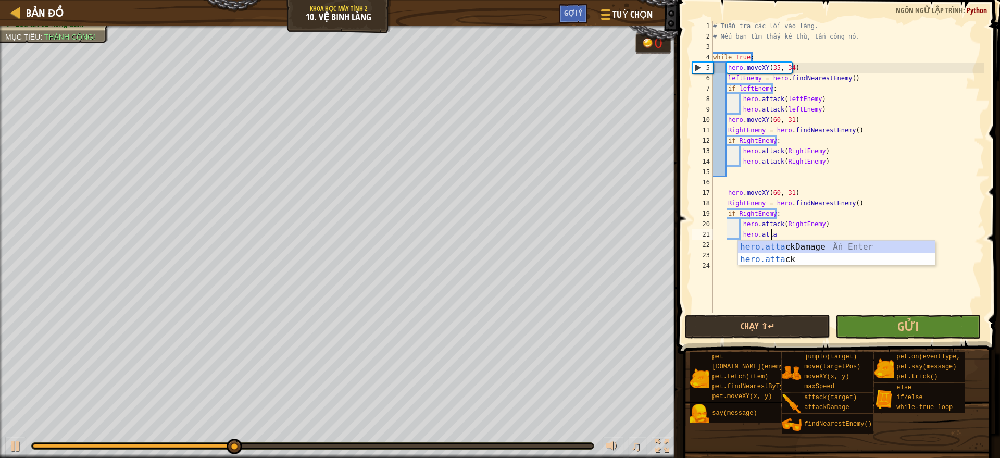
type textarea "h"
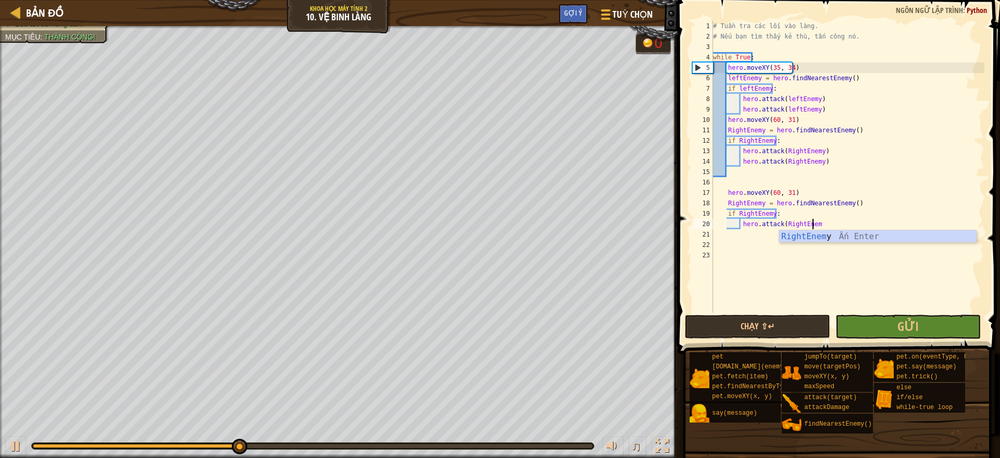
scroll to position [5, 0]
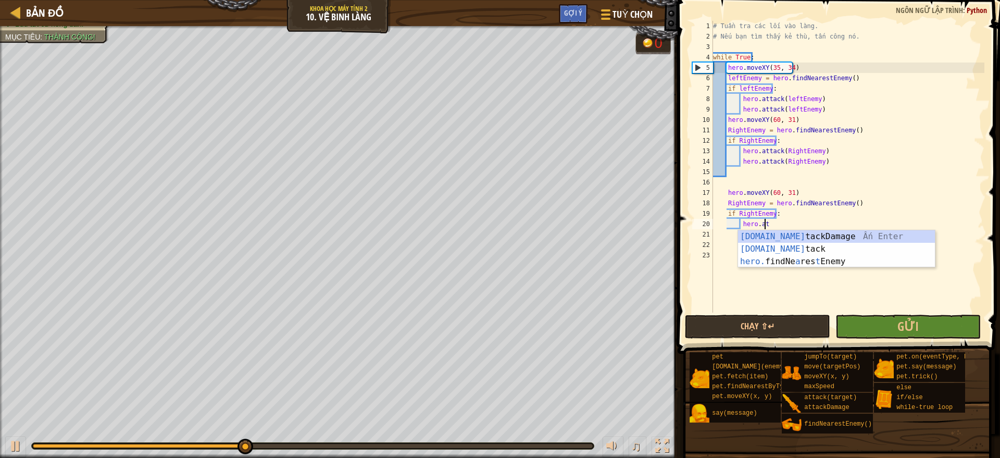
type textarea "h"
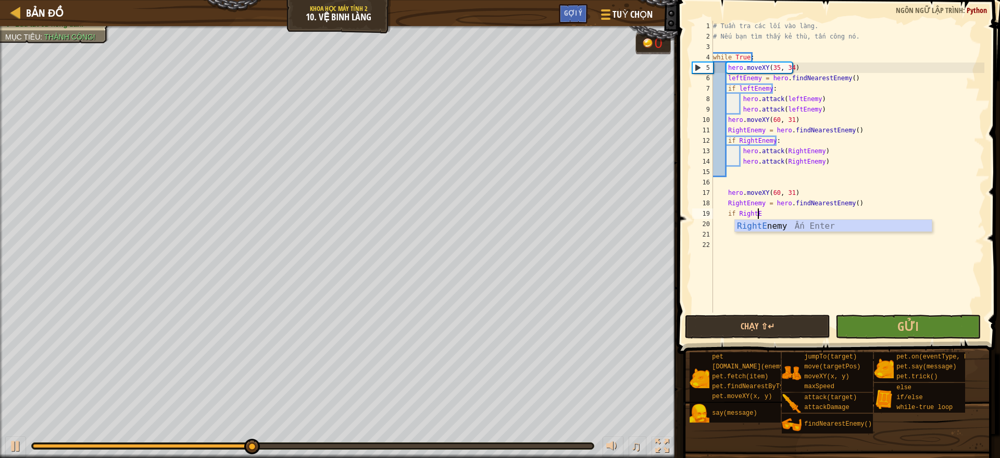
type textarea "i"
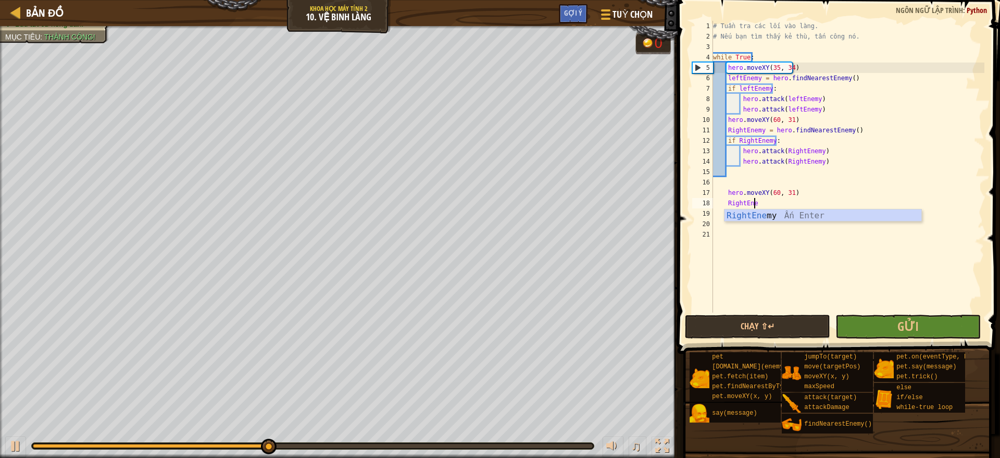
type textarea "R"
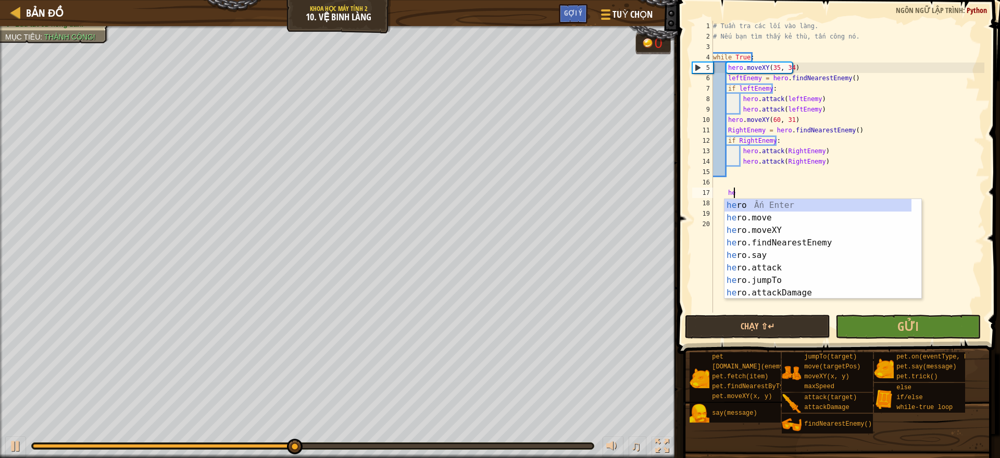
type textarea "h"
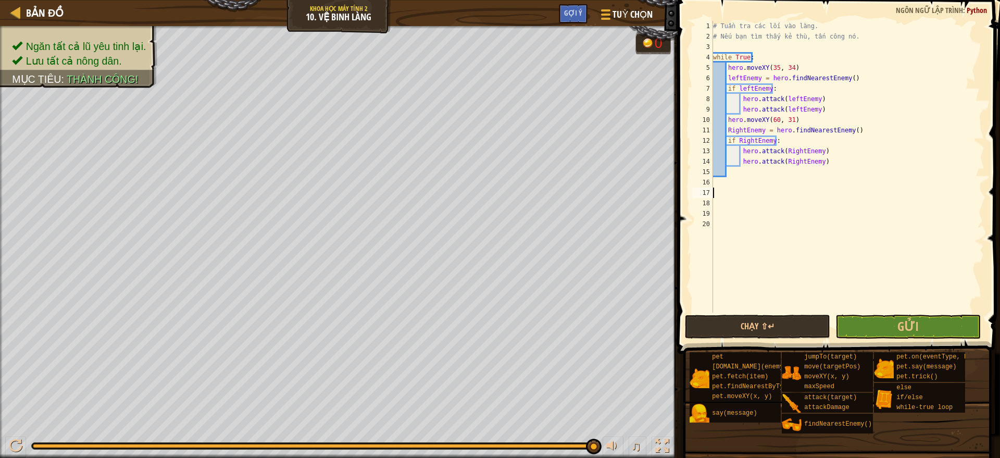
click at [918, 300] on div "# Tuần tra các lối vào làng. # Nếu bạn tìm thấy kẻ thù, tấn công nó. while True…" at bounding box center [847, 177] width 273 height 312
click at [925, 328] on button "Gửi" at bounding box center [907, 326] width 145 height 24
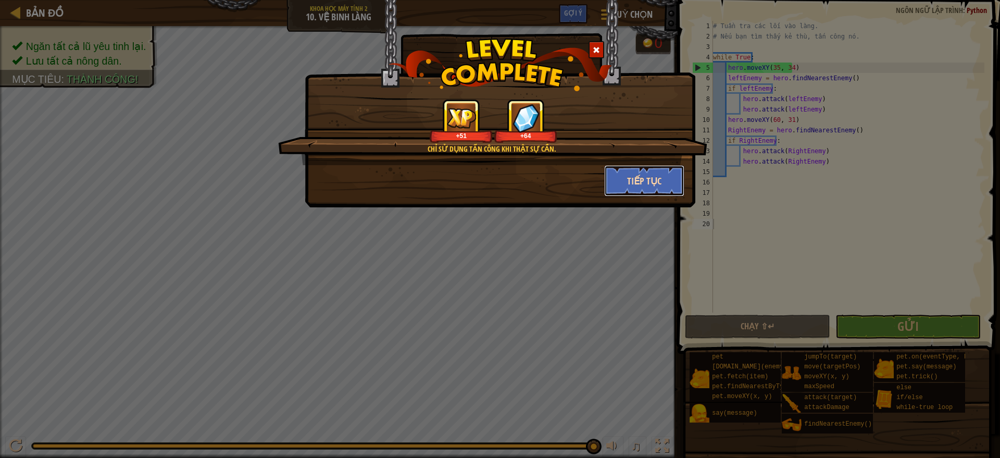
click at [650, 177] on button "Tiếp tục" at bounding box center [644, 180] width 81 height 31
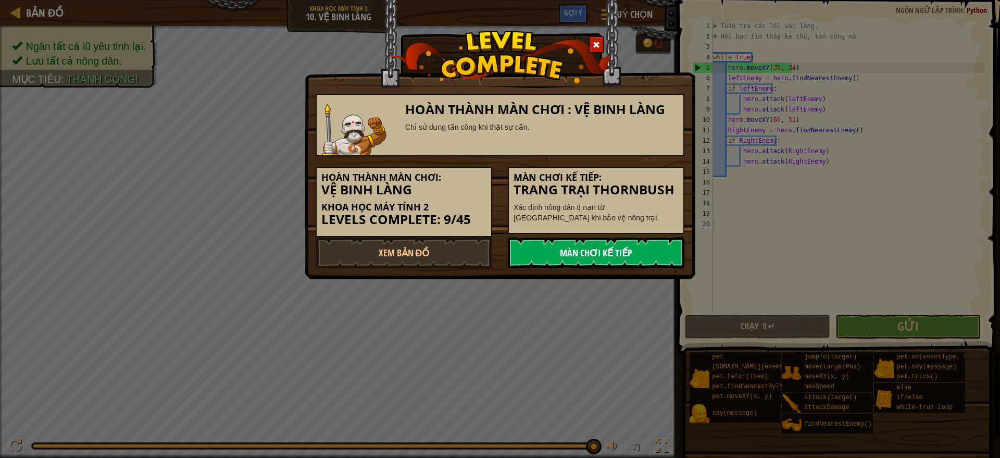
click at [577, 247] on link "Màn chơi kế tiếp" at bounding box center [596, 252] width 177 height 31
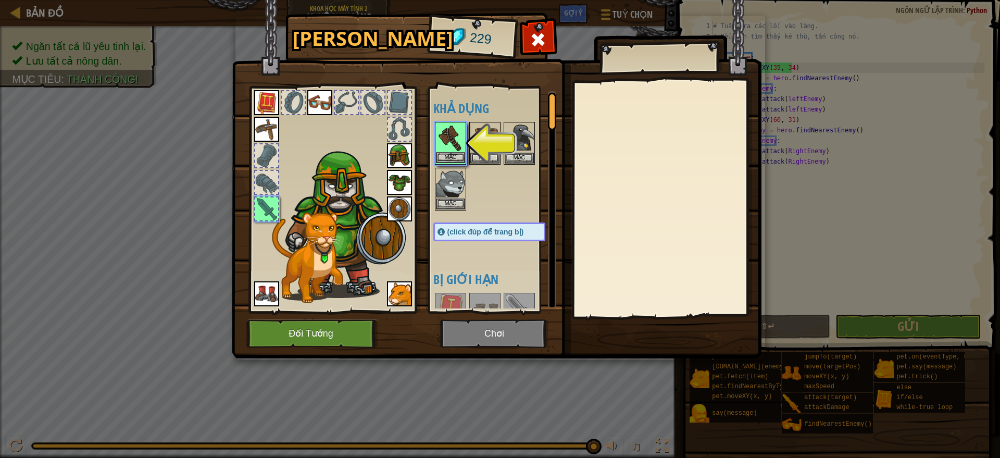
click at [447, 151] on img at bounding box center [450, 137] width 29 height 29
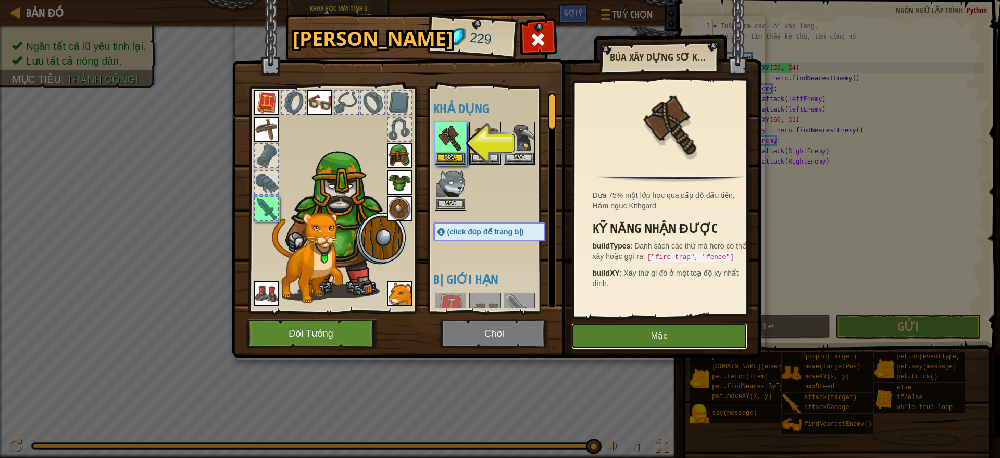
click at [604, 333] on button "Mặc" at bounding box center [659, 336] width 176 height 26
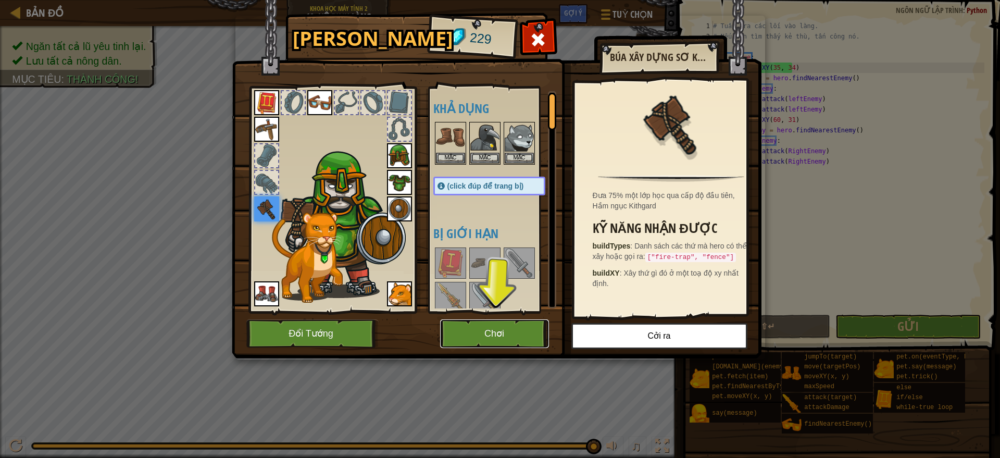
click at [503, 330] on button "Chơi" at bounding box center [494, 333] width 109 height 29
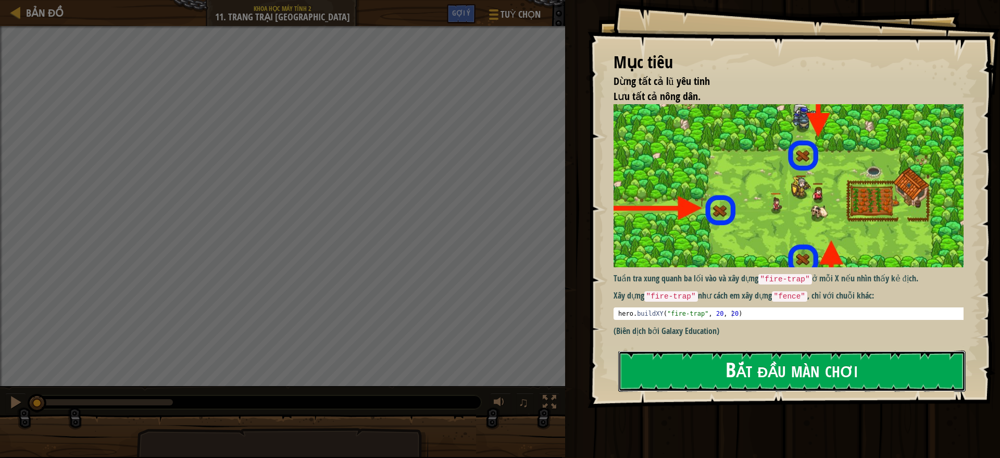
click at [632, 357] on button "Bắt đầu màn chơi" at bounding box center [791, 370] width 347 height 41
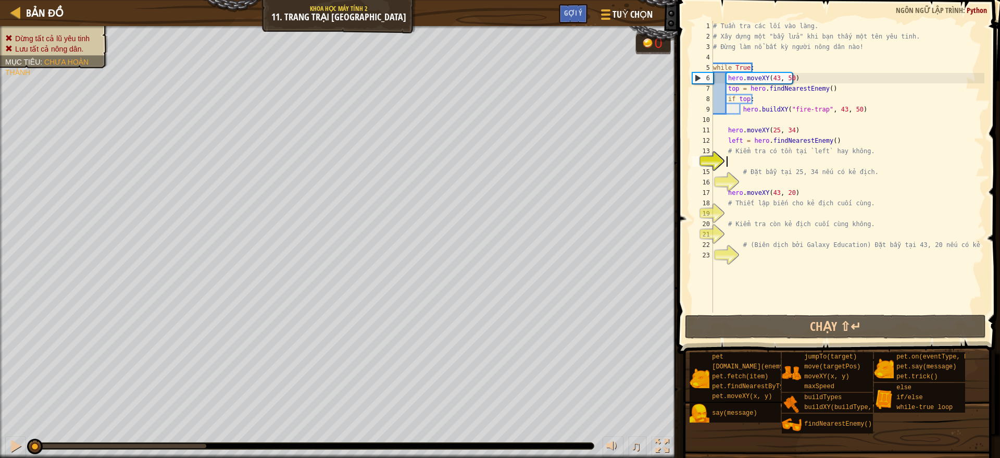
click at [713, 156] on div "14" at bounding box center [702, 161] width 21 height 10
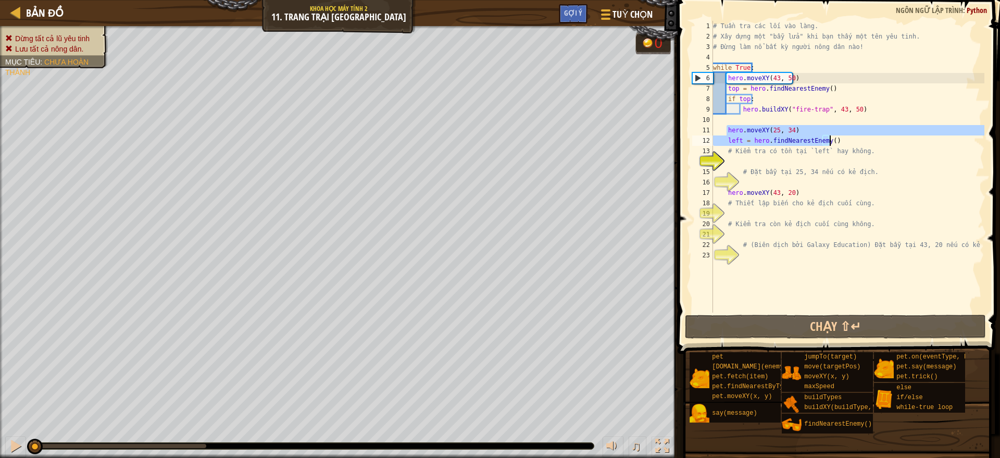
drag, startPoint x: 726, startPoint y: 126, endPoint x: 833, endPoint y: 142, distance: 108.5
click at [833, 142] on div "# Tuần tra các lối vào làng. # Xây dựng một "bẫy lửa" khi bạn thấy một tên yêu …" at bounding box center [847, 177] width 273 height 312
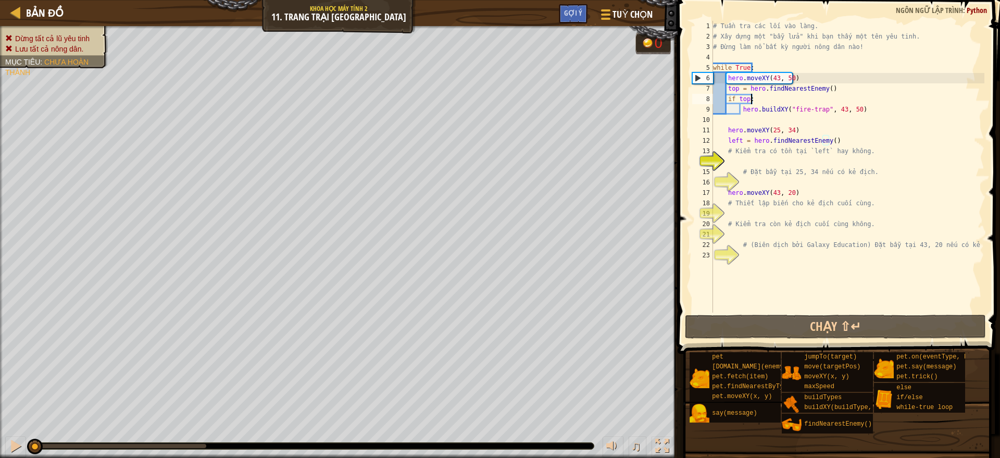
click at [865, 97] on div "# Tuần tra các lối vào làng. # Xây dựng một "bẫy lửa" khi bạn thấy một tên yêu …" at bounding box center [847, 177] width 273 height 312
click at [865, 111] on div "# Tuần tra các lối vào làng. # Xây dựng một "bẫy lửa" khi bạn thấy một tên yêu …" at bounding box center [847, 177] width 273 height 312
type textarea "hero.buildXY("fire-trap", 43, 50)"
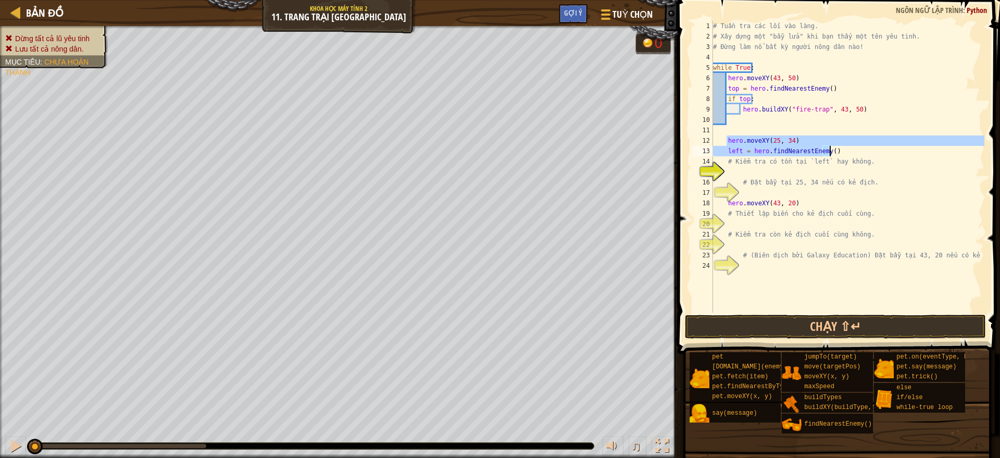
drag, startPoint x: 725, startPoint y: 141, endPoint x: 831, endPoint y: 152, distance: 106.3
click at [831, 152] on div "# Tuần tra các lối vào làng. # Xây dựng một "bẫy lửa" khi bạn thấy một tên yêu …" at bounding box center [847, 177] width 273 height 312
type textarea "hero.moveXY(25, 34) left = hero.findNearestEnemy()"
click at [731, 124] on div "# Tuần tra các lối vào làng. # Xây dựng một "bẫy lửa" khi bạn thấy một tên yêu …" at bounding box center [847, 177] width 273 height 312
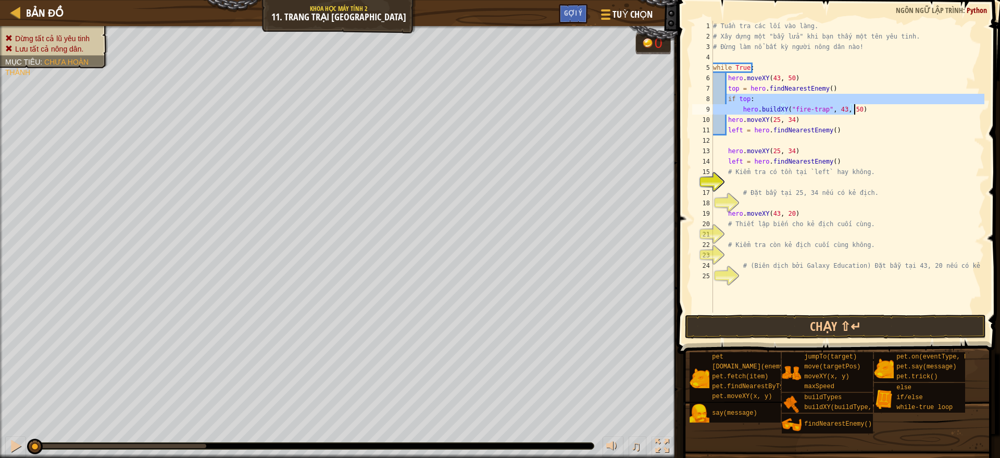
drag, startPoint x: 727, startPoint y: 94, endPoint x: 852, endPoint y: 111, distance: 125.5
click at [852, 111] on div "# Tuần tra các lối vào làng. # Xây dựng một "bẫy lửa" khi bạn thấy một tên yêu …" at bounding box center [847, 177] width 273 height 312
click at [831, 129] on div "# Tuần tra các lối vào làng. # Xây dựng một "bẫy lửa" khi bạn thấy một tên yêu …" at bounding box center [847, 177] width 273 height 312
type textarea "left = hero.findNearestEnemy()"
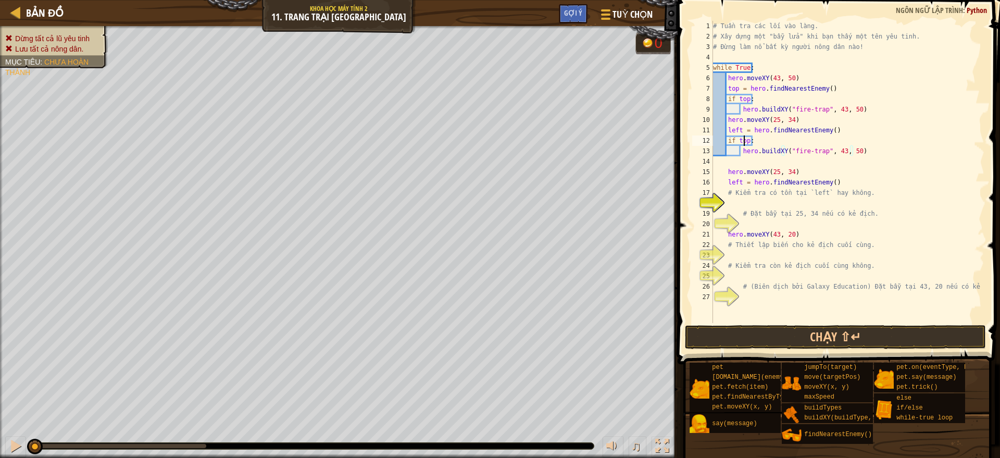
click at [745, 140] on div "# Tuần tra các lối vào làng. # Xây dựng một "bẫy lửa" khi bạn thấy một tên yêu …" at bounding box center [847, 182] width 273 height 323
click at [745, 141] on div "# Tuần tra các lối vào làng. # Xây dựng một "bẫy lửa" khi bạn thấy một tên yêu …" at bounding box center [847, 182] width 273 height 323
click at [746, 141] on div "# Tuần tra các lối vào làng. # Xây dựng một "bẫy lửa" khi bạn thấy một tên yêu …" at bounding box center [847, 182] width 273 height 323
click at [901, 107] on div "# Tuần tra các lối vào làng. # Xây dựng một "bẫy lửa" khi bạn thấy một tên yêu …" at bounding box center [847, 182] width 273 height 323
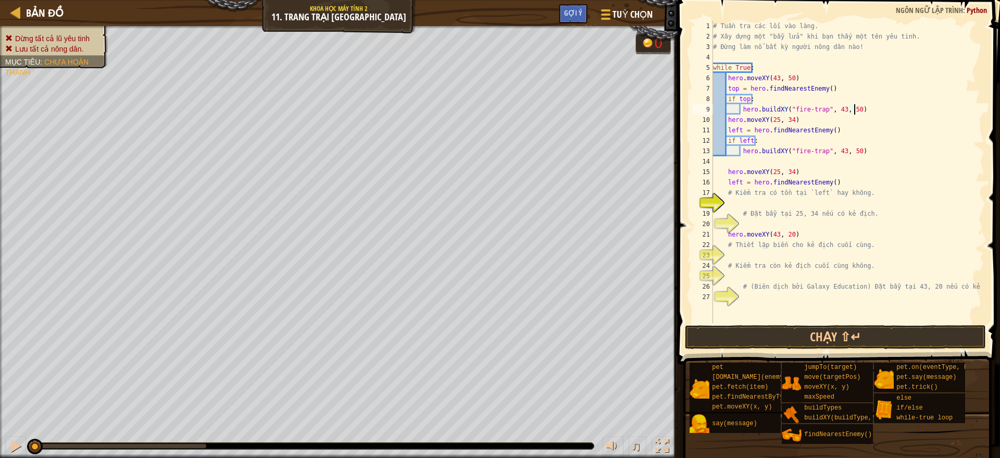
type textarea "hero.buildXY("fire-trap", 43, 50)"
click at [859, 149] on div "# Tuần tra các lối vào làng. # Xây dựng một "bẫy lửa" khi bạn thấy một tên yêu …" at bounding box center [847, 182] width 273 height 323
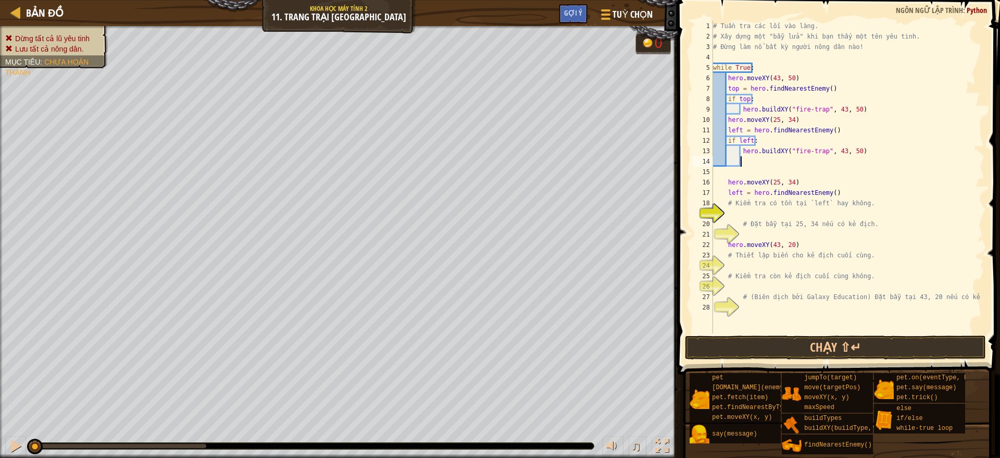
scroll to position [5, 1]
drag, startPoint x: 728, startPoint y: 245, endPoint x: 758, endPoint y: 247, distance: 29.2
click at [757, 247] on div "# Tuần tra các lối vào làng. # Xây dựng một "bẫy lửa" khi bạn thấy một tên yêu …" at bounding box center [847, 187] width 273 height 333
type textarea "hero.moveXY(43, 20)"
drag, startPoint x: 727, startPoint y: 245, endPoint x: 793, endPoint y: 249, distance: 66.7
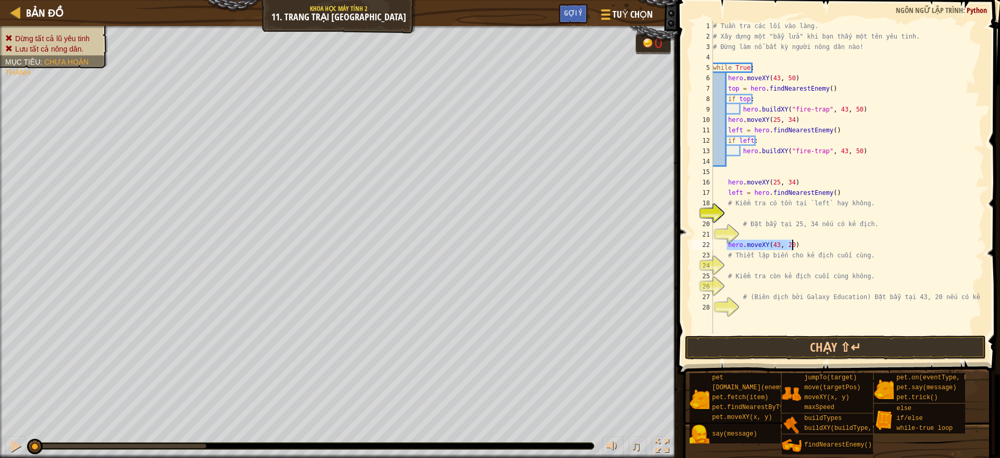
click at [793, 249] on div "# Tuần tra các lối vào làng. # Xây dựng một "bẫy lửa" khi bạn thấy một tên yêu …" at bounding box center [847, 187] width 273 height 333
click at [734, 163] on div "# Tuần tra các lối vào làng. # Xây dựng một "bẫy lửa" khi bạn thấy một tên yêu …" at bounding box center [847, 187] width 273 height 333
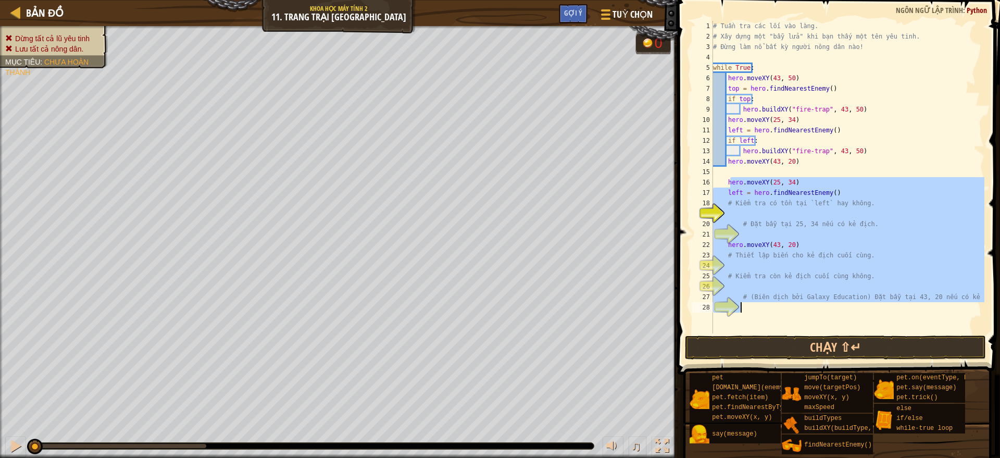
drag, startPoint x: 729, startPoint y: 181, endPoint x: 937, endPoint y: 305, distance: 241.9
click at [937, 305] on div "# Tuần tra các lối vào làng. # Xây dựng một "bẫy lửa" khi bạn thấy một tên yêu …" at bounding box center [847, 187] width 273 height 333
type textarea "h"
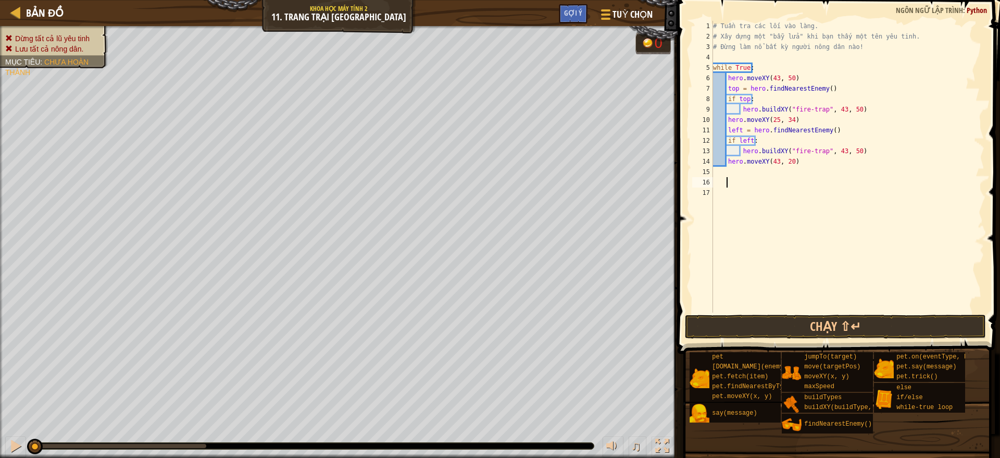
click at [830, 188] on div "# Tuần tra các lối vào làng. # Xây dựng một "bẫy lửa" khi bạn thấy một tên yêu …" at bounding box center [847, 177] width 273 height 312
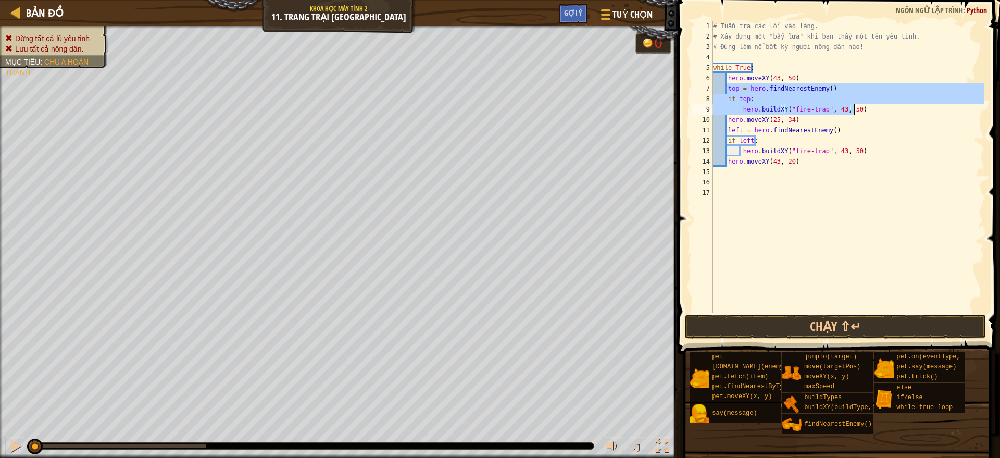
drag, startPoint x: 727, startPoint y: 85, endPoint x: 867, endPoint y: 104, distance: 141.9
click at [867, 104] on div "# Tuần tra các lối vào làng. # Xây dựng một "bẫy lửa" khi bạn thấy một tên yêu …" at bounding box center [847, 177] width 273 height 312
click at [795, 160] on div "# Tuần tra các lối vào làng. # Xây dựng một "bẫy lửa" khi bạn thấy một tên yêu …" at bounding box center [847, 177] width 273 height 312
type textarea "hero.moveXY(43, 20)"
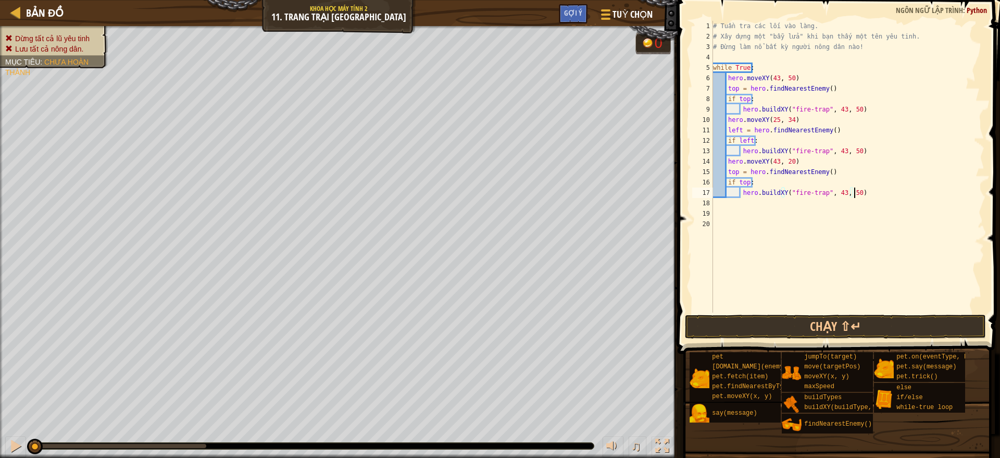
click at [747, 181] on div "# Tuần tra các lối vào làng. # Xây dựng một "bẫy lửa" khi bạn thấy một tên yêu …" at bounding box center [847, 177] width 273 height 312
click at [851, 196] on div "# Tuần tra các lối vào làng. # Xây dựng một "bẫy lửa" khi bạn thấy một tên yêu …" at bounding box center [847, 177] width 273 height 312
type textarea "hero.buildXY("fire-trap", 43, 20)"
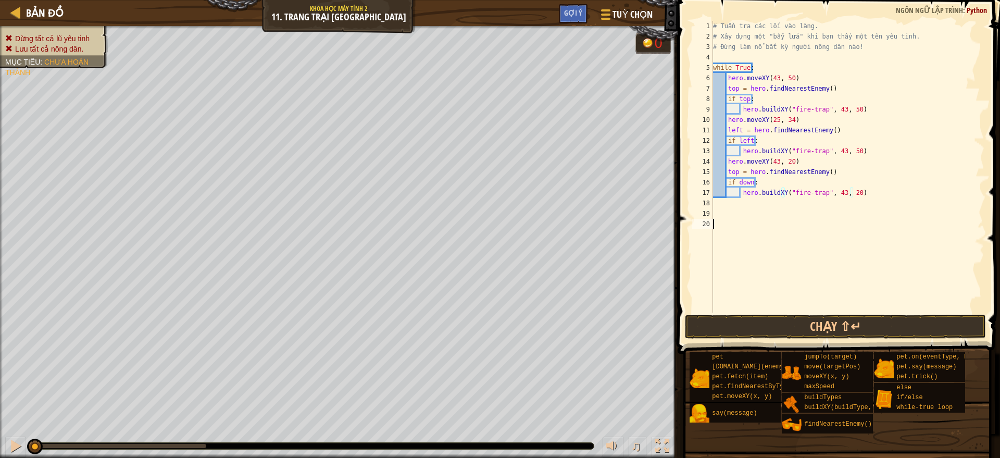
click at [818, 225] on div "# Tuần tra các lối vào làng. # Xây dựng một "bẫy lửa" khi bạn thấy một tên yêu …" at bounding box center [847, 177] width 273 height 312
click at [737, 169] on div "# Tuần tra các lối vào làng. # Xây dựng một "bẫy lửa" khi bạn thấy một tên yêu …" at bounding box center [847, 177] width 273 height 312
click at [899, 136] on div "# Tuần tra các lối vào làng. # Xây dựng một "bẫy lửa" khi bạn thấy một tên yêu …" at bounding box center [847, 177] width 273 height 312
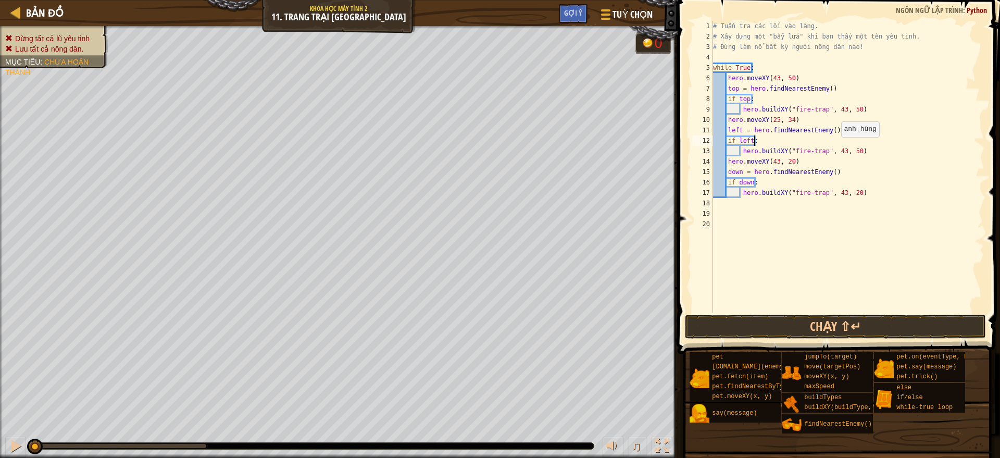
click at [836, 147] on div "# Tuần tra các lối vào làng. # Xây dựng một "bẫy lửa" khi bạn thấy một tên yêu …" at bounding box center [847, 177] width 273 height 312
click at [850, 146] on div "# Tuần tra các lối vào làng. # Xây dựng một "bẫy lửa" khi bạn thấy một tên yêu …" at bounding box center [847, 177] width 273 height 312
type textarea "hero.buildXY("fire-trap", 25, 34)"
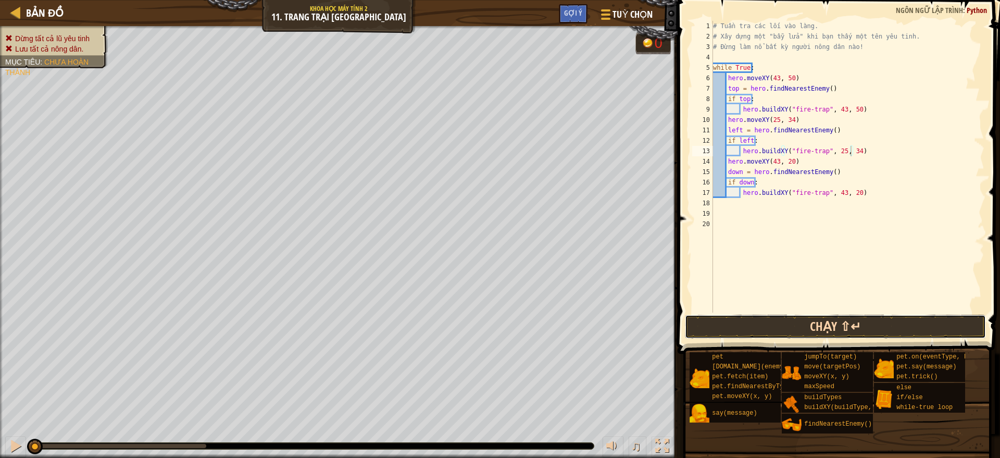
click at [811, 331] on button "Chạy ⇧↵" at bounding box center [835, 326] width 301 height 24
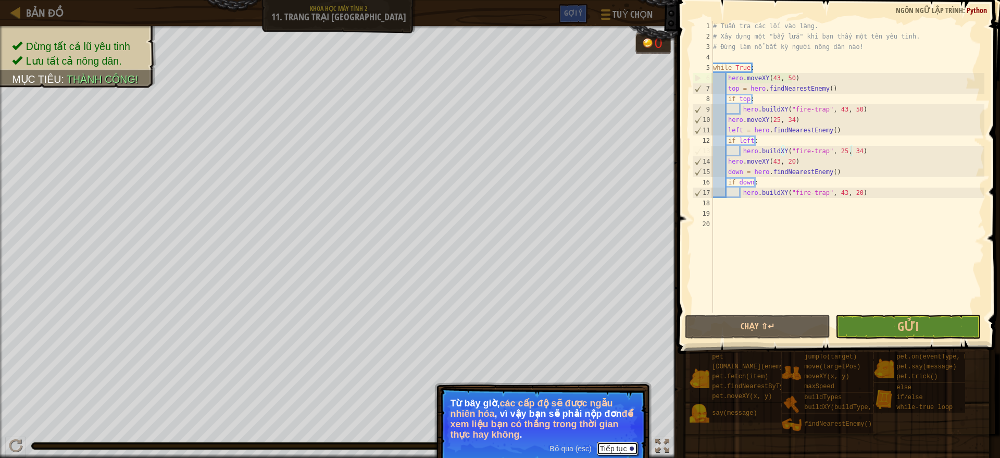
click at [606, 447] on button "Tiếp tục" at bounding box center [617, 449] width 41 height 14
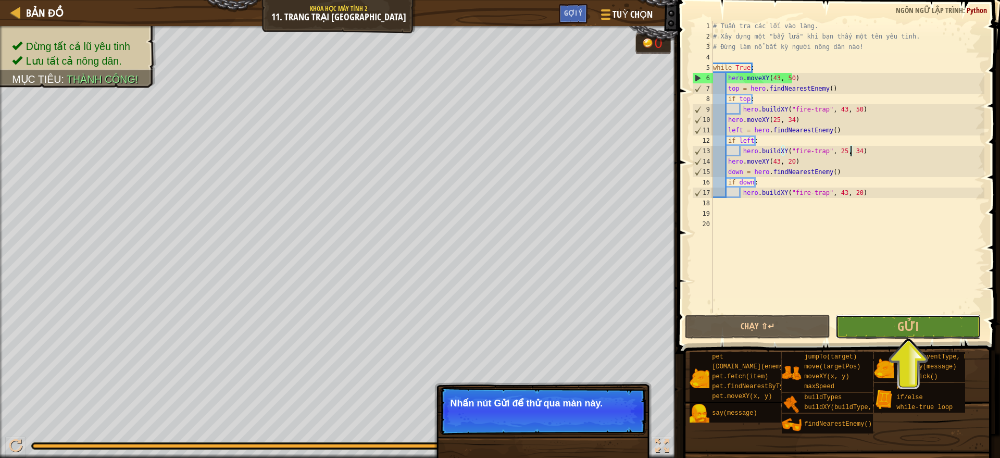
click at [874, 322] on button "Gửi" at bounding box center [907, 326] width 145 height 24
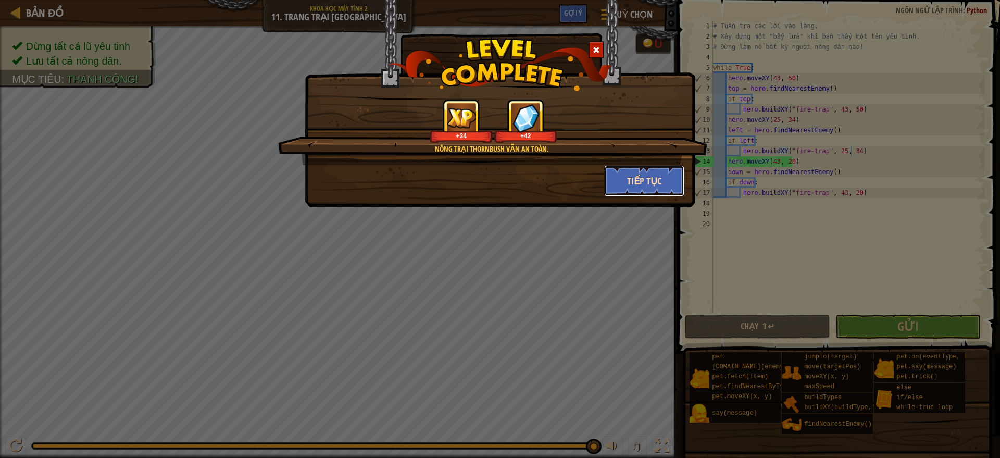
click at [640, 181] on button "Tiếp tục" at bounding box center [644, 180] width 81 height 31
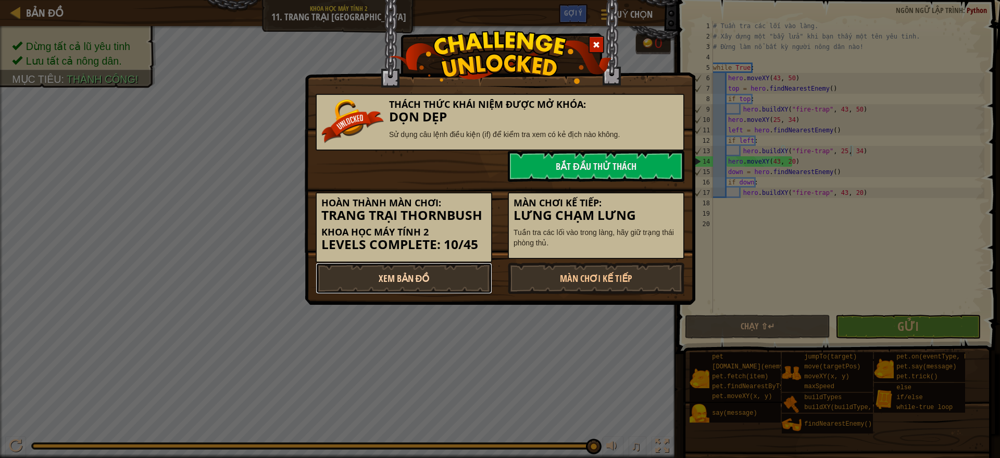
click at [434, 275] on link "Xem Bản Đồ" at bounding box center [404, 277] width 177 height 31
select select "vi"
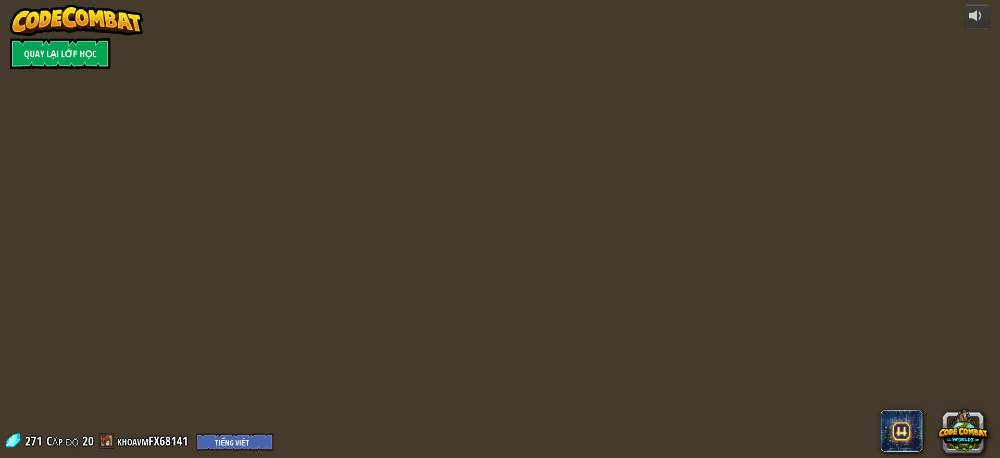
select select "vi"
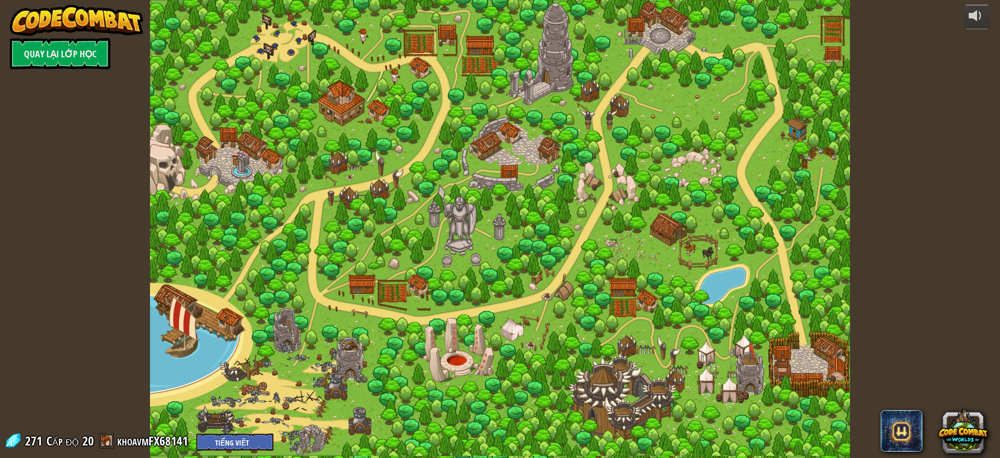
select select "vi"
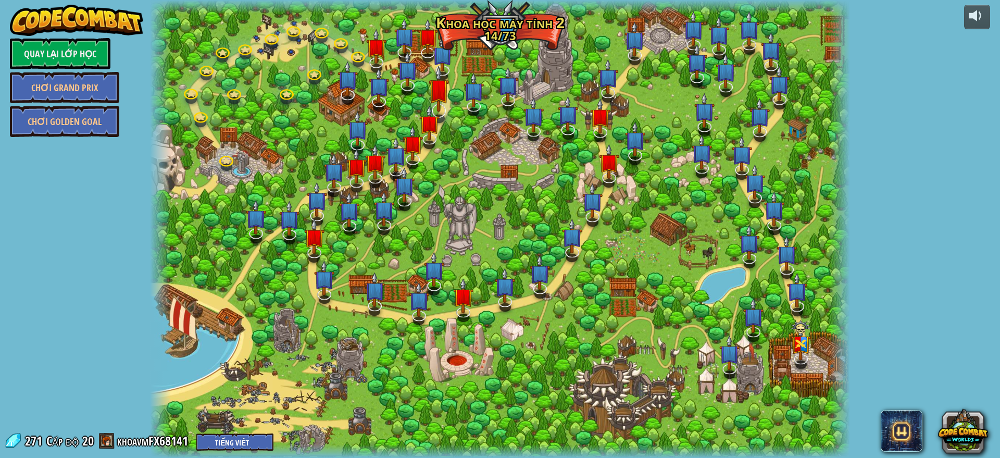
select select "vi"
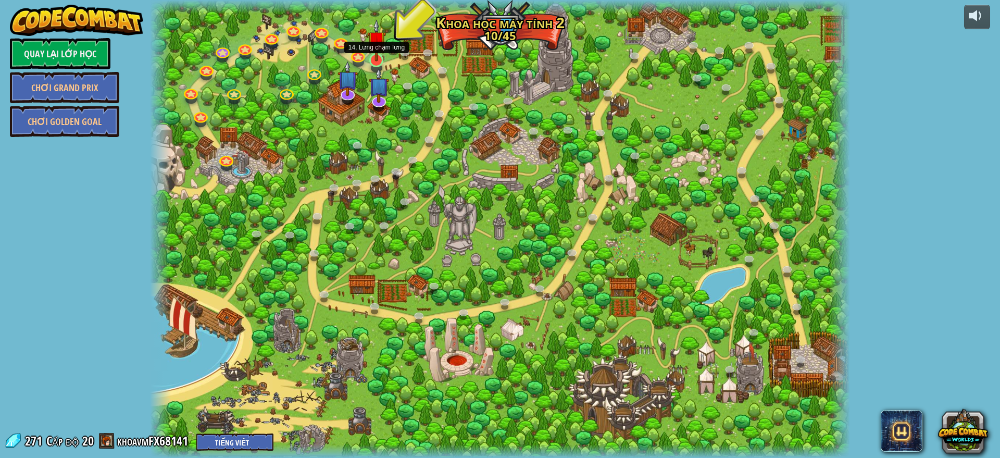
click at [379, 52] on img at bounding box center [376, 40] width 19 height 42
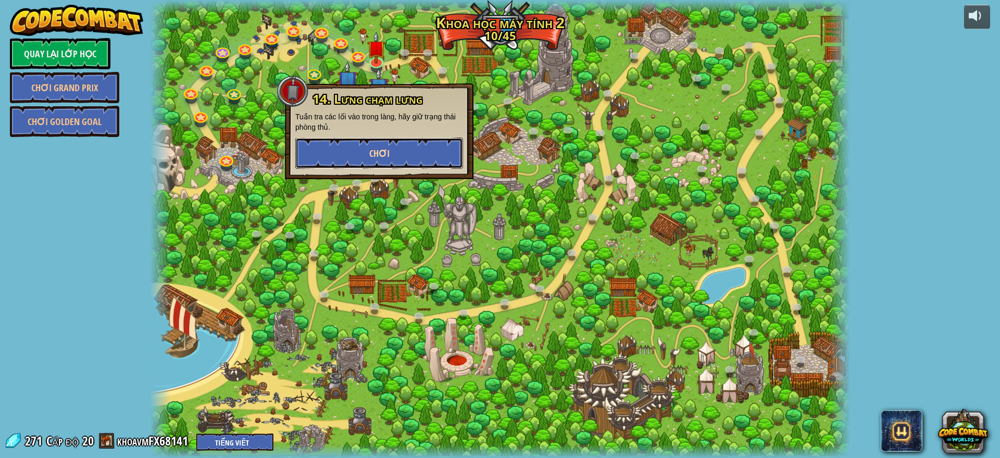
click at [401, 150] on button "Chơi" at bounding box center [379, 152] width 168 height 31
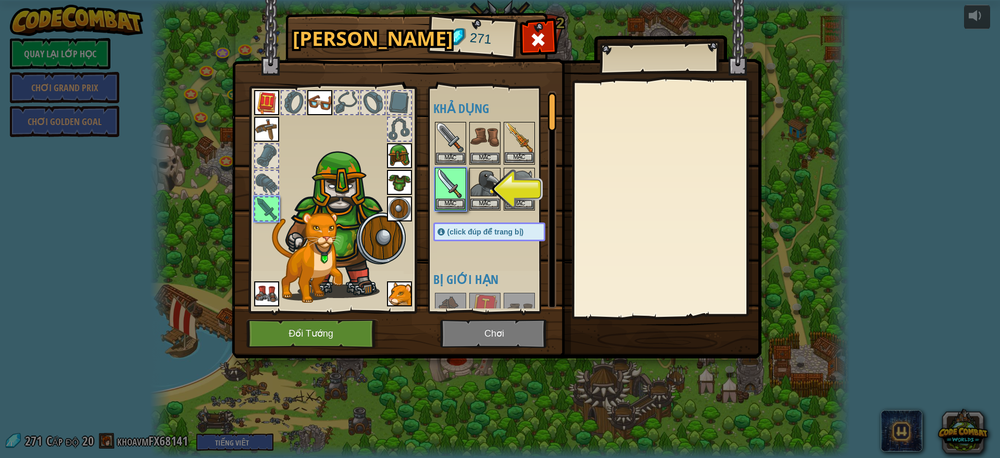
click at [524, 147] on img at bounding box center [519, 137] width 29 height 29
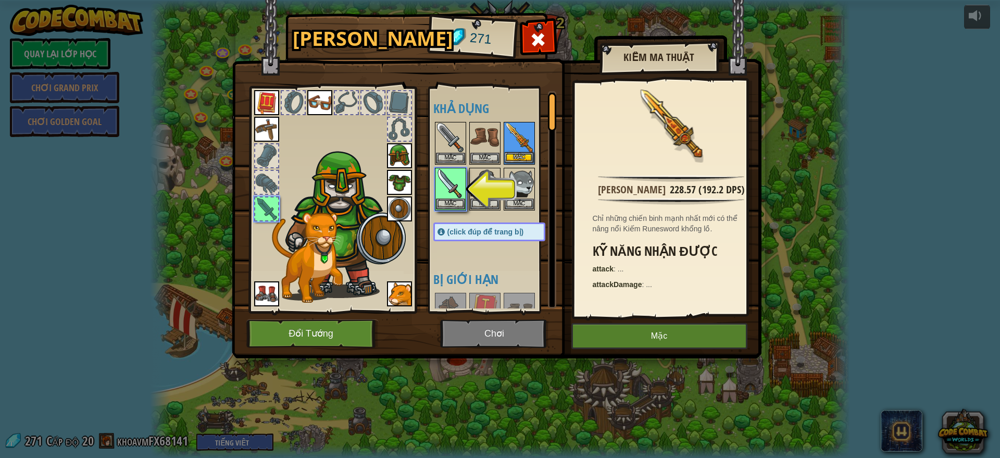
click at [524, 151] on img at bounding box center [519, 137] width 29 height 29
click at [519, 137] on img at bounding box center [519, 137] width 29 height 29
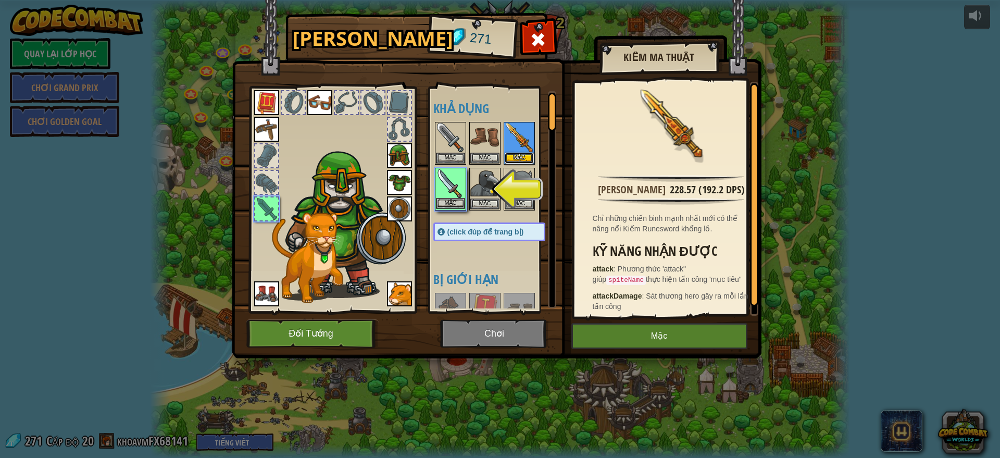
click at [528, 153] on button "Mặc" at bounding box center [519, 158] width 29 height 11
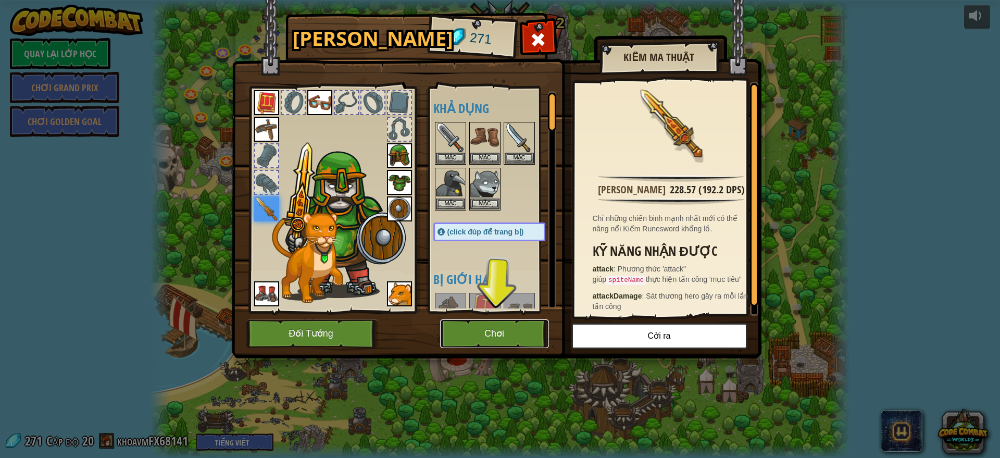
click at [481, 333] on button "Chơi" at bounding box center [494, 333] width 109 height 29
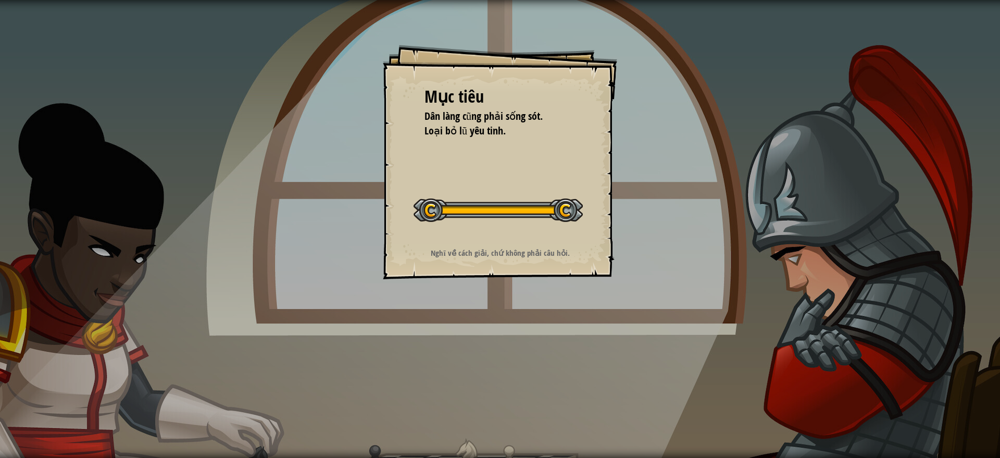
click at [236, 454] on div "Mục tiêu Dân làng cũng phải sống sót. Loại bỏ lũ yêu tinh. Bắt đầu màn chơi Khô…" at bounding box center [500, 229] width 1000 height 458
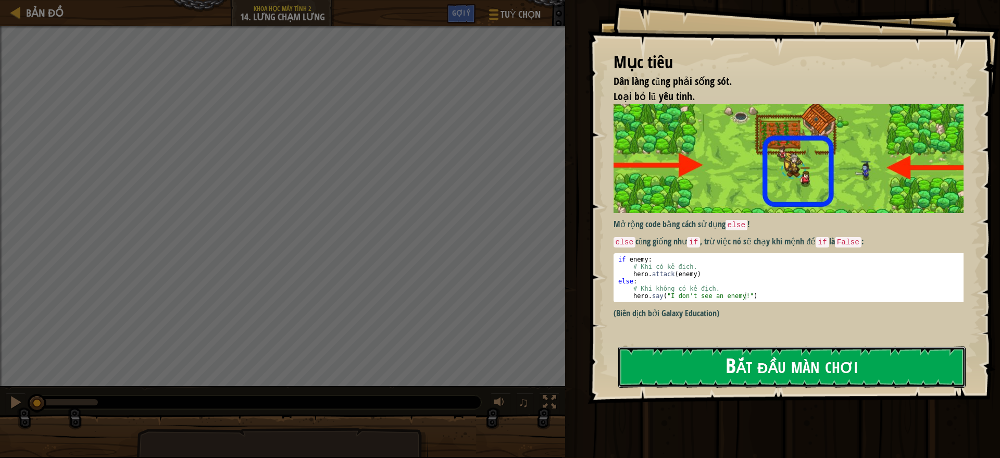
click at [712, 376] on button "Bắt đầu màn chơi" at bounding box center [791, 366] width 347 height 41
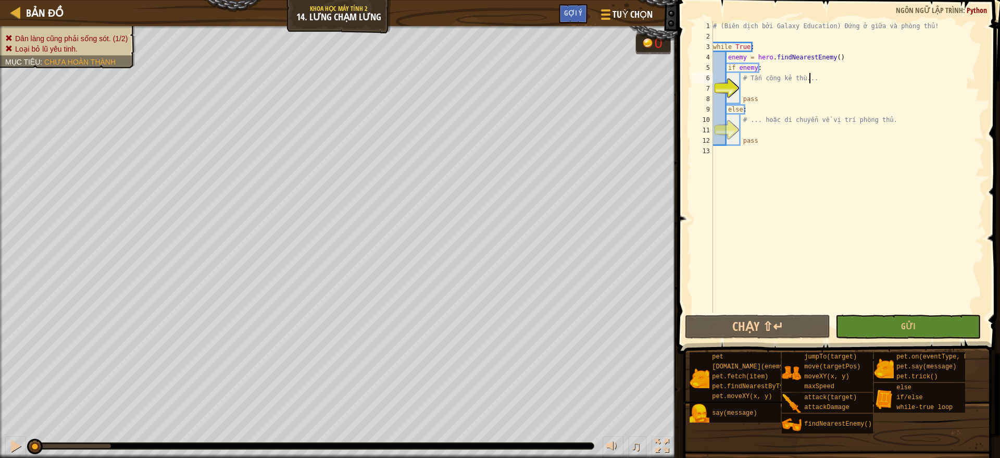
click at [816, 78] on div "# (Biên dịch bởi Galaxy Education) Đứng ở giữa và phòng thủ! while True : enemy…" at bounding box center [847, 177] width 273 height 312
type textarea "#"
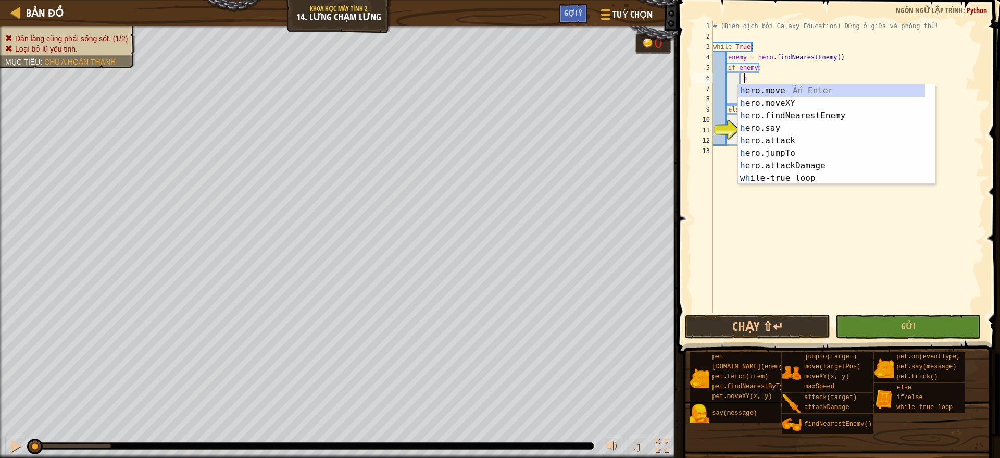
scroll to position [5, 2]
click at [787, 136] on div "he ro.move Ấn Enter he ro.moveXY Ấn Enter he ro.findNearestEnemy Ấn Enter he ro…" at bounding box center [831, 146] width 187 height 125
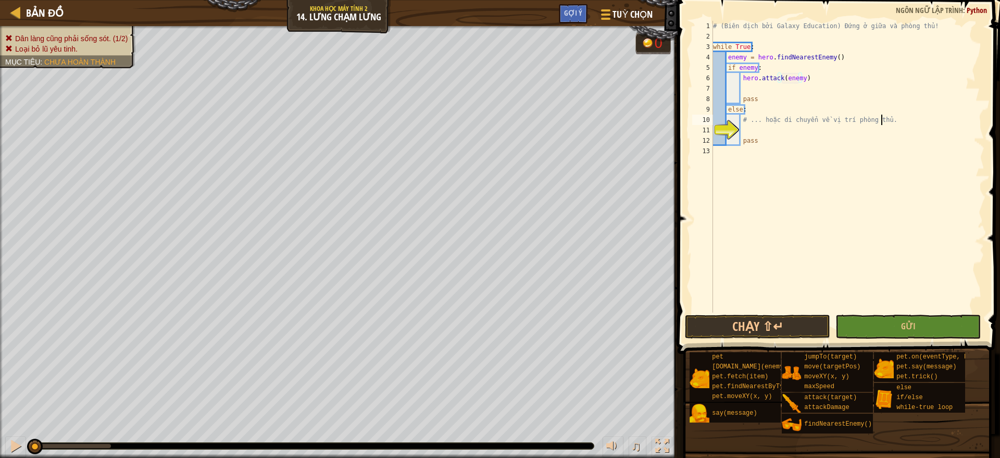
click at [885, 122] on div "# (Biên dịch bởi Galaxy Education) Đứng ở giữa và phòng thủ! while True : enemy…" at bounding box center [847, 177] width 273 height 312
type textarea "#"
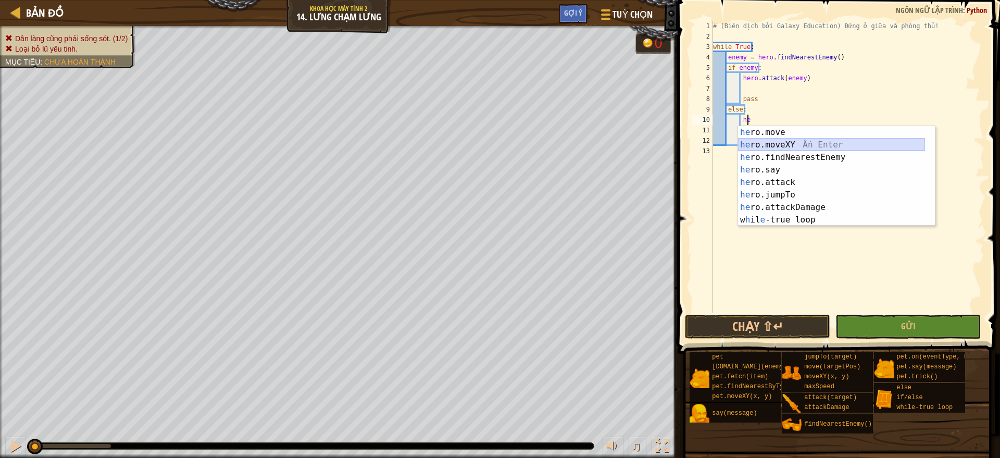
click at [830, 143] on div "he ro.move Ấn Enter he ro.moveXY Ấn Enter he ro.findNearestEnemy Ấn Enter he ro…" at bounding box center [831, 188] width 187 height 125
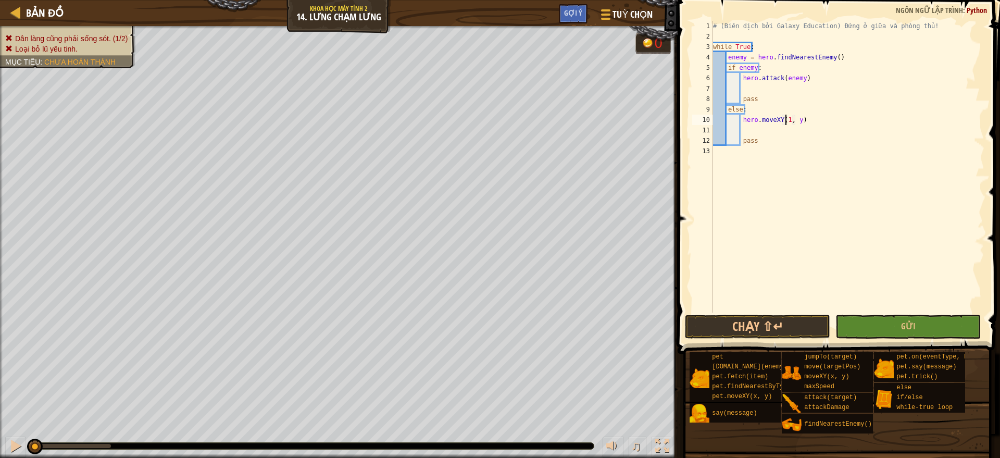
scroll to position [5, 6]
click at [797, 118] on div "# (Biên dịch bởi Galaxy Education) Đứng ở giữa và phòng thủ! while True : enemy…" at bounding box center [847, 177] width 273 height 312
type textarea "hero.moveXY(16, 35)"
click at [746, 128] on div "# (Biên dịch bởi Galaxy Education) Đứng ở giữa và phòng thủ! while True : enemy…" at bounding box center [847, 177] width 273 height 312
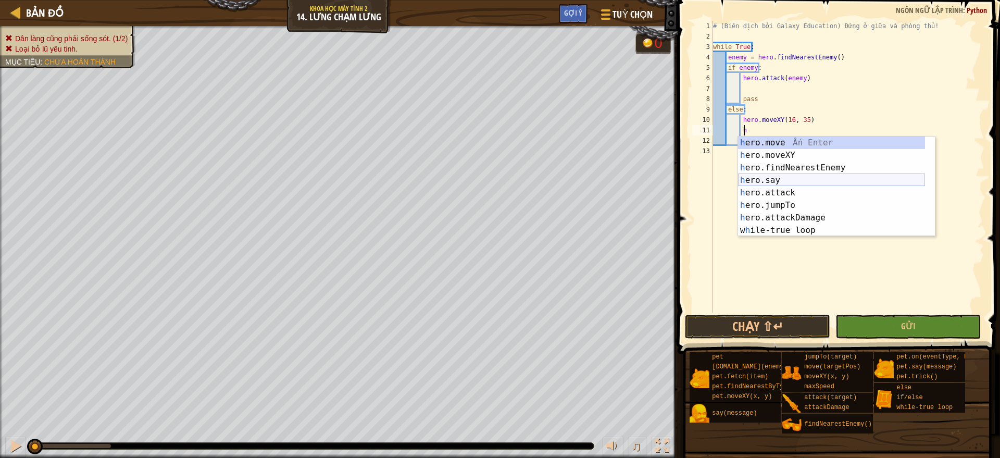
scroll to position [5, 2]
click at [793, 153] on div "he ro.move Ấn Enter he ro.moveXY Ấn Enter he ro.findNearestEnemy Ấn Enter he ro…" at bounding box center [831, 198] width 187 height 125
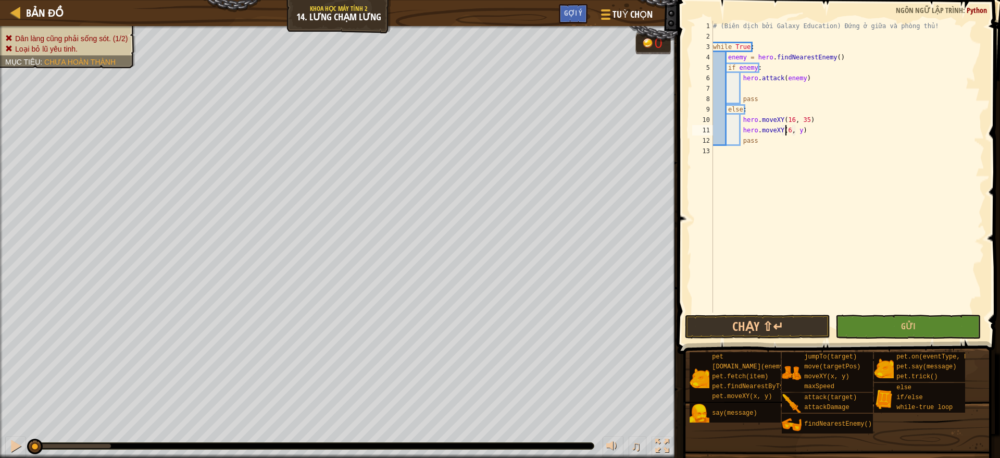
scroll to position [5, 6]
click at [798, 129] on div "# (Biên dịch bởi Galaxy Education) Đứng ở giữa và phòng thủ! while True : enemy…" at bounding box center [847, 177] width 273 height 312
click at [798, 321] on button "Chạy ⇧↵" at bounding box center [757, 326] width 145 height 24
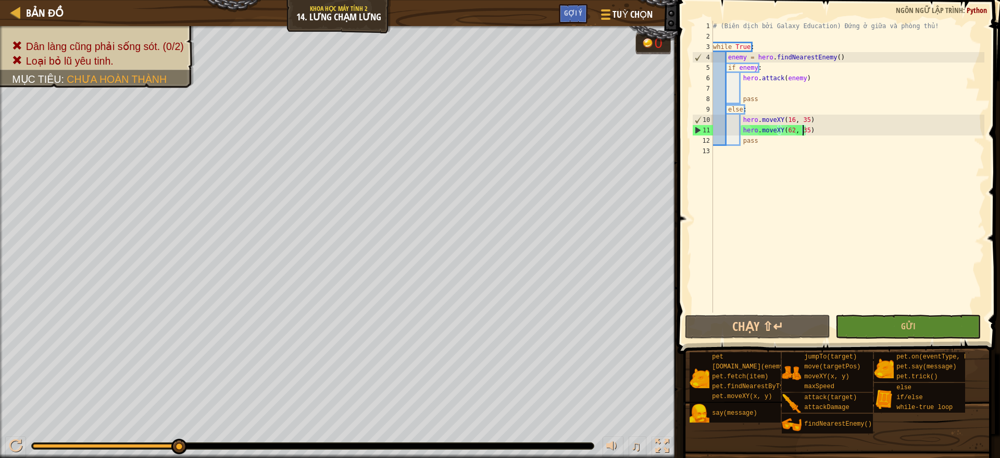
click at [812, 118] on div "# (Biên dịch bởi Galaxy Education) Đứng ở giữa và phòng thủ! while True : enemy…" at bounding box center [847, 177] width 273 height 312
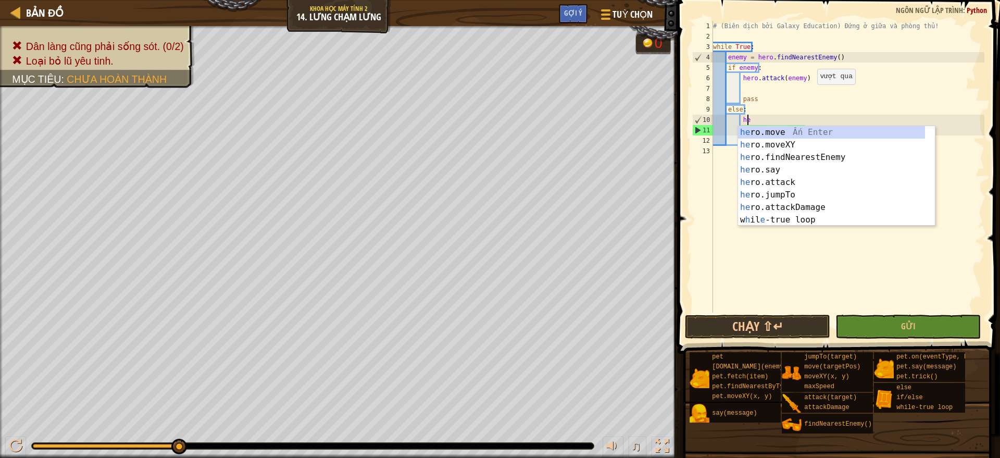
type textarea "h"
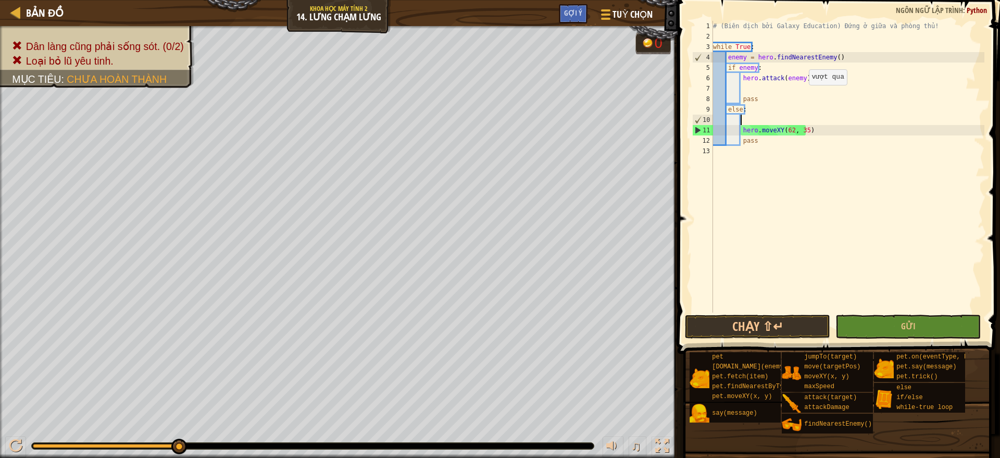
click at [803, 95] on div "# (Biên dịch bởi Galaxy Education) Đứng ở giữa và phòng thủ! while True : enemy…" at bounding box center [847, 177] width 273 height 312
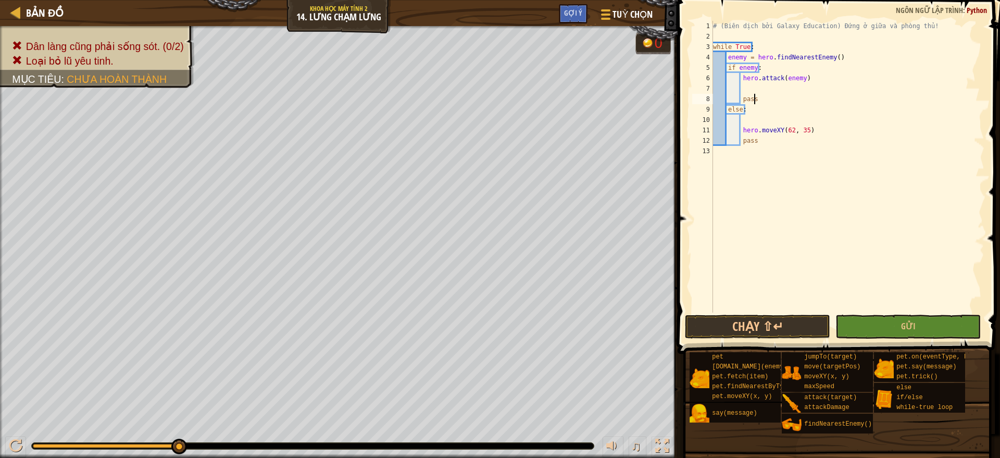
click at [812, 132] on div "# (Biên dịch bởi Galaxy Education) Đứng ở giữa và phòng thủ! while True : enemy…" at bounding box center [847, 177] width 273 height 312
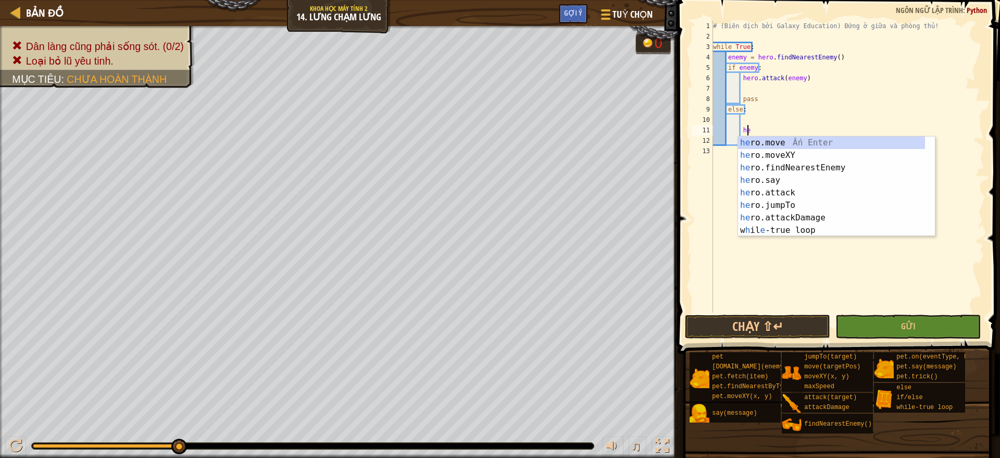
type textarea "h"
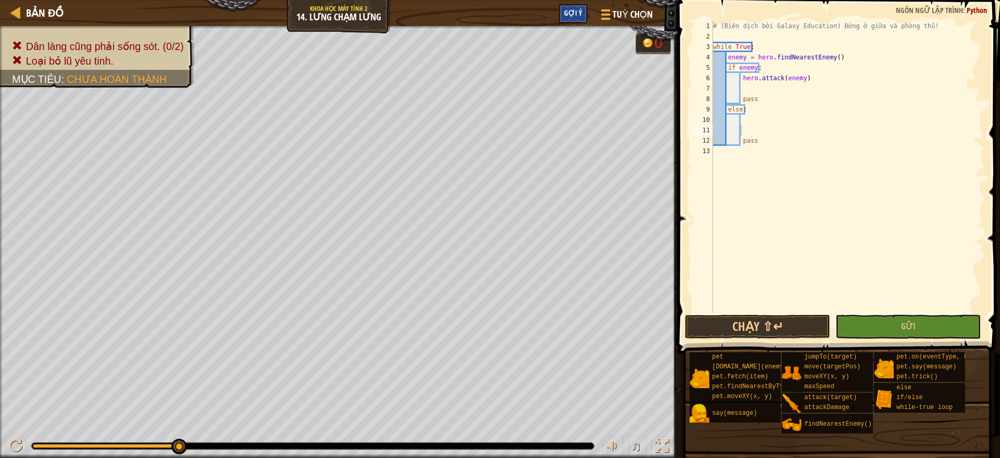
click at [570, 9] on span "Gợi ý" at bounding box center [573, 13] width 18 height 10
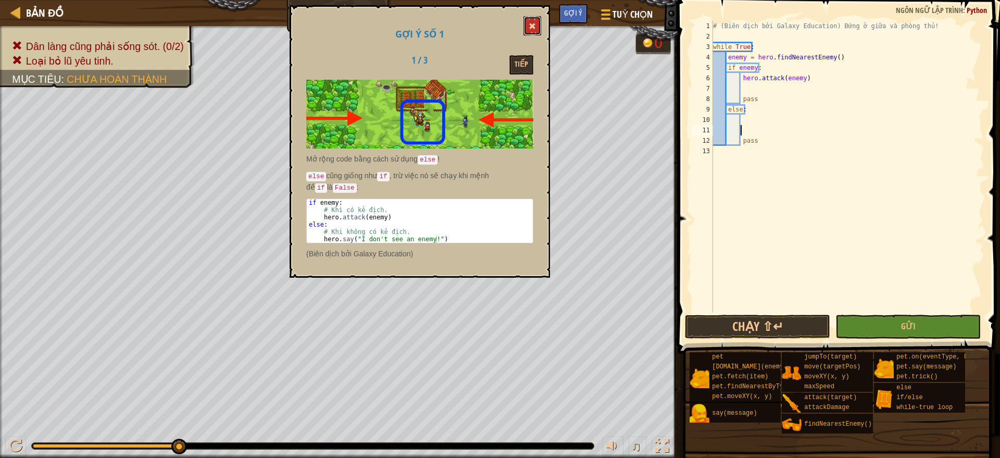
click at [534, 24] on span at bounding box center [531, 25] width 7 height 7
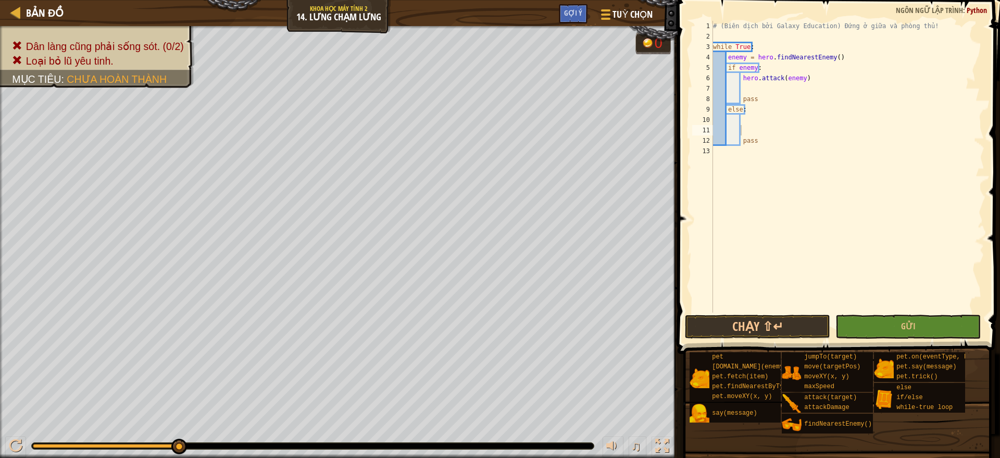
type textarea "if enemy:"
click at [766, 69] on div "# (Biên dịch bởi Galaxy Education) Đứng ở giữa và phòng thủ! while True : enemy…" at bounding box center [847, 177] width 273 height 312
type textarea "# khi có enemy"
click at [577, 17] on span "Gợi ý" at bounding box center [573, 13] width 18 height 10
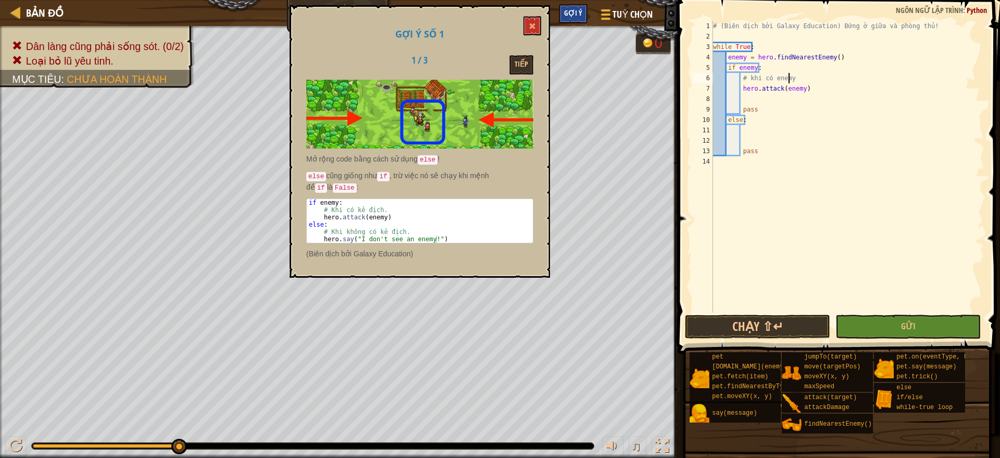
click at [575, 18] on div "Gợi ý" at bounding box center [573, 13] width 29 height 19
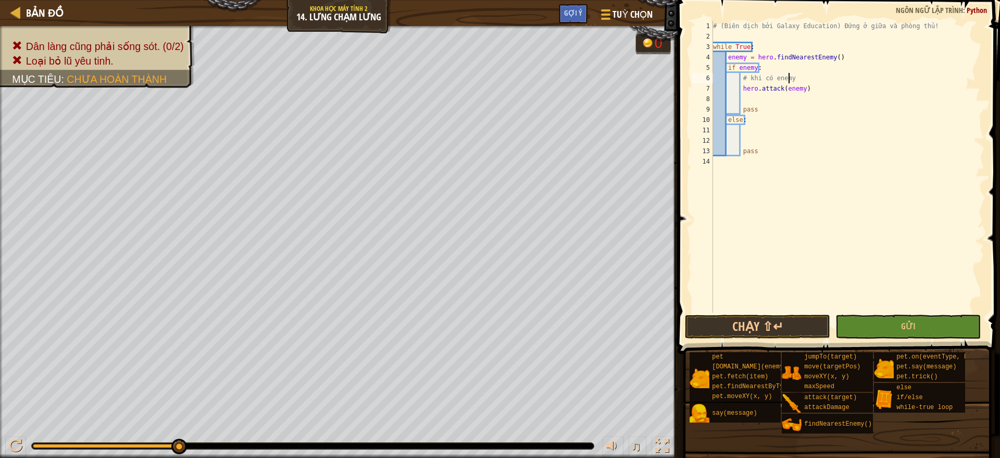
click at [759, 128] on div "# (Biên dịch bởi Galaxy Education) Đứng ở giữa và phòng thủ! while True : enemy…" at bounding box center [847, 177] width 273 height 312
click at [752, 146] on div "# (Biên dịch bởi Galaxy Education) Đứng ở giữa và phòng thủ! while True : enemy…" at bounding box center [847, 177] width 273 height 312
type textarea "pass"
click at [754, 138] on div "# (Biên dịch bởi Galaxy Education) Đứng ở giữa và phòng thủ! while True : enemy…" at bounding box center [847, 177] width 273 height 312
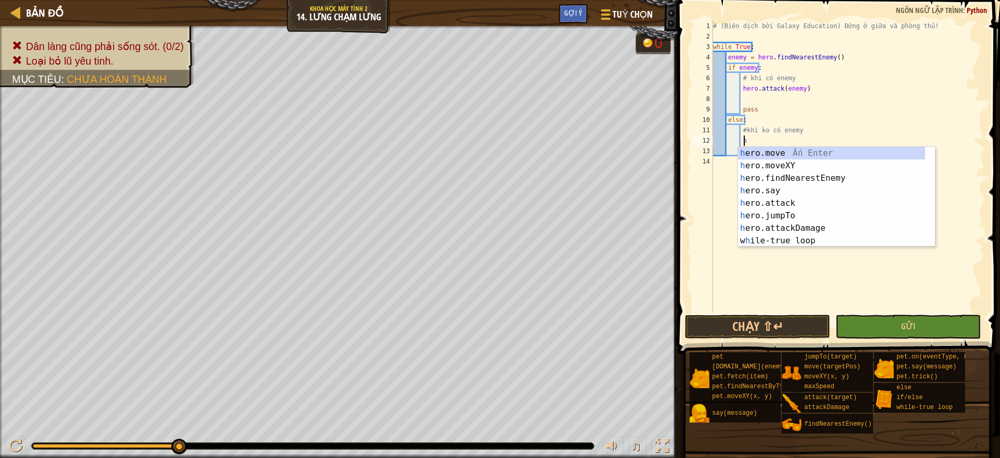
scroll to position [5, 2]
click at [749, 191] on div "he ro.move Ấn Enter he ro.moveXY Ấn Enter he ro.findNearestEnemy Ấn Enter he ro…" at bounding box center [831, 209] width 187 height 125
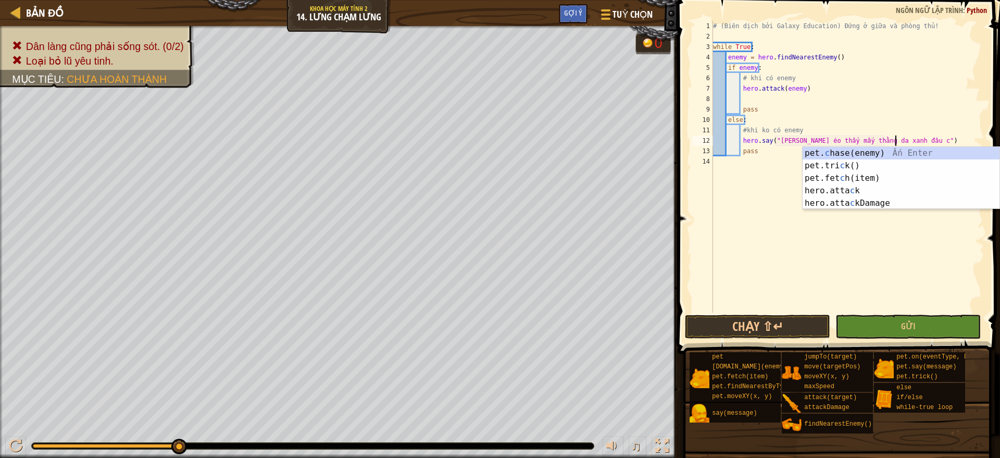
scroll to position [5, 15]
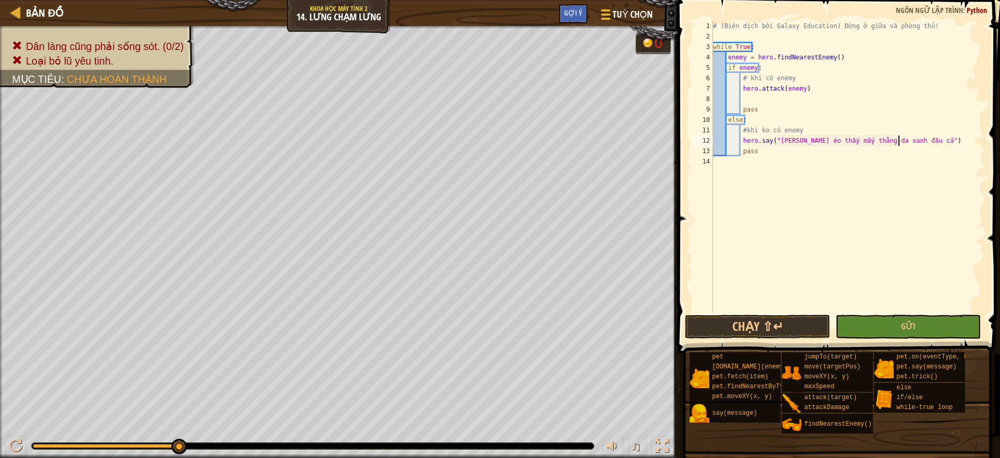
type textarea "hero.say("[PERSON_NAME] éo thấy mấy thằng da xanh đâu cả ")"
click at [702, 324] on button "Chạy ⇧↵" at bounding box center [757, 326] width 145 height 24
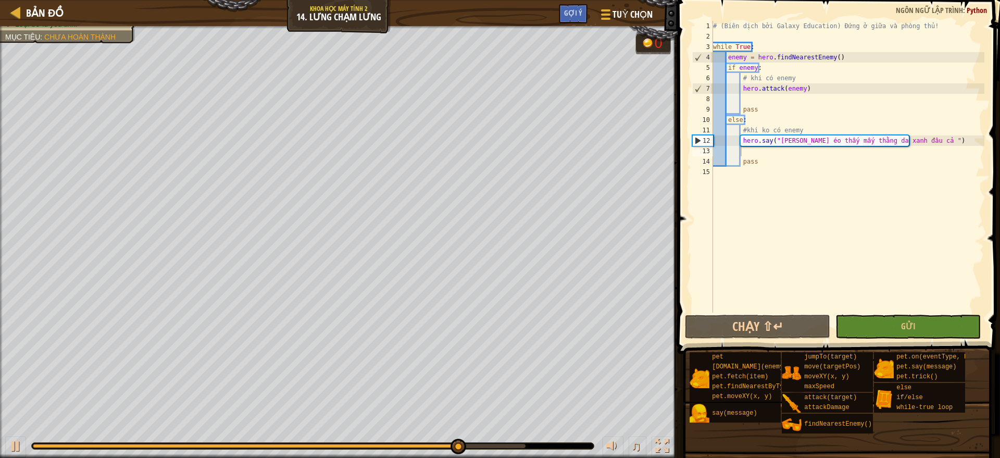
click at [517, 438] on div "♫" at bounding box center [338, 442] width 677 height 31
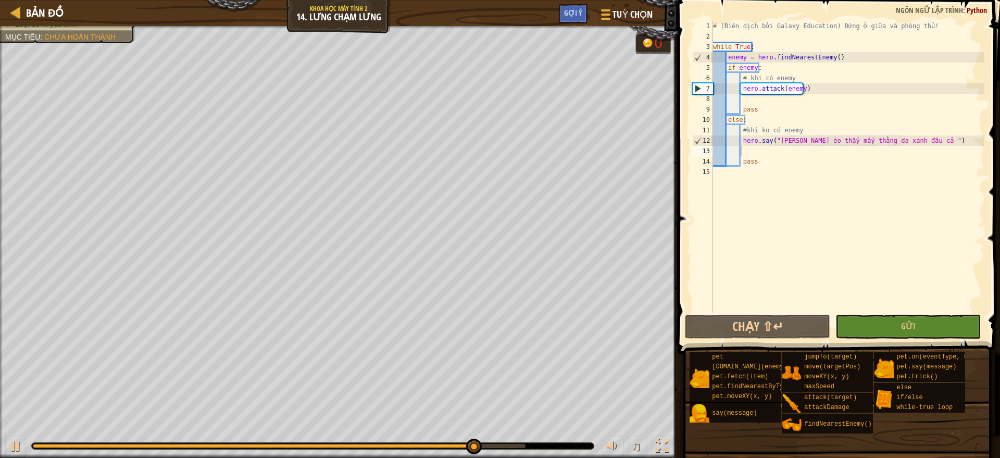
drag, startPoint x: 485, startPoint y: 443, endPoint x: 502, endPoint y: 445, distance: 17.3
click at [502, 445] on div at bounding box center [313, 446] width 562 height 6
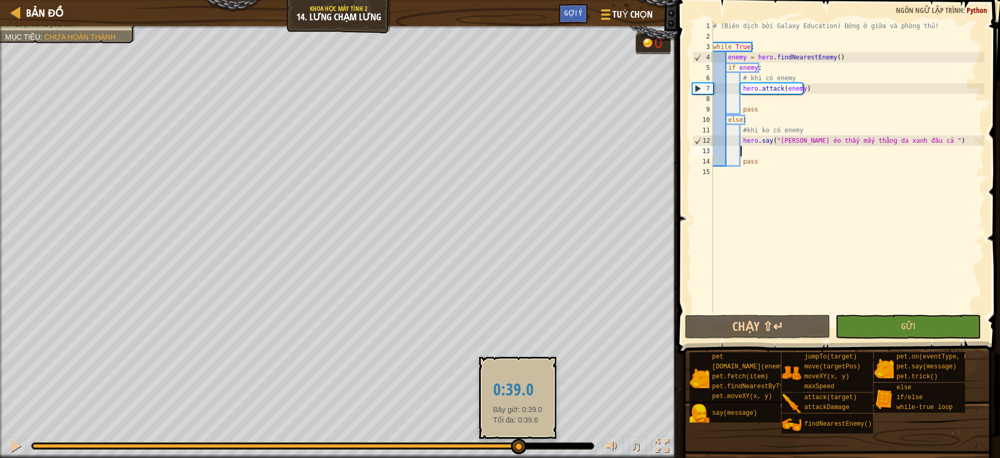
drag, startPoint x: 491, startPoint y: 444, endPoint x: 518, endPoint y: 446, distance: 26.7
click at [518, 446] on div at bounding box center [279, 446] width 493 height 4
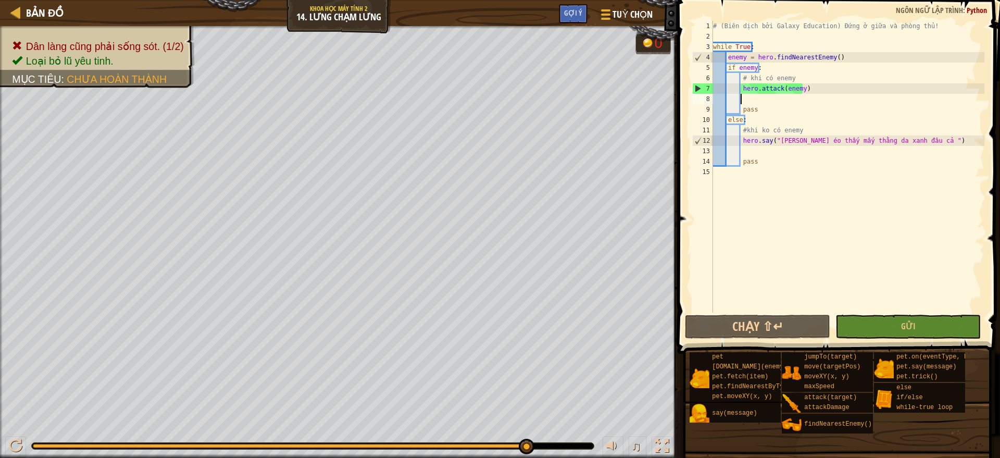
click at [743, 97] on div "# (Biên dịch bởi Galaxy Education) Đứng ở giữa và phòng thủ! while True : enemy…" at bounding box center [847, 177] width 273 height 312
click at [566, 9] on span "Gợi ý" at bounding box center [573, 13] width 18 height 10
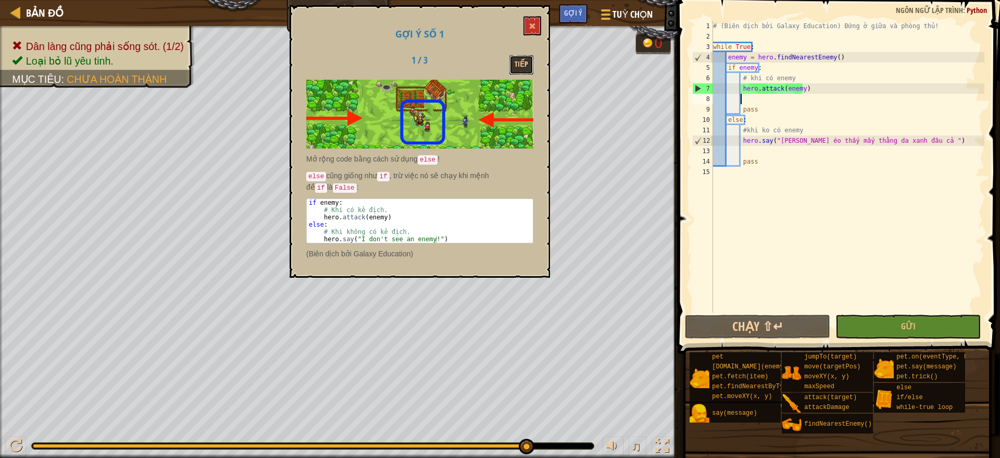
click at [523, 71] on button "Tiếp" at bounding box center [521, 64] width 24 height 19
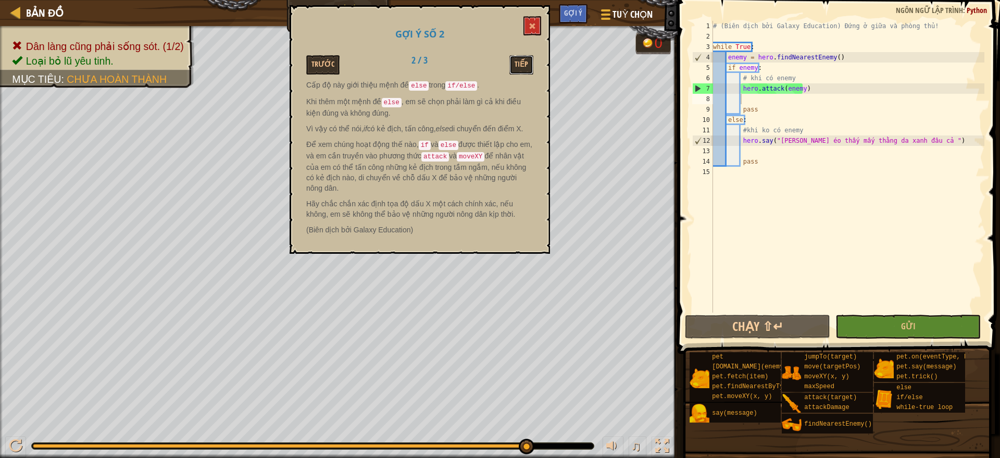
click at [523, 71] on button "Tiếp" at bounding box center [521, 64] width 24 height 19
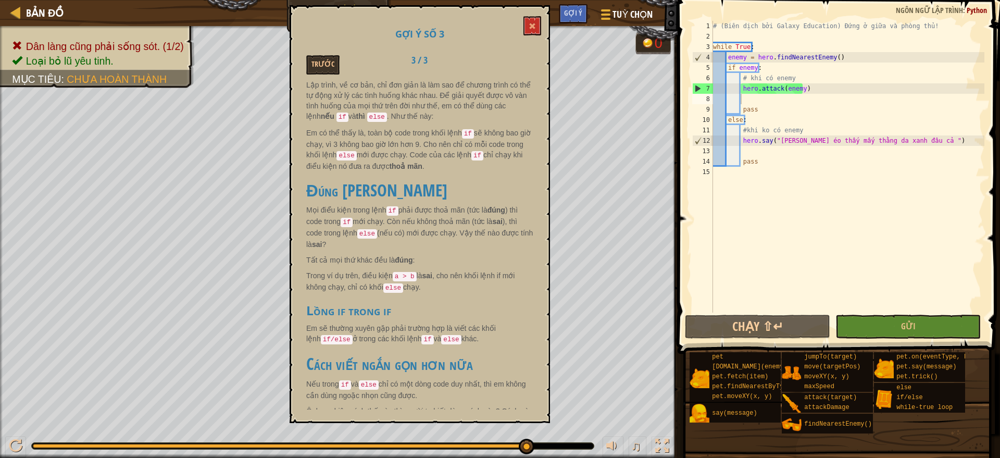
scroll to position [83, 0]
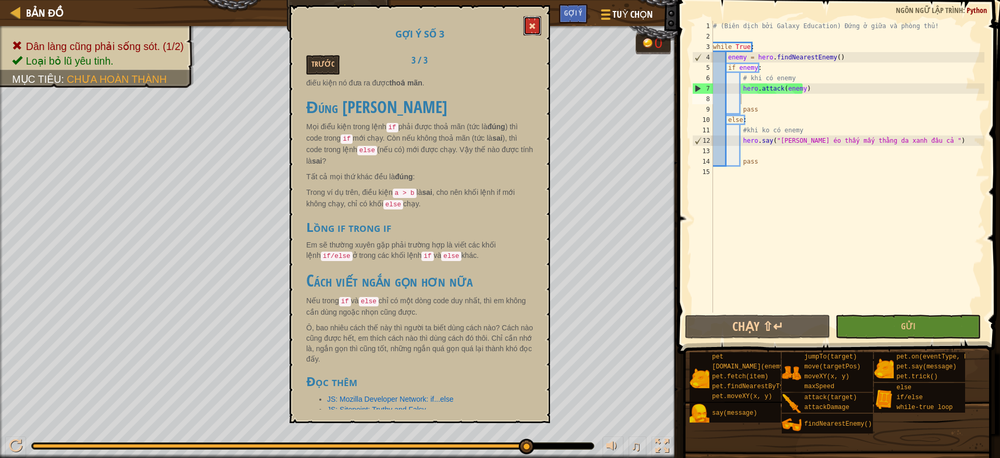
click at [528, 29] on button at bounding box center [532, 25] width 18 height 19
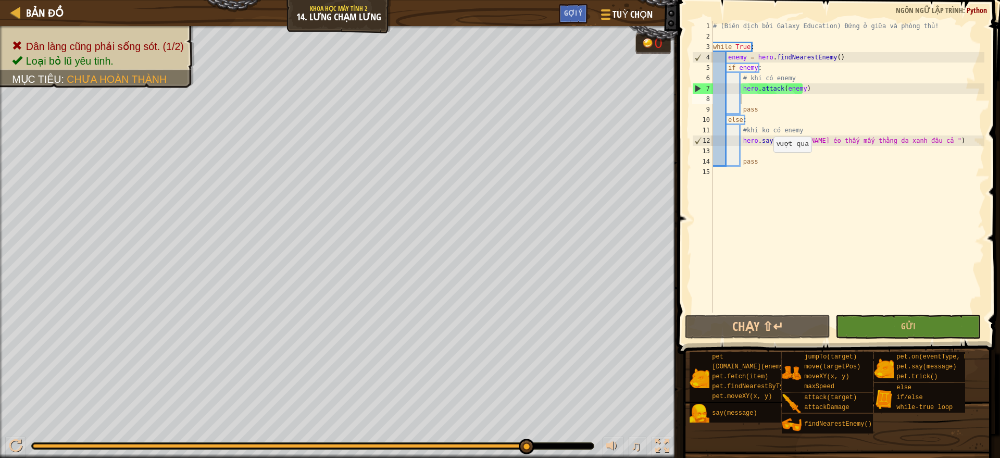
type textarea "pass"
click at [767, 163] on div "# (Biên dịch bởi Galaxy Education) Đứng ở giữa và phòng thủ! while True : enemy…" at bounding box center [847, 177] width 273 height 312
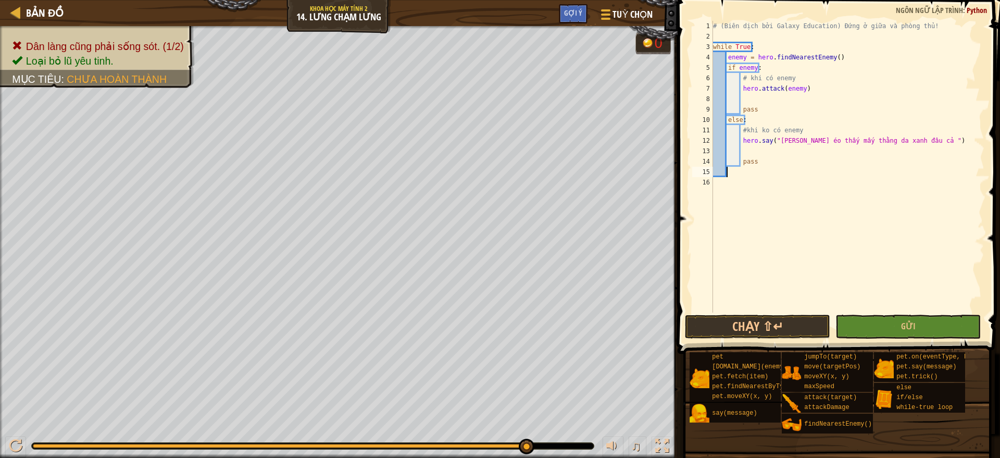
type textarea "i"
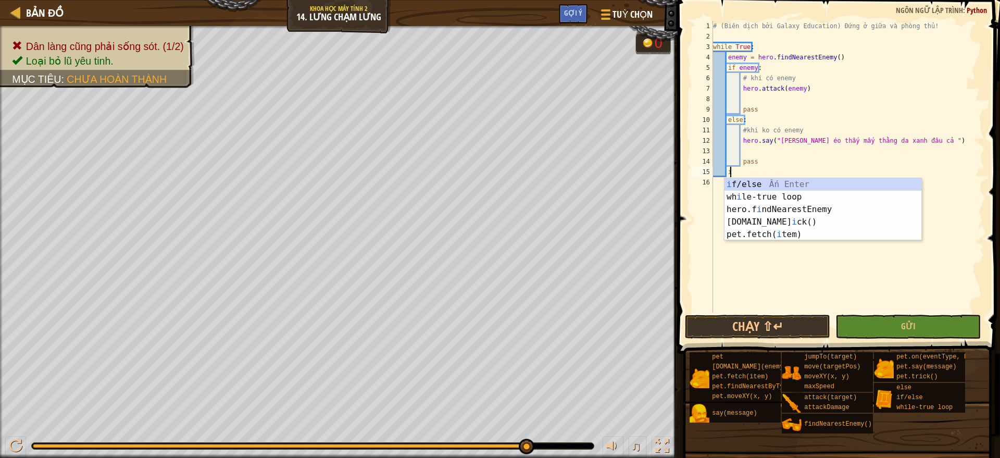
type textarea "ì"
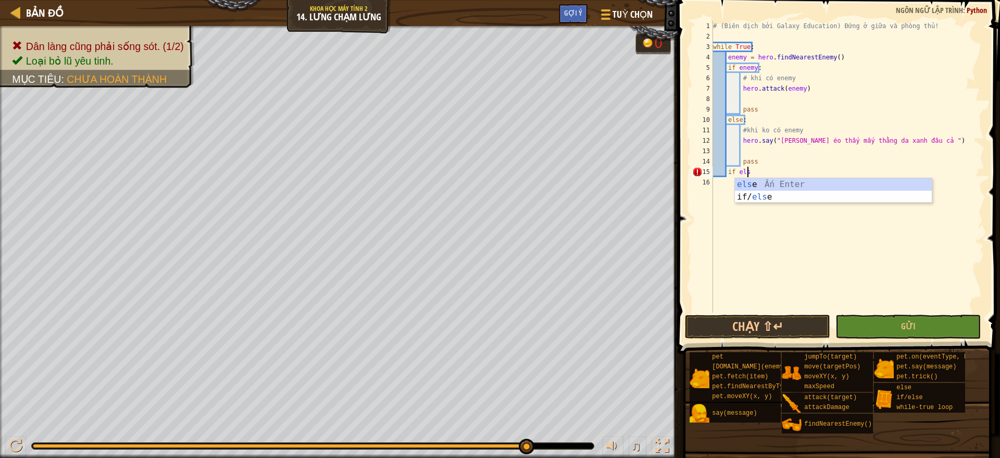
scroll to position [5, 2]
type textarea "i"
type textarea "else:"
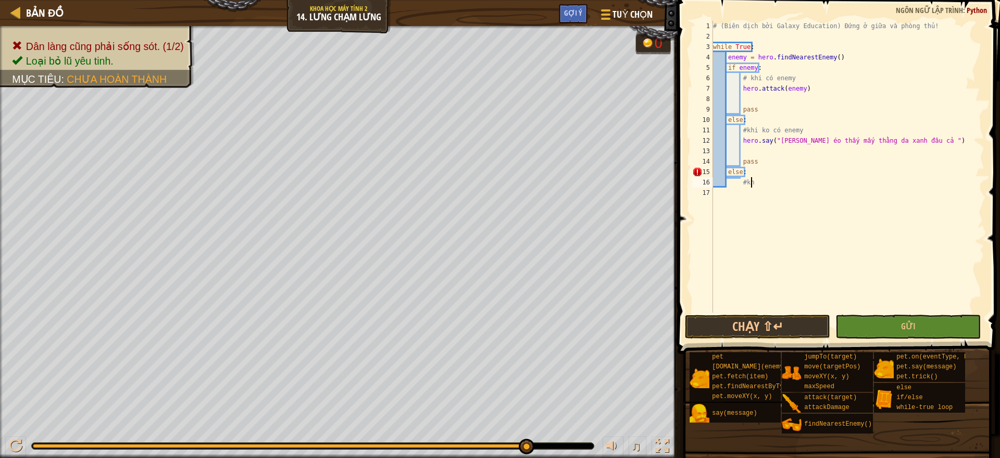
scroll to position [5, 3]
type textarea "#"
type textarea "#khi có enemy"
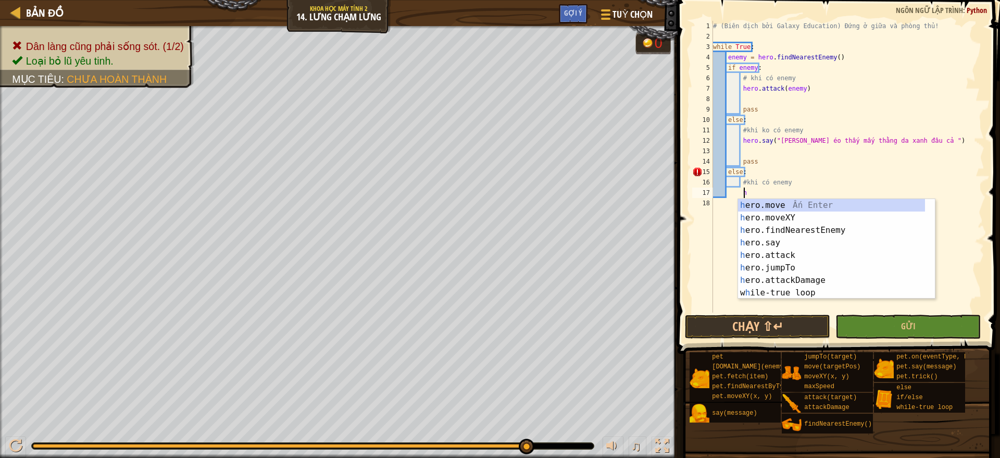
scroll to position [5, 2]
click at [776, 249] on div "he ro.move Ấn Enter he ro.moveXY Ấn Enter he ro.findNearestEnemy Ấn Enter he ro…" at bounding box center [831, 261] width 187 height 125
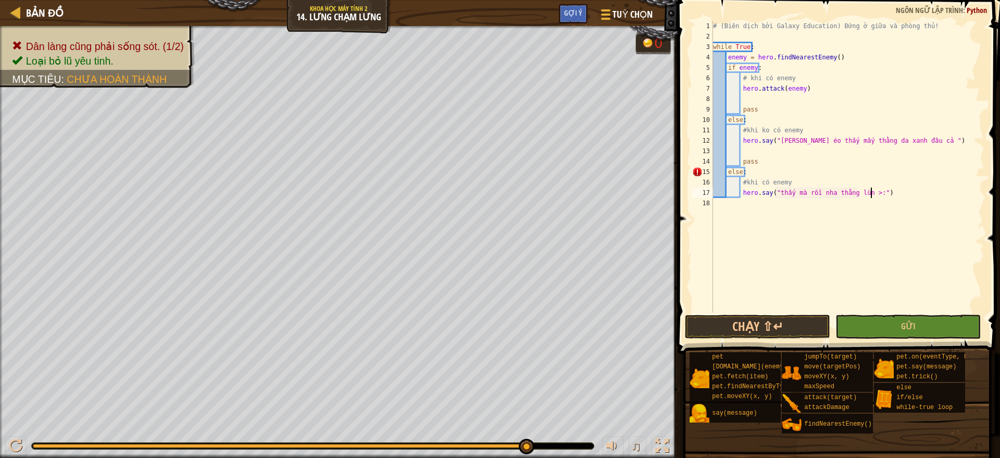
scroll to position [5, 13]
type textarea "hero.say("thấy mà rồi nha thằng lùn >:)")"
click at [877, 244] on div "# (Biên dịch bởi Galaxy Education) Đứng ở giữa và phòng thủ! while True : enemy…" at bounding box center [847, 177] width 273 height 312
drag, startPoint x: 736, startPoint y: 173, endPoint x: 745, endPoint y: 172, distance: 8.9
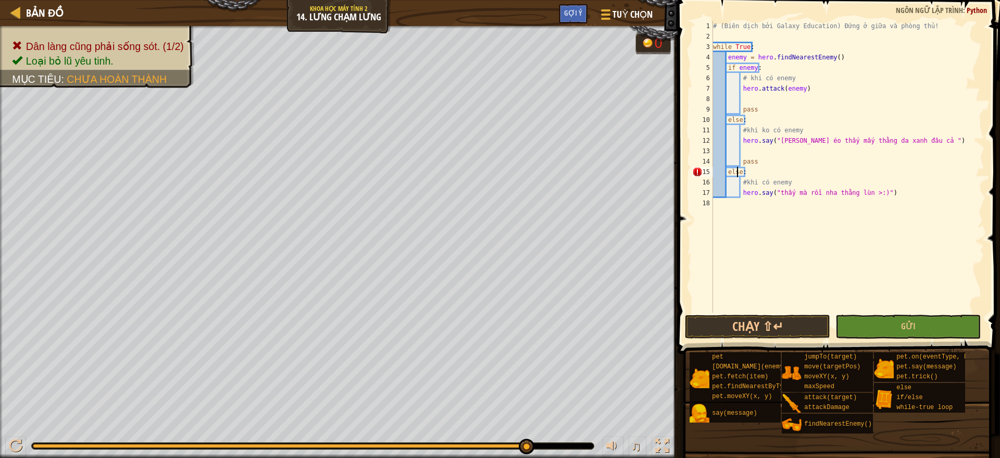
click at [736, 173] on div "# (Biên dịch bởi Galaxy Education) Đứng ở giữa và phòng thủ! while True : enemy…" at bounding box center [847, 177] width 273 height 312
click at [770, 331] on button "Chạy ⇧↵" at bounding box center [757, 326] width 145 height 24
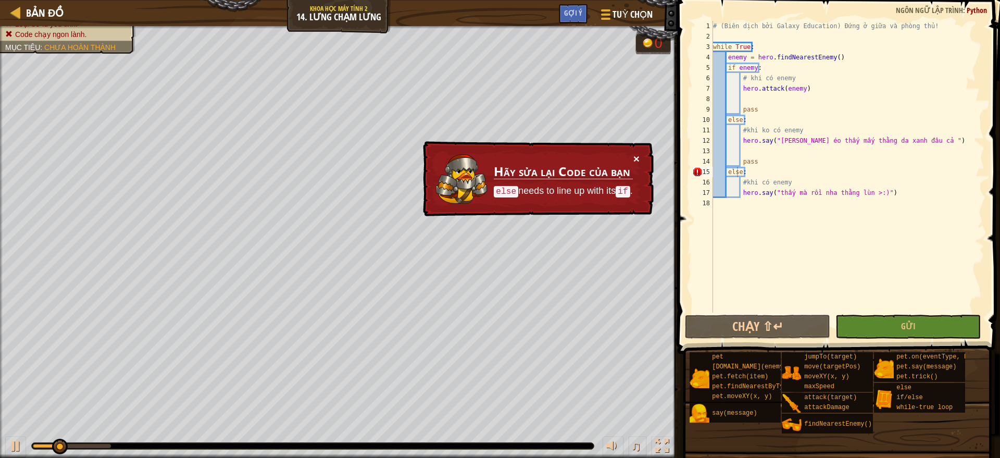
click at [636, 156] on button "×" at bounding box center [636, 158] width 6 height 11
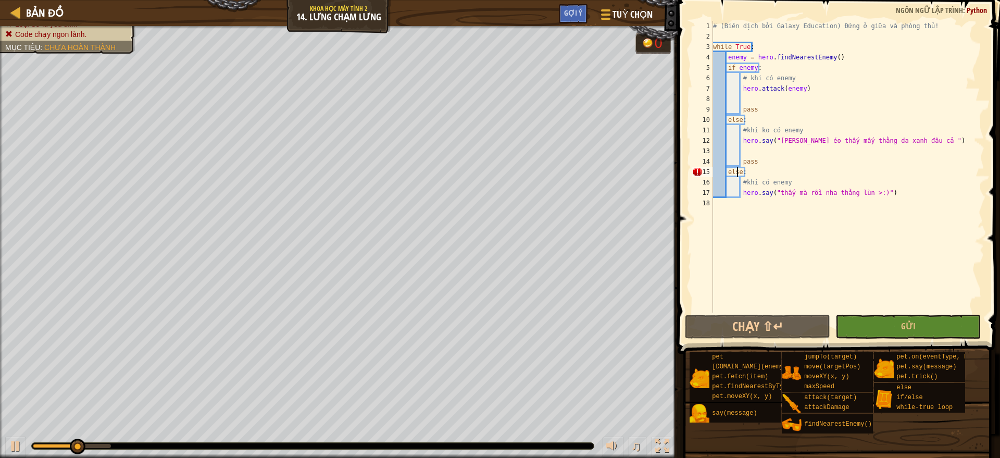
click at [742, 168] on div "# (Biên dịch bởi Galaxy Education) Đứng ở giữa và phòng thủ! while True : enemy…" at bounding box center [847, 177] width 273 height 312
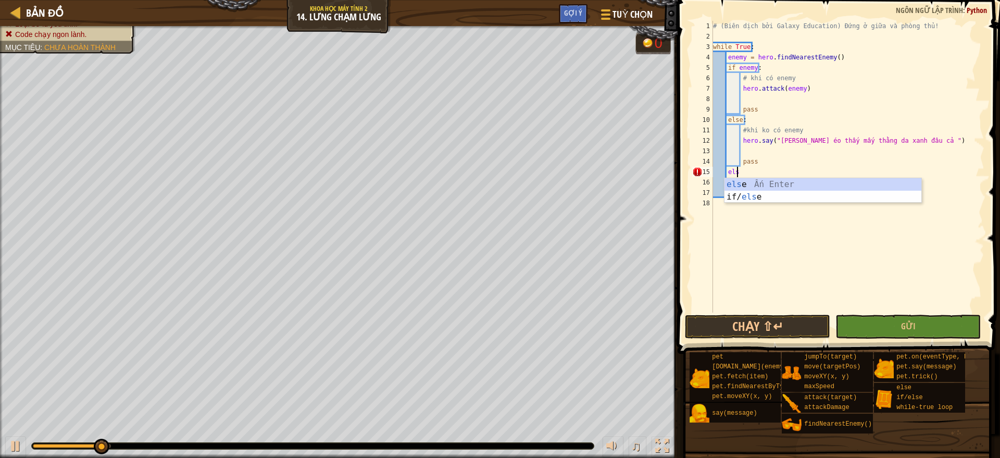
type textarea "e"
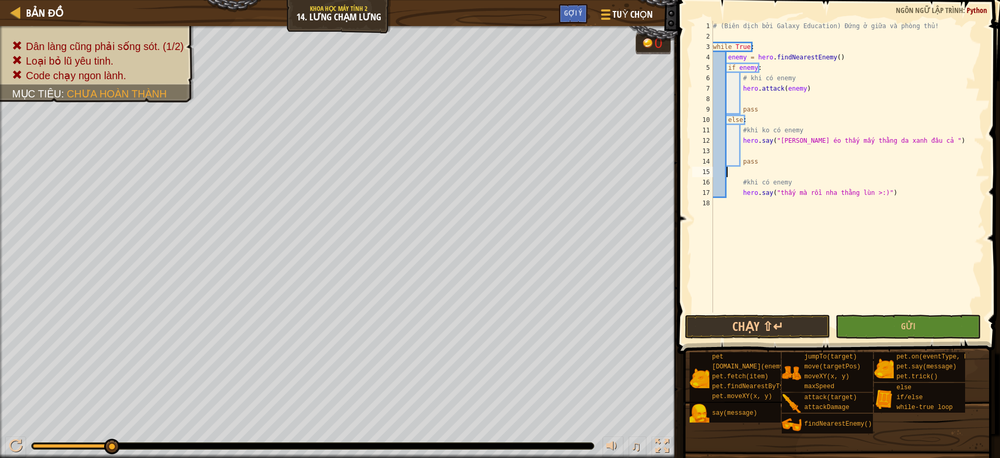
type textarea "e"
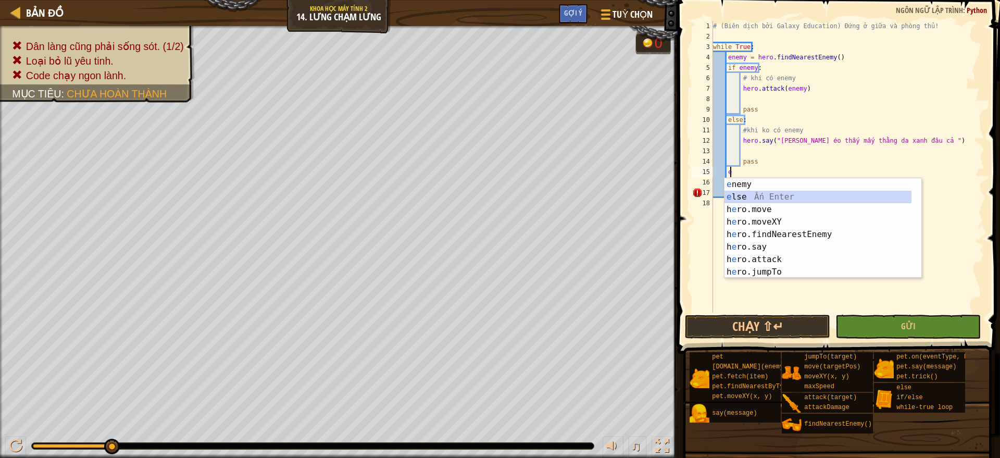
click at [752, 195] on div "e nemy Ấn Enter e lse Ấn Enter h e ro.move Ấn Enter h e ro.moveXY Ấn Enter h e …" at bounding box center [817, 240] width 187 height 125
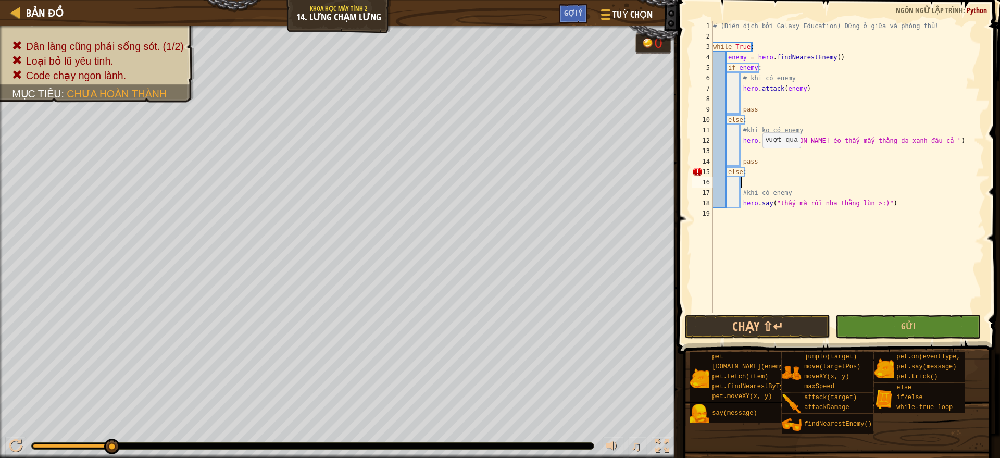
click at [757, 158] on div "# (Biên dịch bởi Galaxy Education) Đứng ở giữa và phòng thủ! while True : enemy…" at bounding box center [847, 177] width 273 height 312
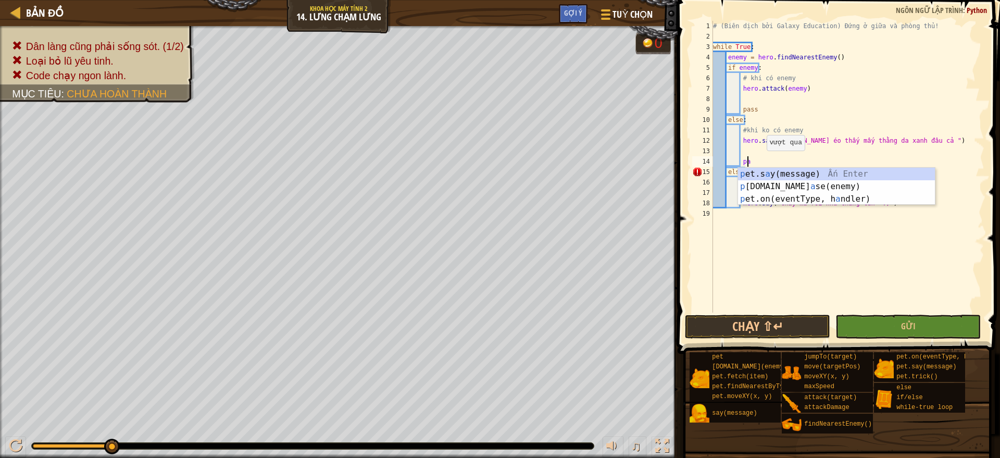
type textarea "p"
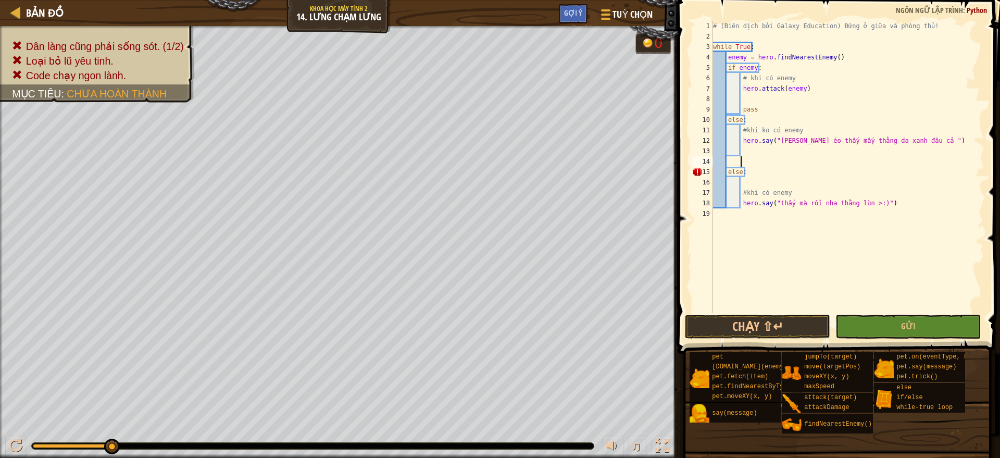
click at [893, 206] on div "# (Biên dịch bởi Galaxy Education) Đứng ở giữa và phòng thủ! while True : enemy…" at bounding box center [847, 177] width 273 height 312
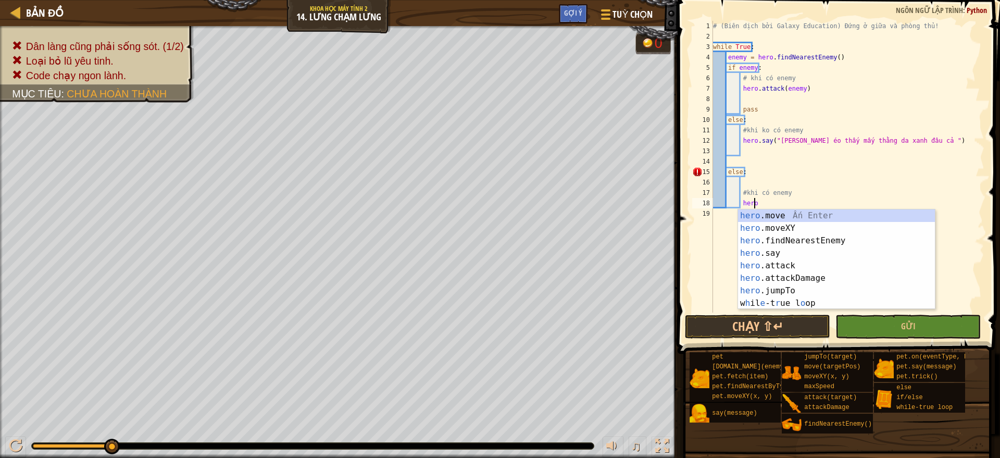
type textarea "h"
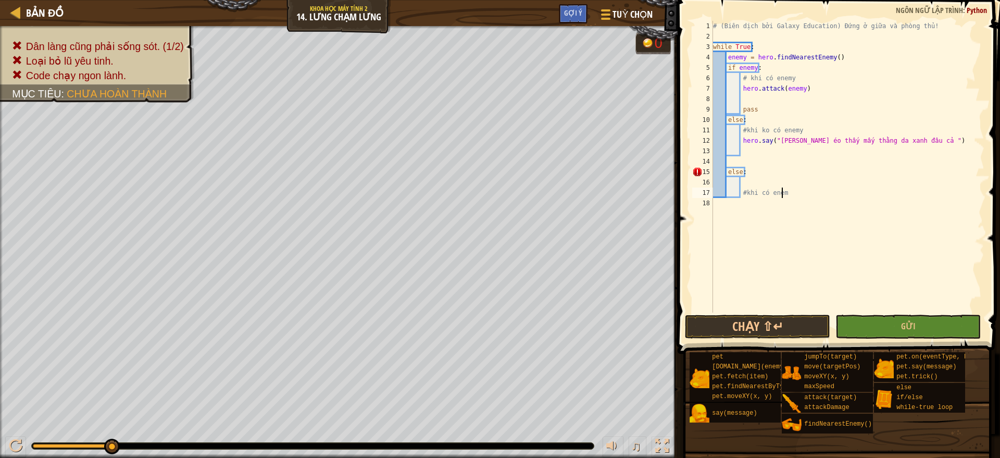
scroll to position [5, 0]
type textarea "#"
type textarea "e"
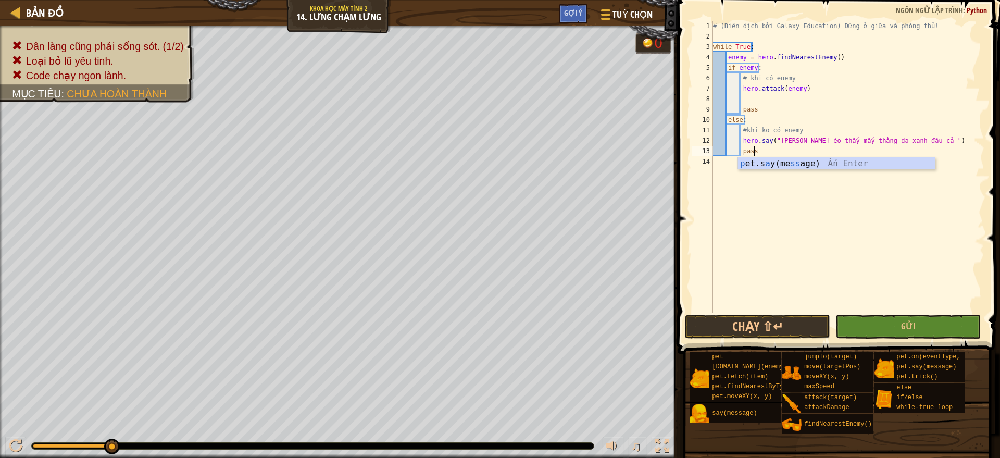
scroll to position [5, 3]
click at [831, 112] on div "# (Biên dịch bởi Galaxy Education) Đứng ở giữa và phòng thủ! while True : enemy…" at bounding box center [847, 177] width 273 height 312
type textarea "pass"
click at [752, 330] on button "Chạy ⇧↵" at bounding box center [757, 326] width 145 height 24
